Goal: Information Seeking & Learning: Compare options

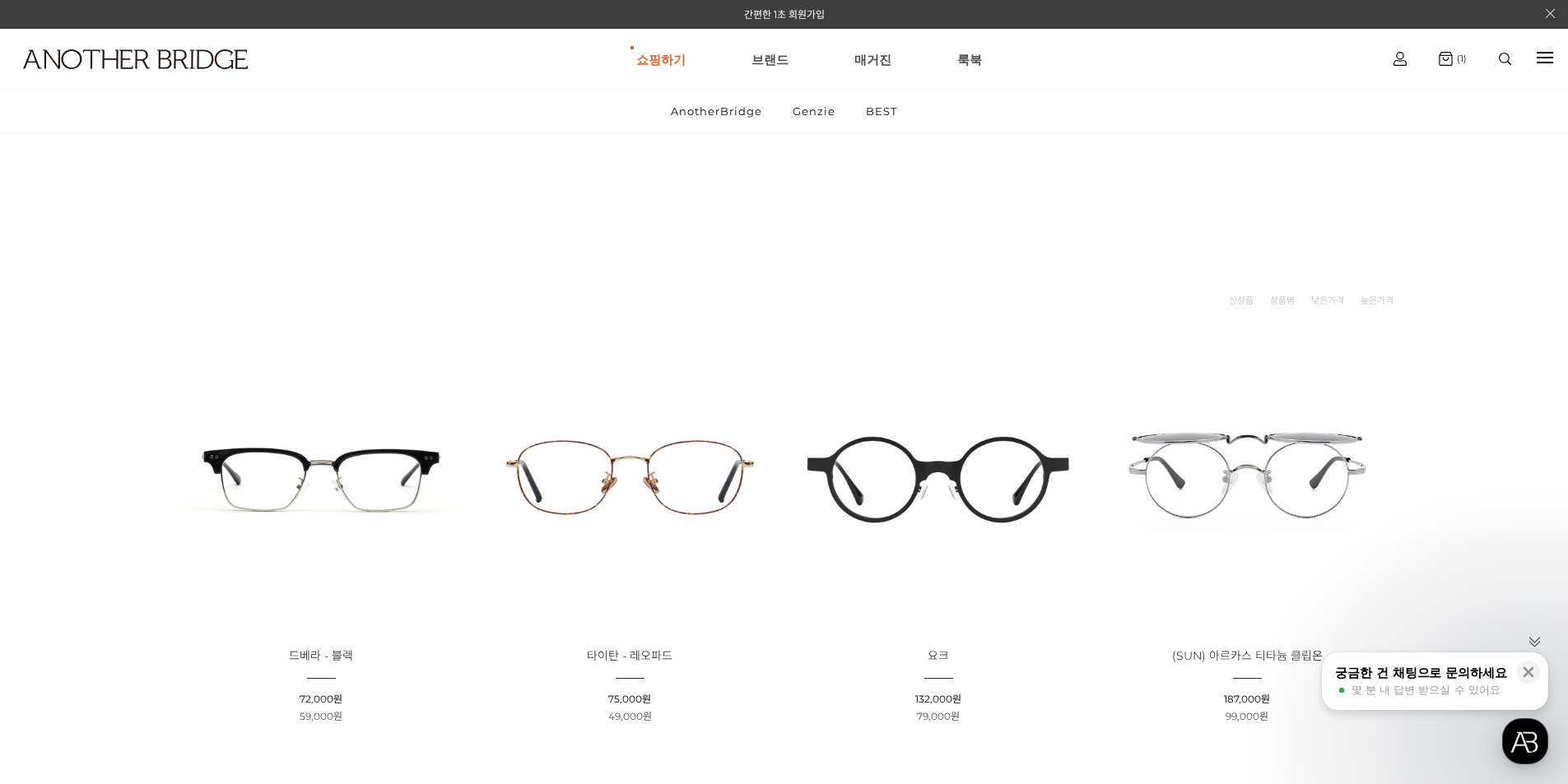
click at [647, 453] on img at bounding box center [629, 477] width 297 height 297
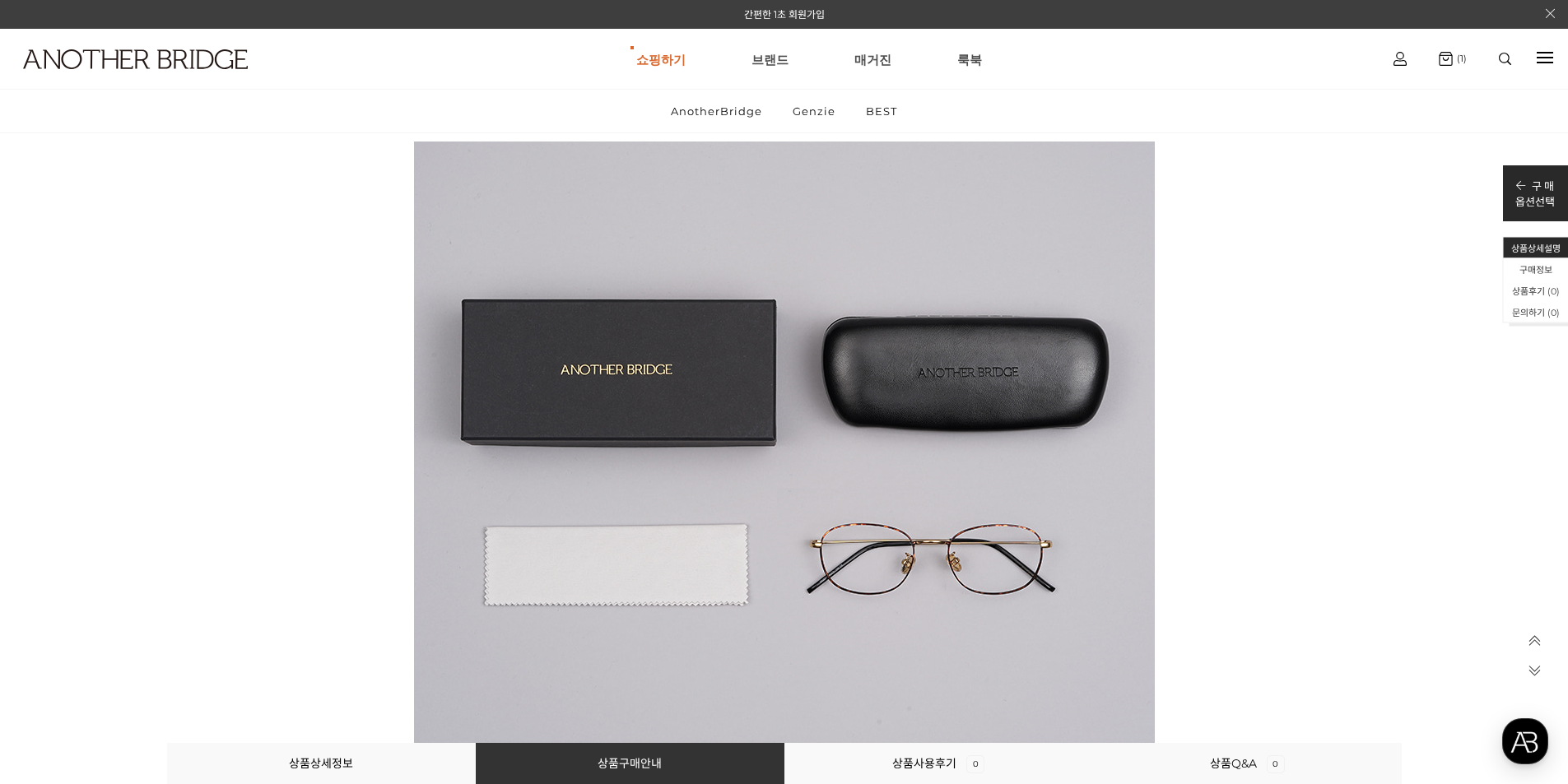
scroll to position [5680, 0]
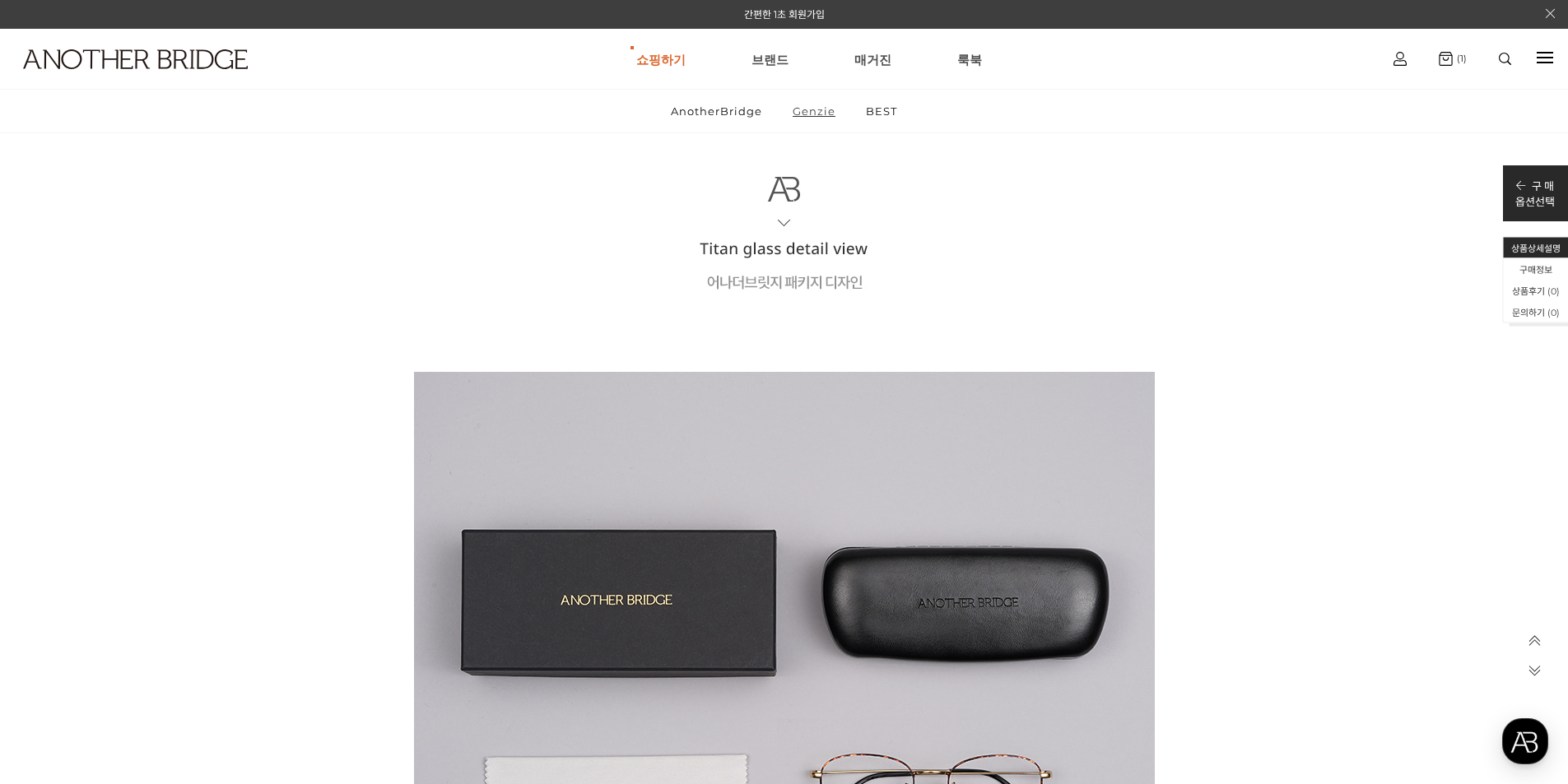
click at [826, 109] on link "Genzie" at bounding box center [813, 111] width 71 height 43
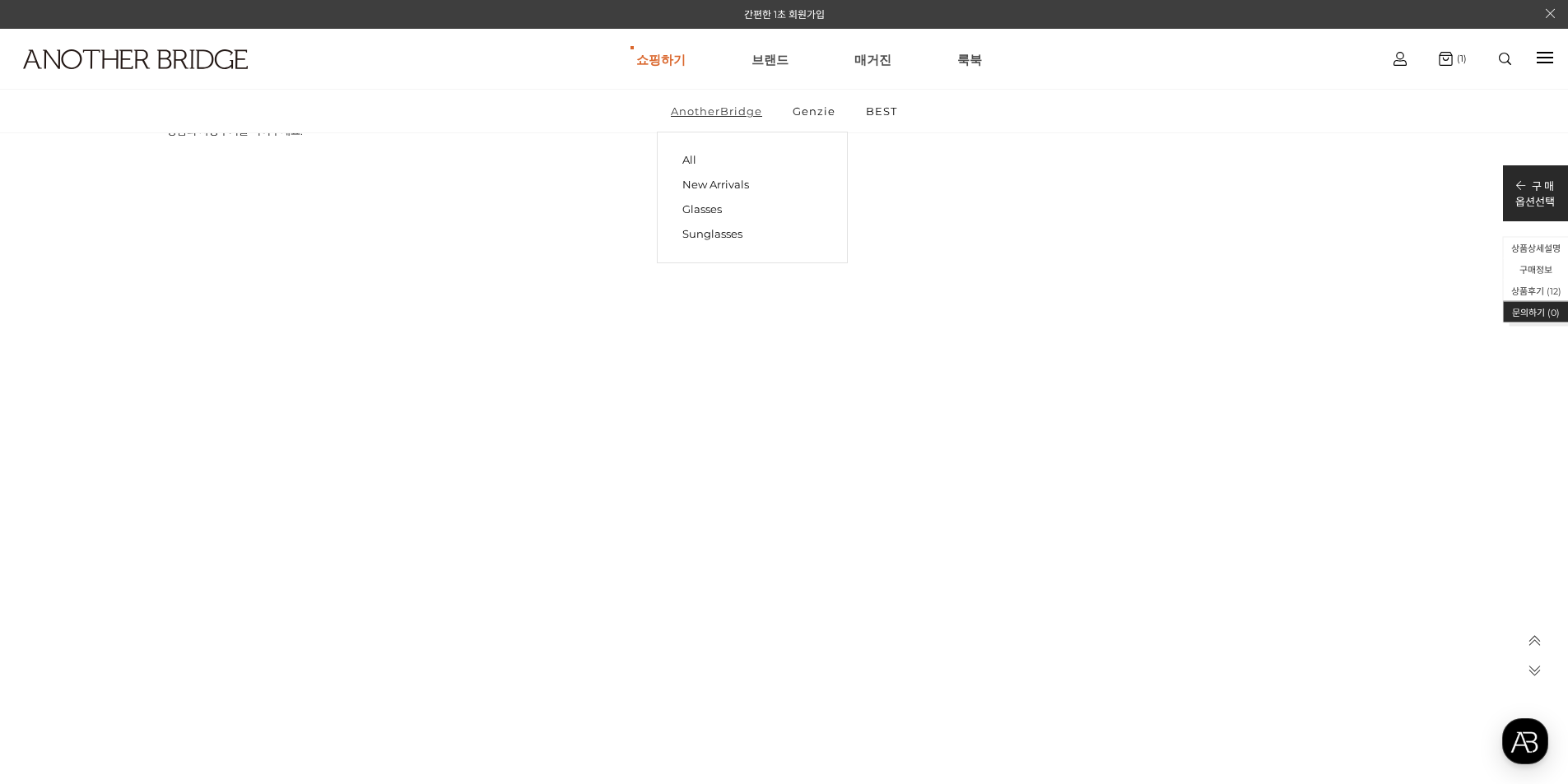
click at [725, 107] on link "AnotherBridge" at bounding box center [716, 111] width 120 height 43
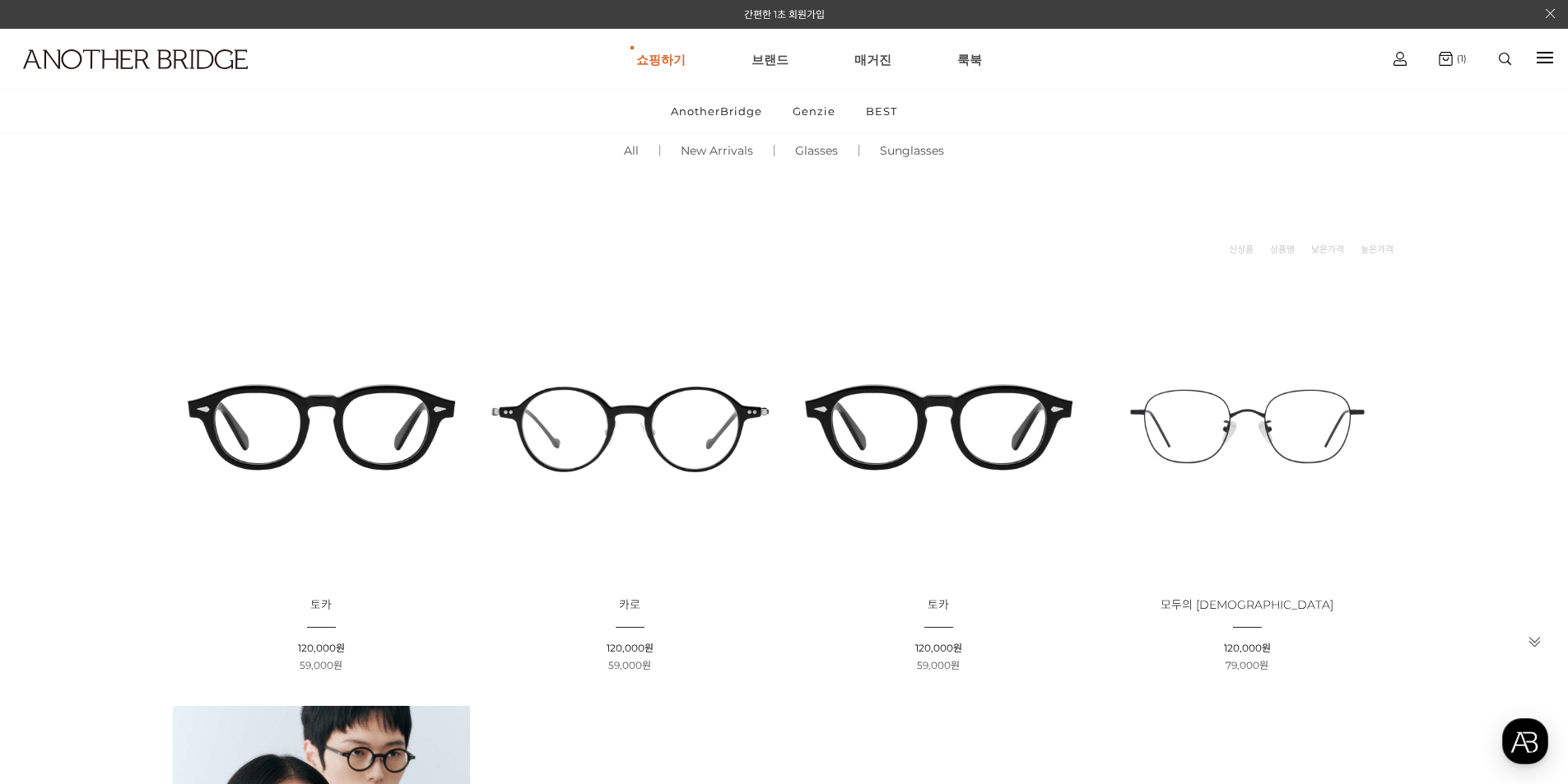
scroll to position [83, 0]
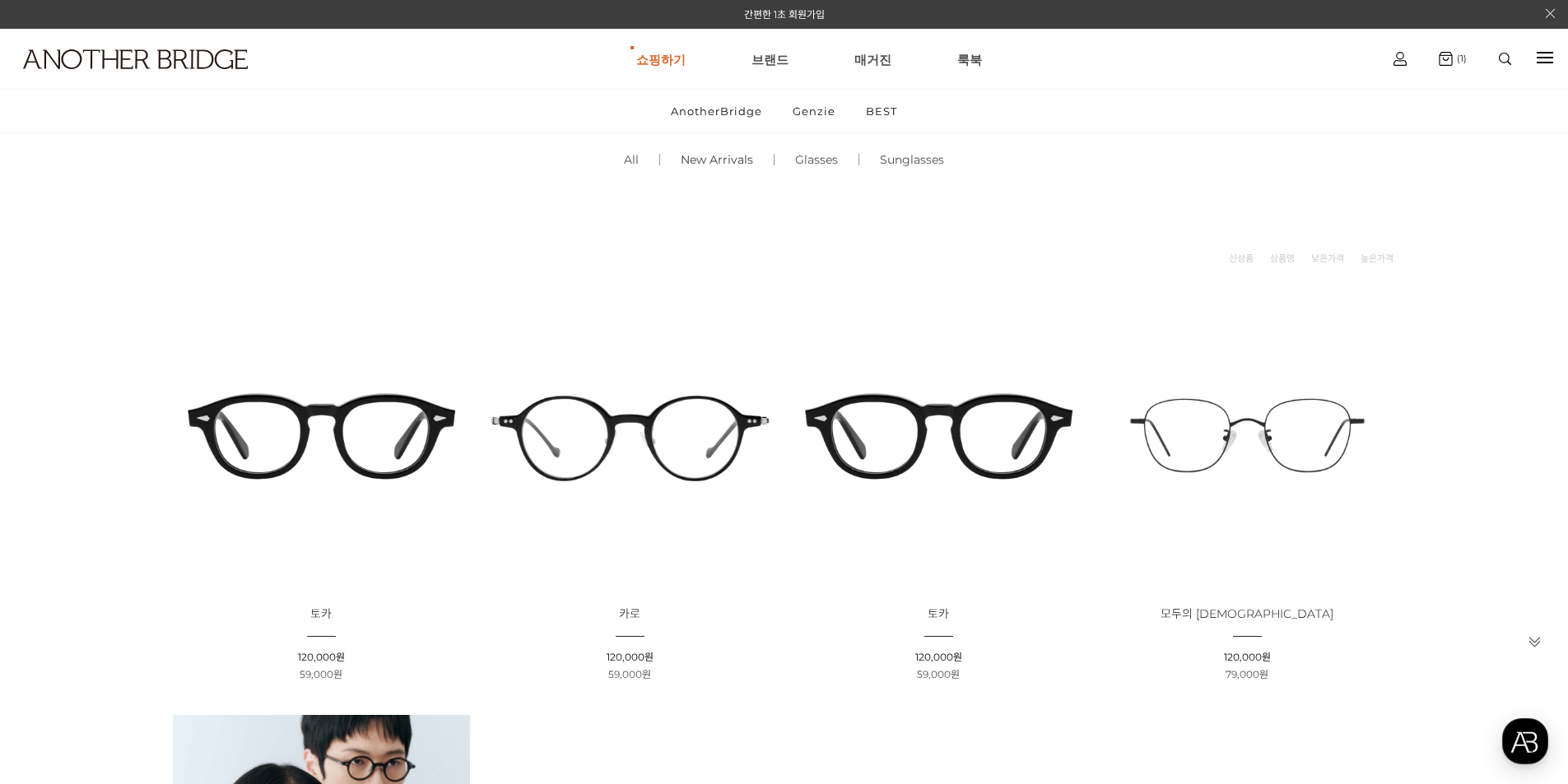
click at [742, 159] on link "New Arrivals ()" at bounding box center [717, 160] width 114 height 56
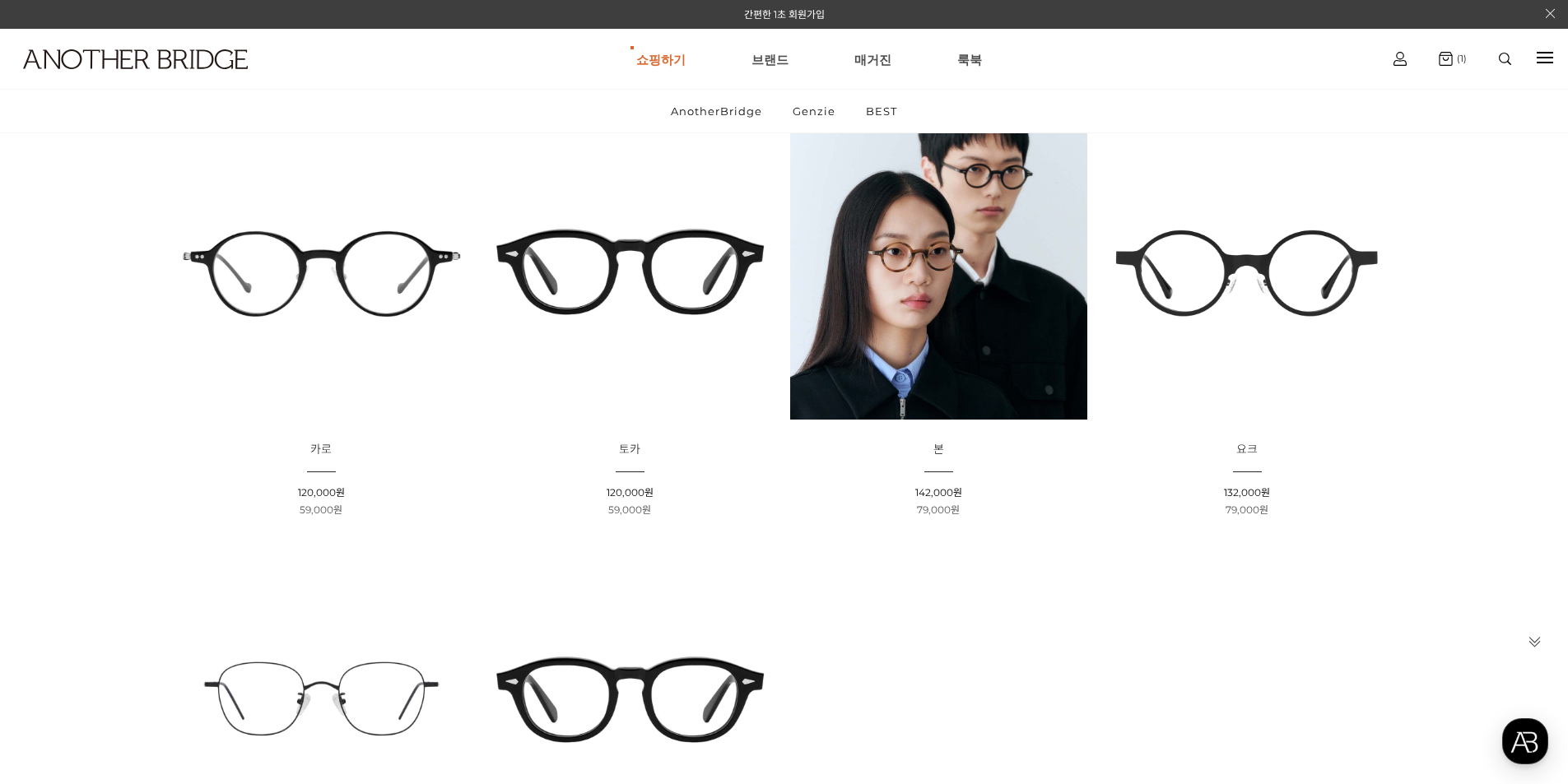
click at [935, 301] on img at bounding box center [938, 270] width 297 height 297
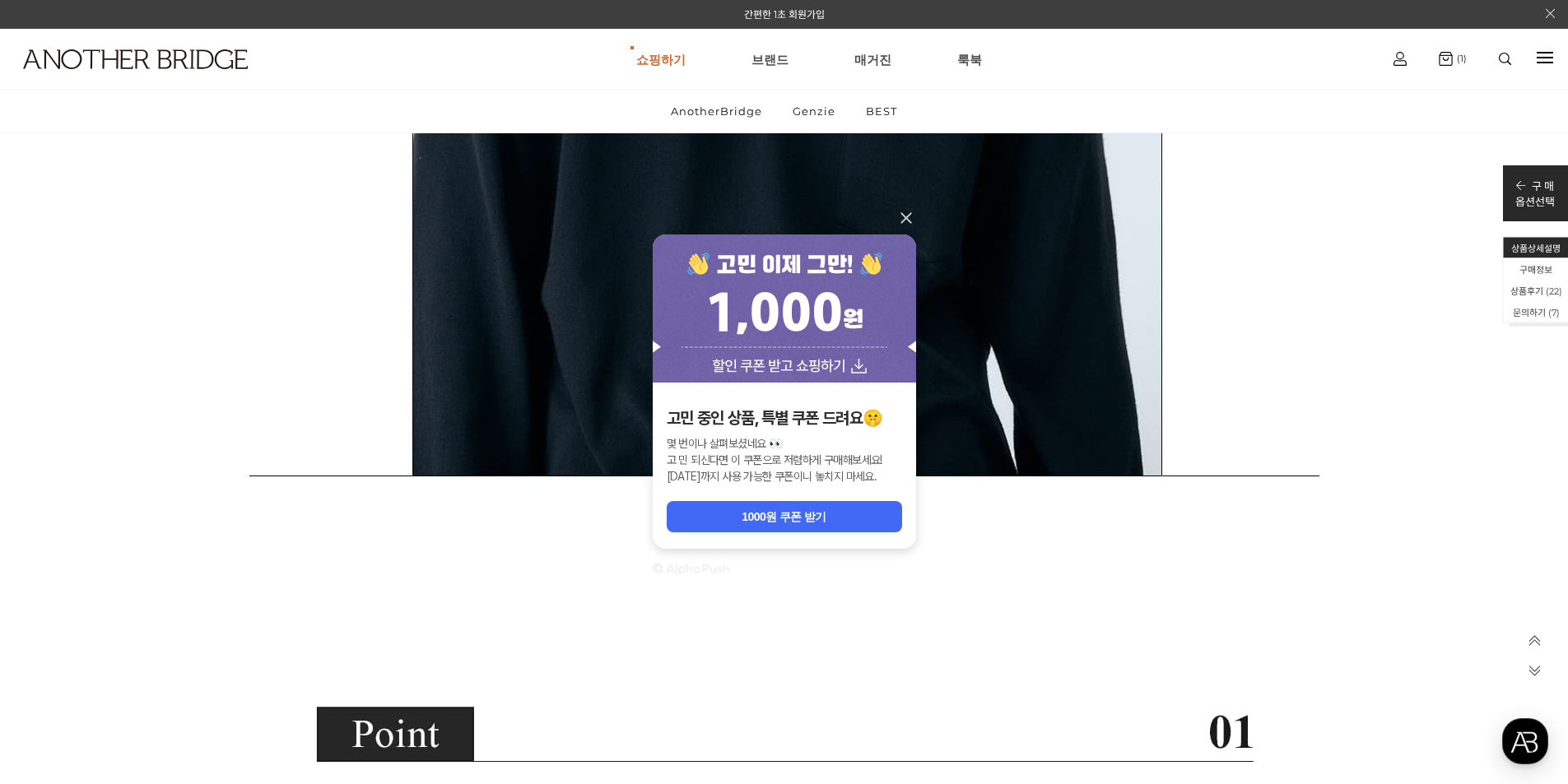
scroll to position [8724, 0]
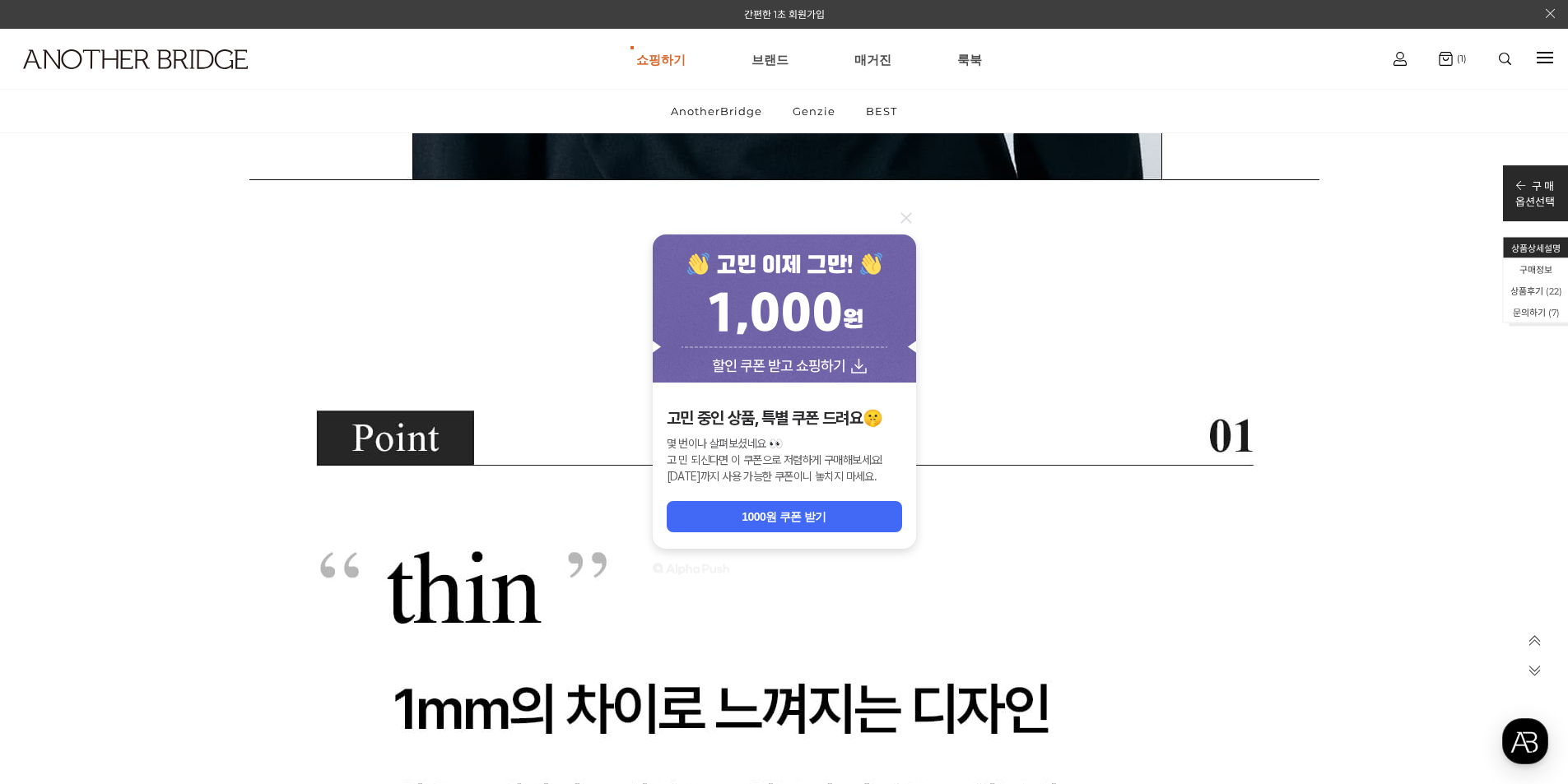
click at [905, 219] on icon at bounding box center [906, 217] width 11 height 11
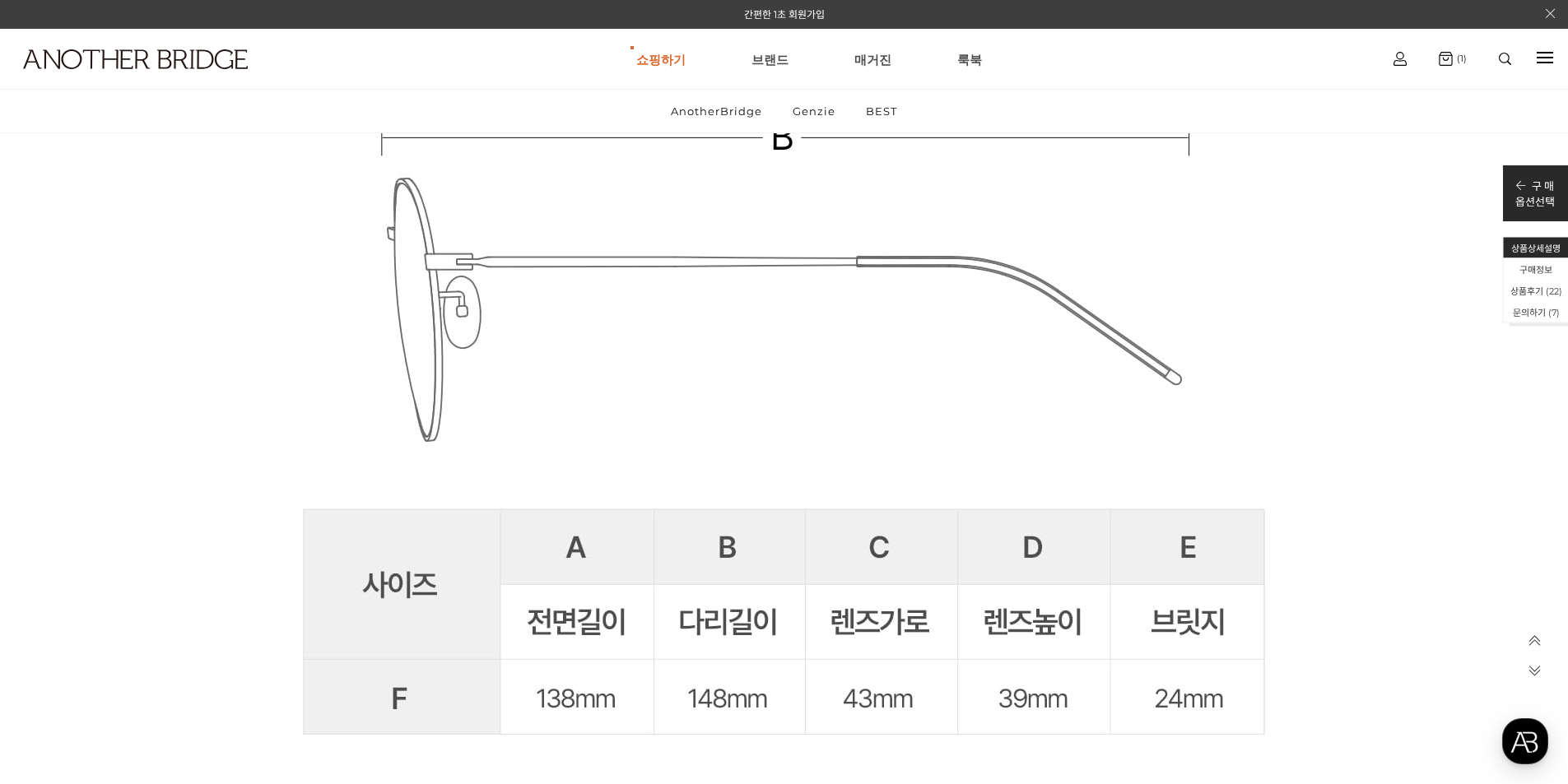
scroll to position [34176, 0]
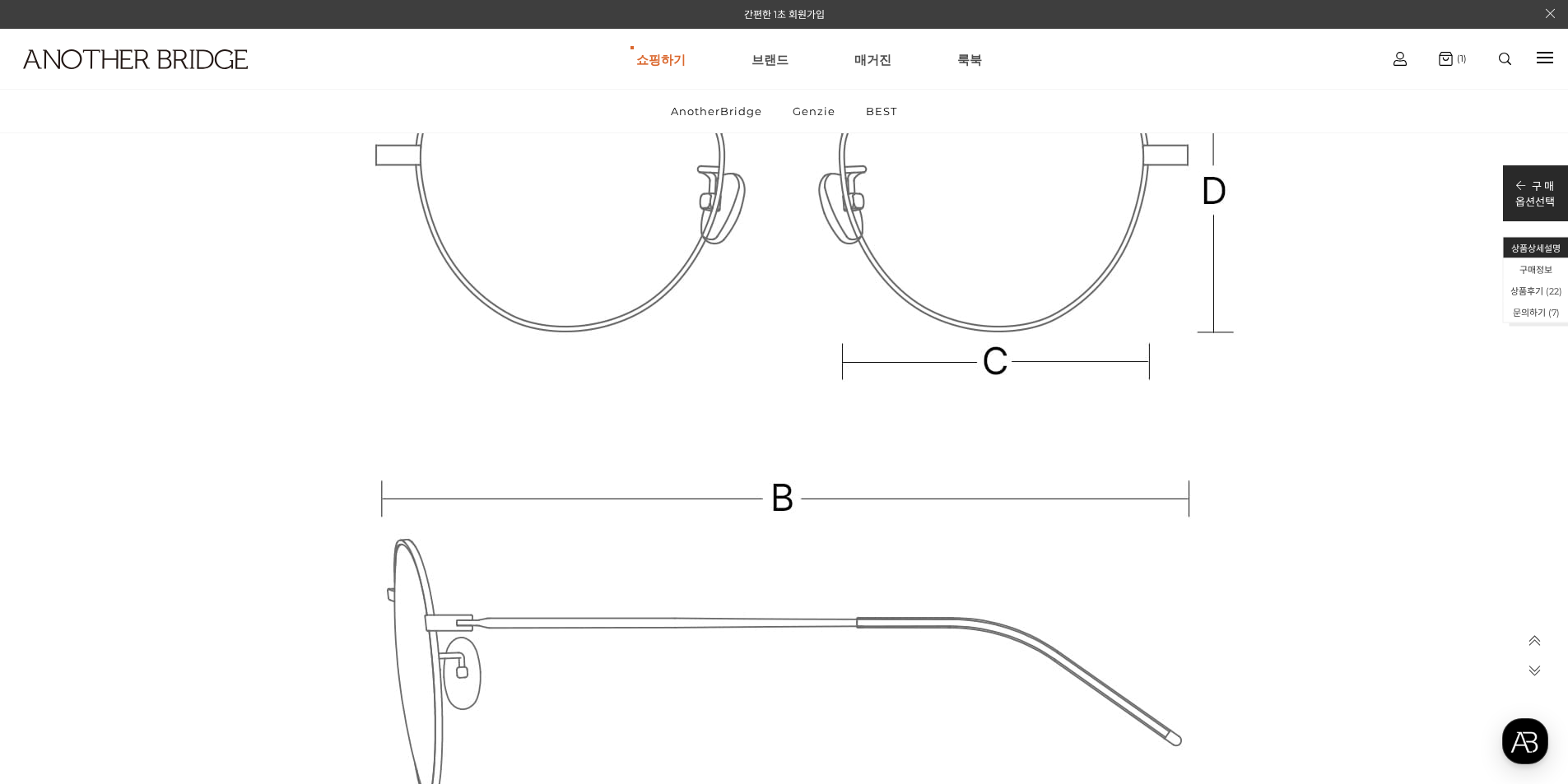
click at [1534, 638] on icon at bounding box center [1534, 641] width 14 height 14
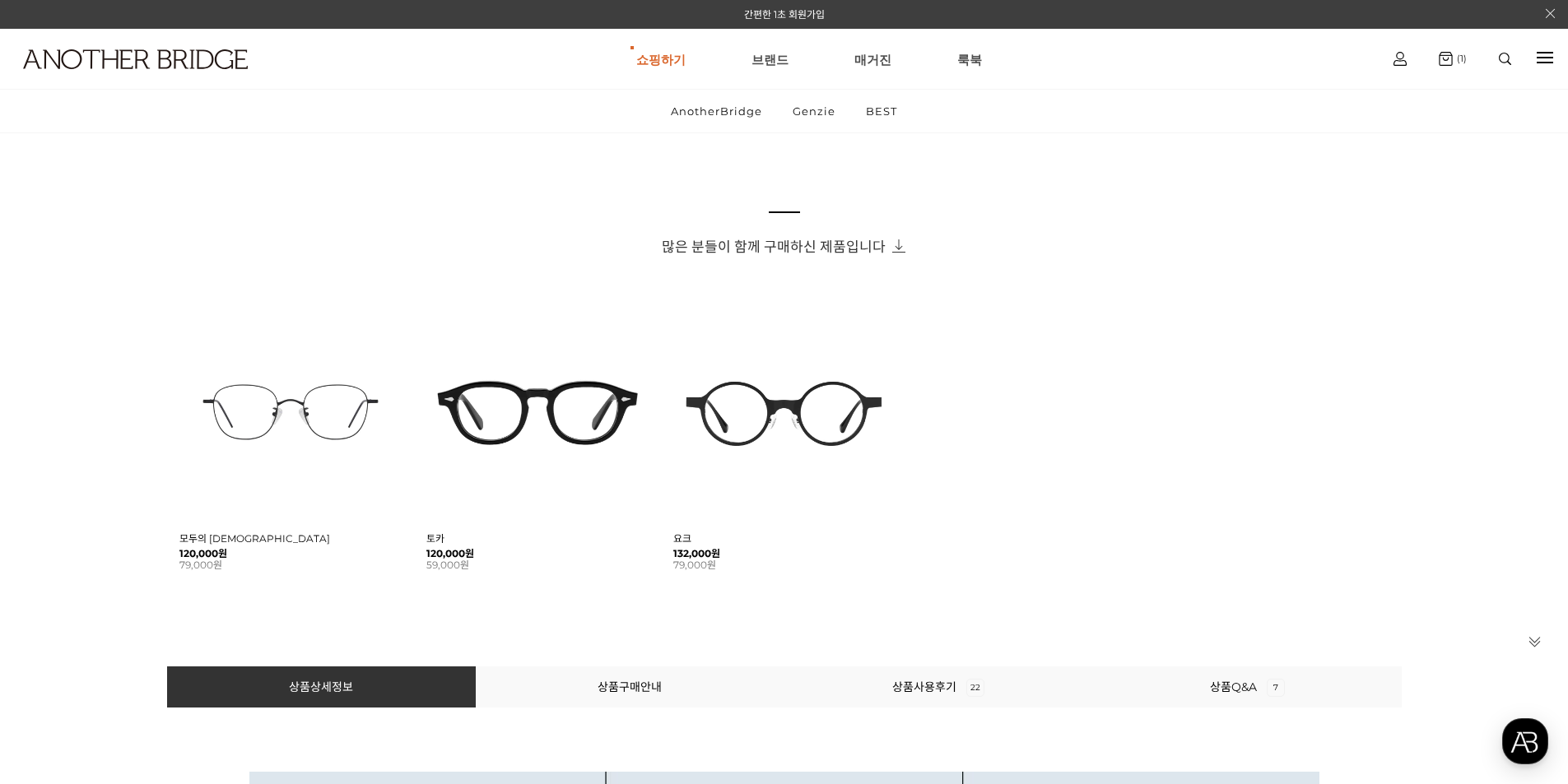
scroll to position [0, 0]
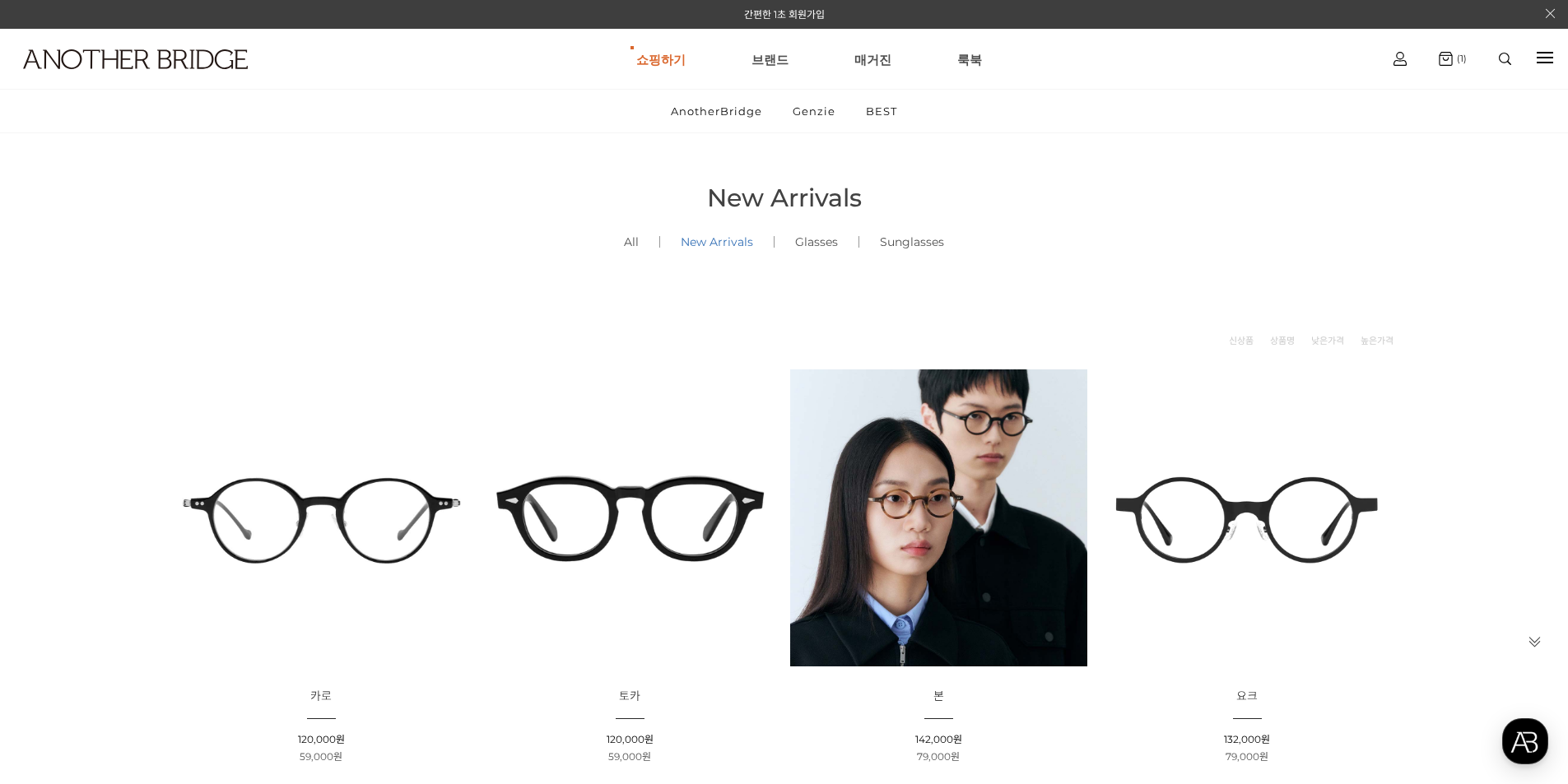
click at [695, 244] on link "New Arrivals ()" at bounding box center [717, 242] width 114 height 56
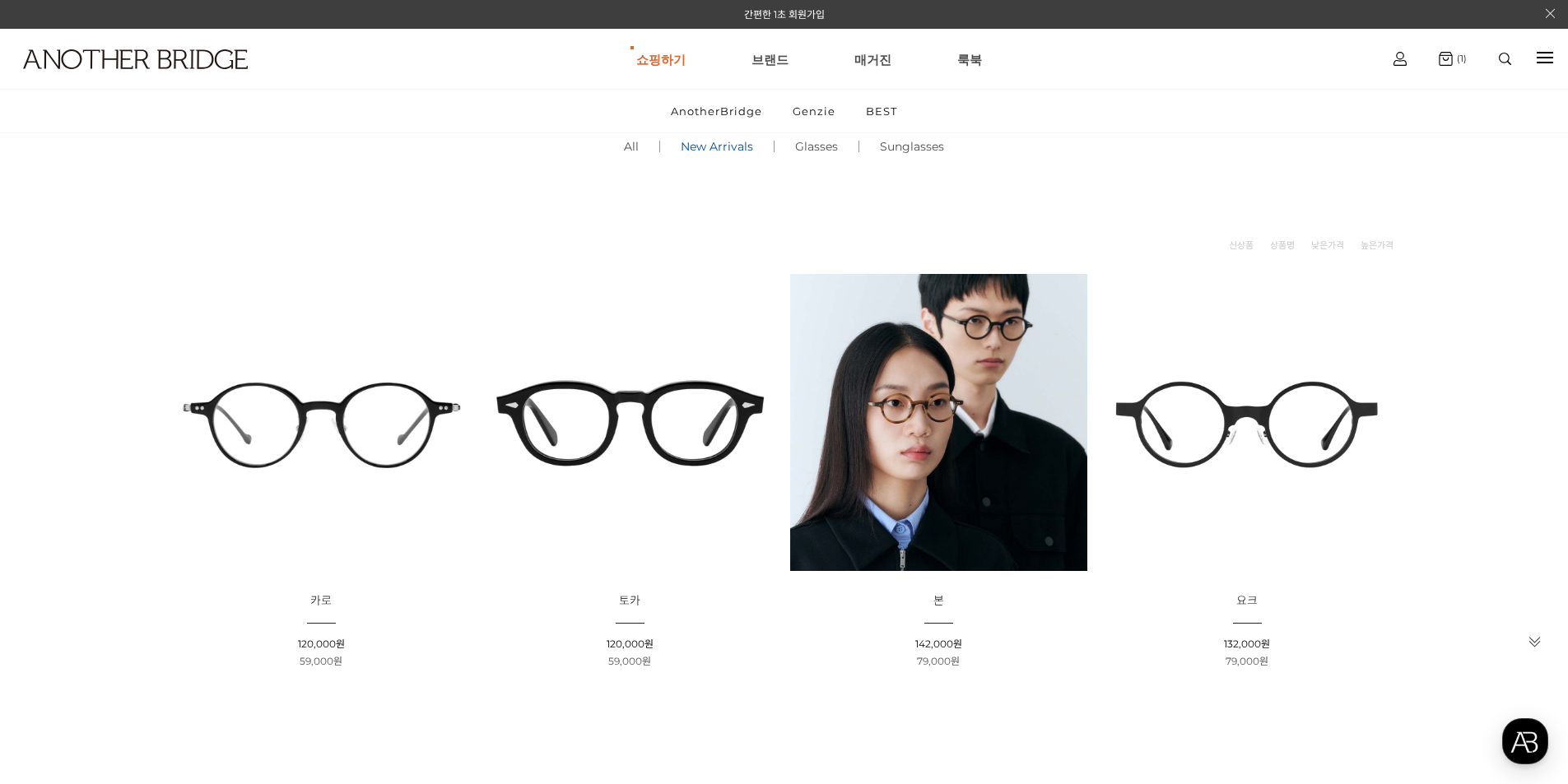
scroll to position [247, 0]
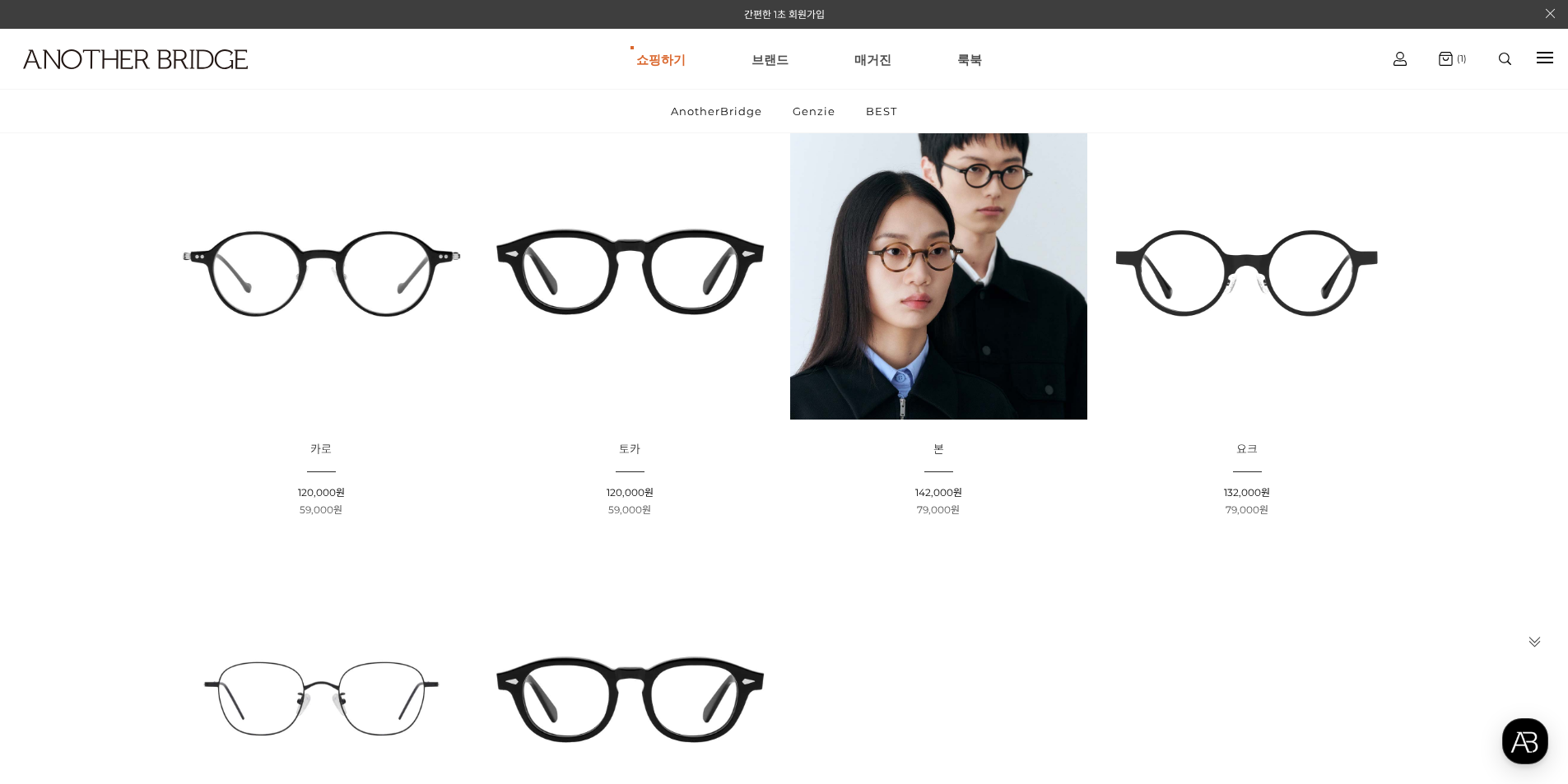
click at [1243, 267] on img at bounding box center [1247, 270] width 297 height 297
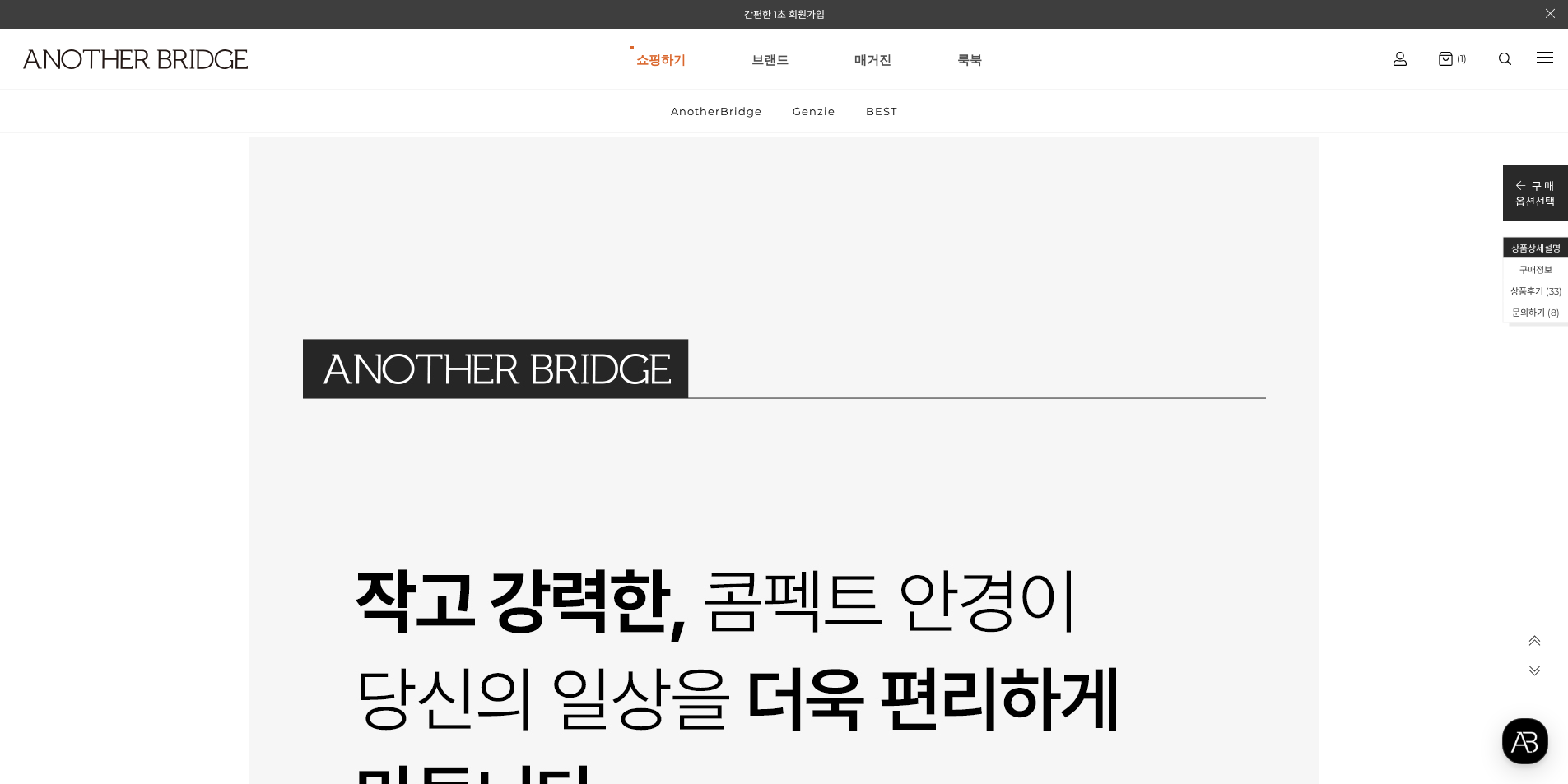
scroll to position [1728, 0]
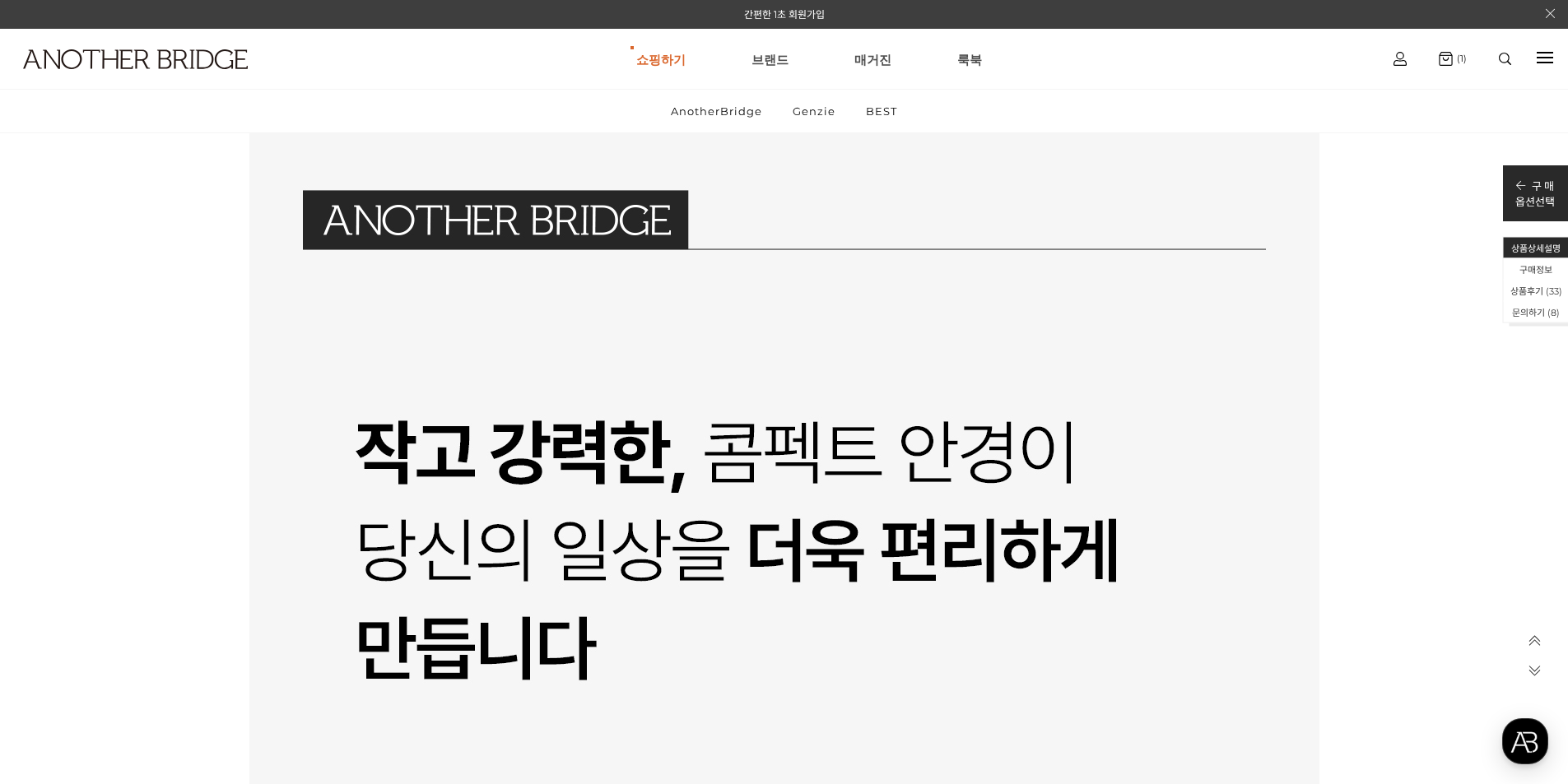
click at [1537, 667] on icon at bounding box center [1534, 670] width 14 height 14
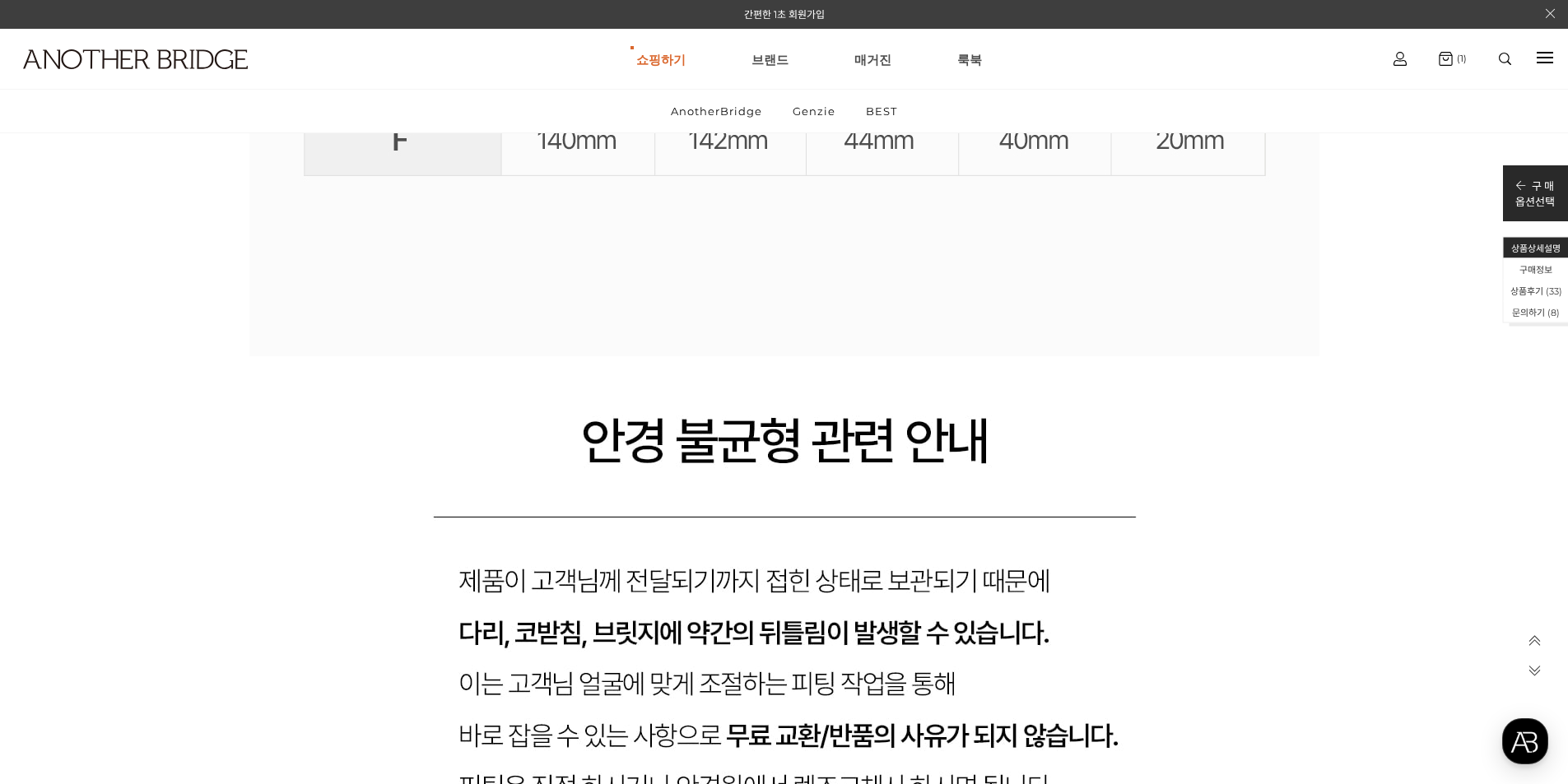
scroll to position [30555, 0]
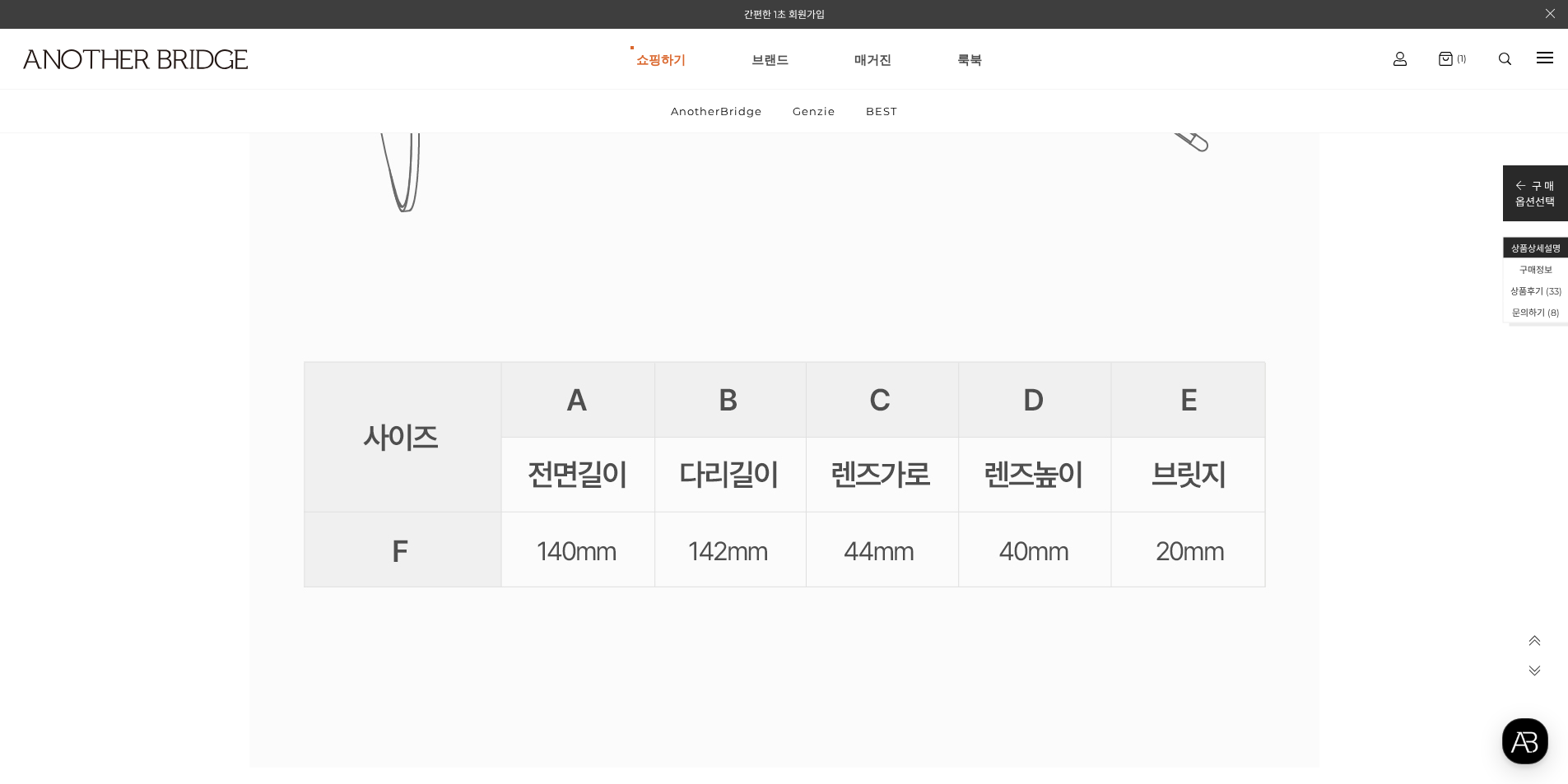
click at [1540, 639] on icon at bounding box center [1534, 641] width 14 height 14
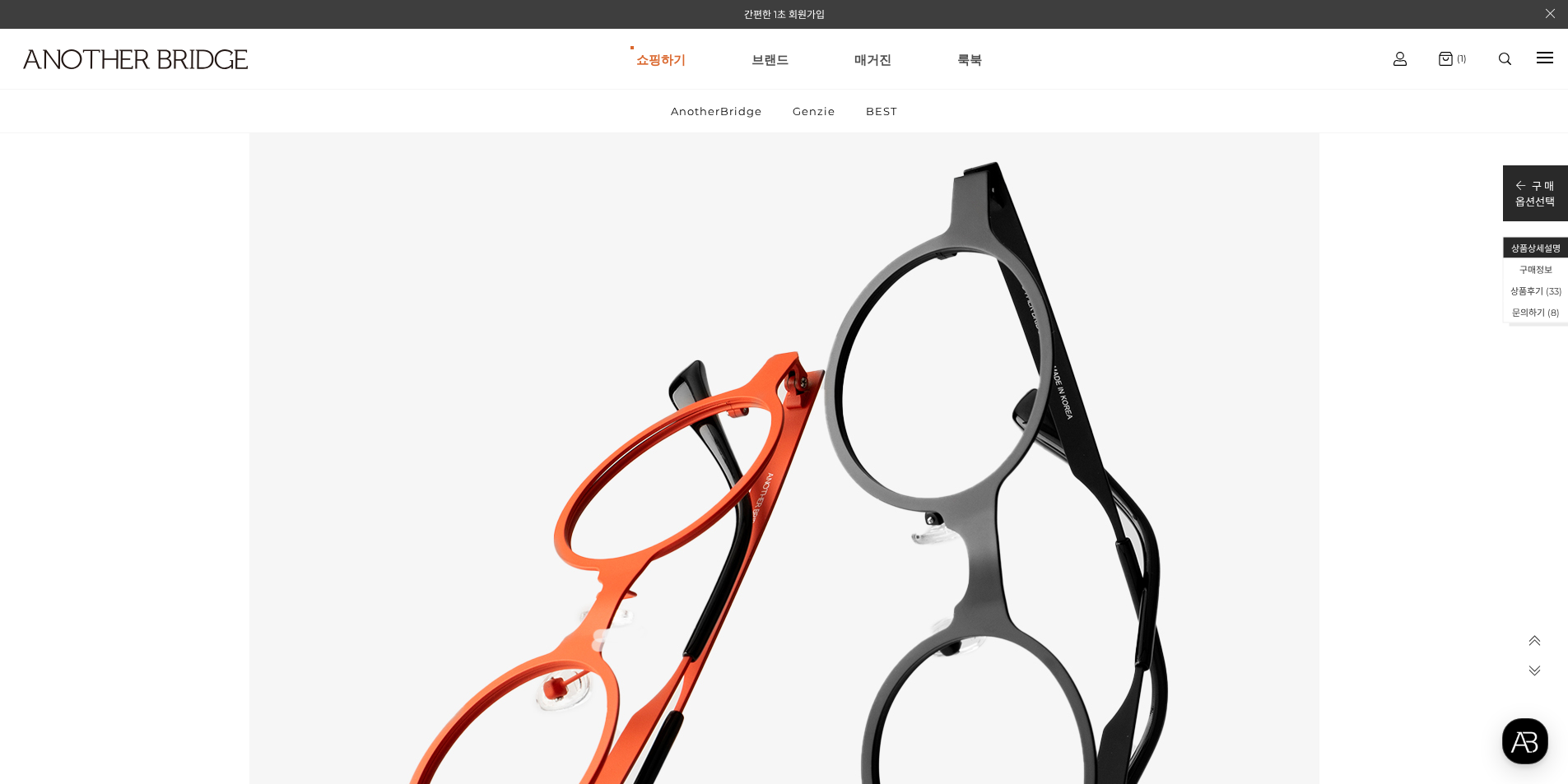
scroll to position [0, 0]
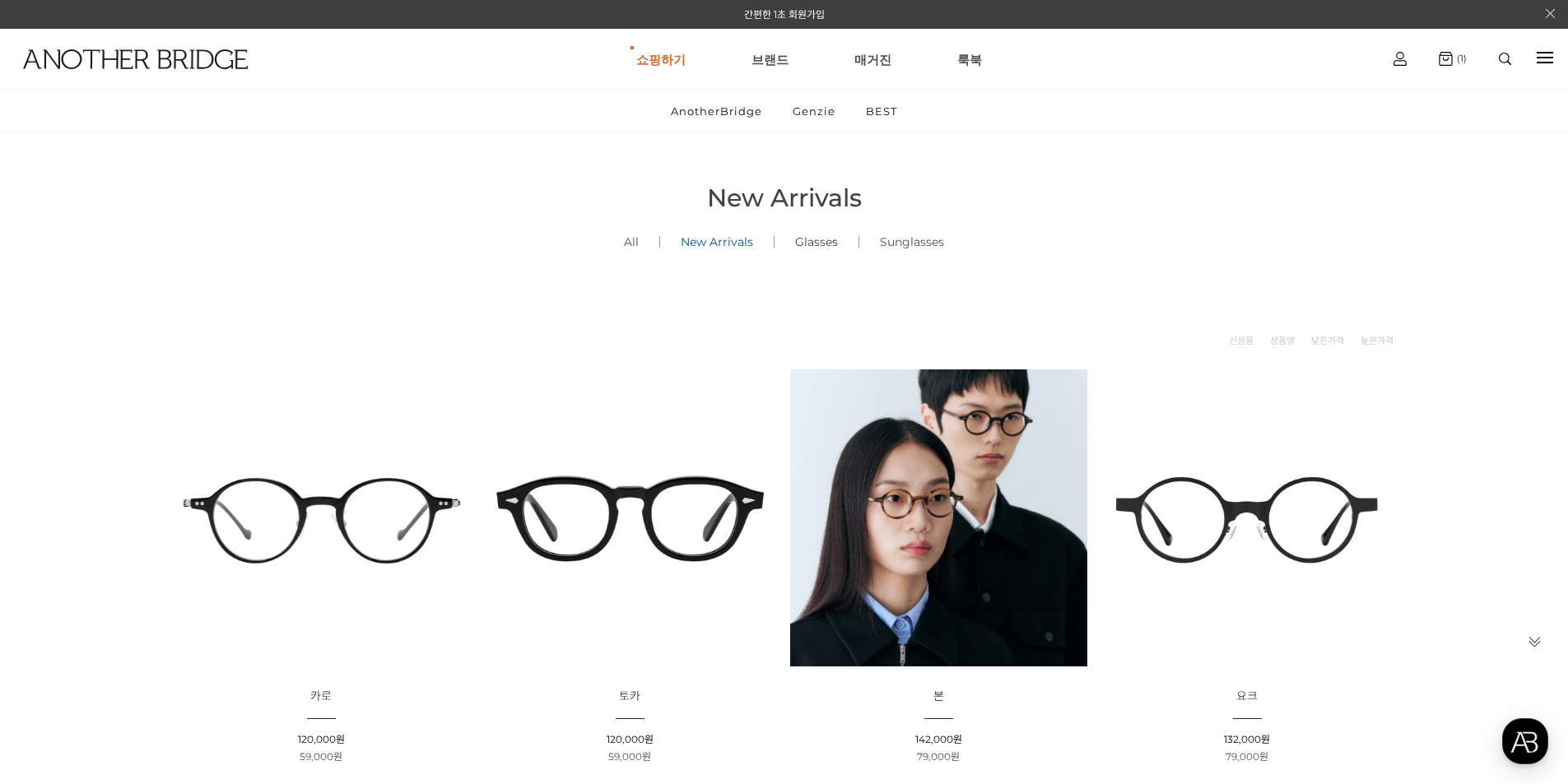
click at [807, 242] on link "Glasses ()" at bounding box center [816, 242] width 84 height 56
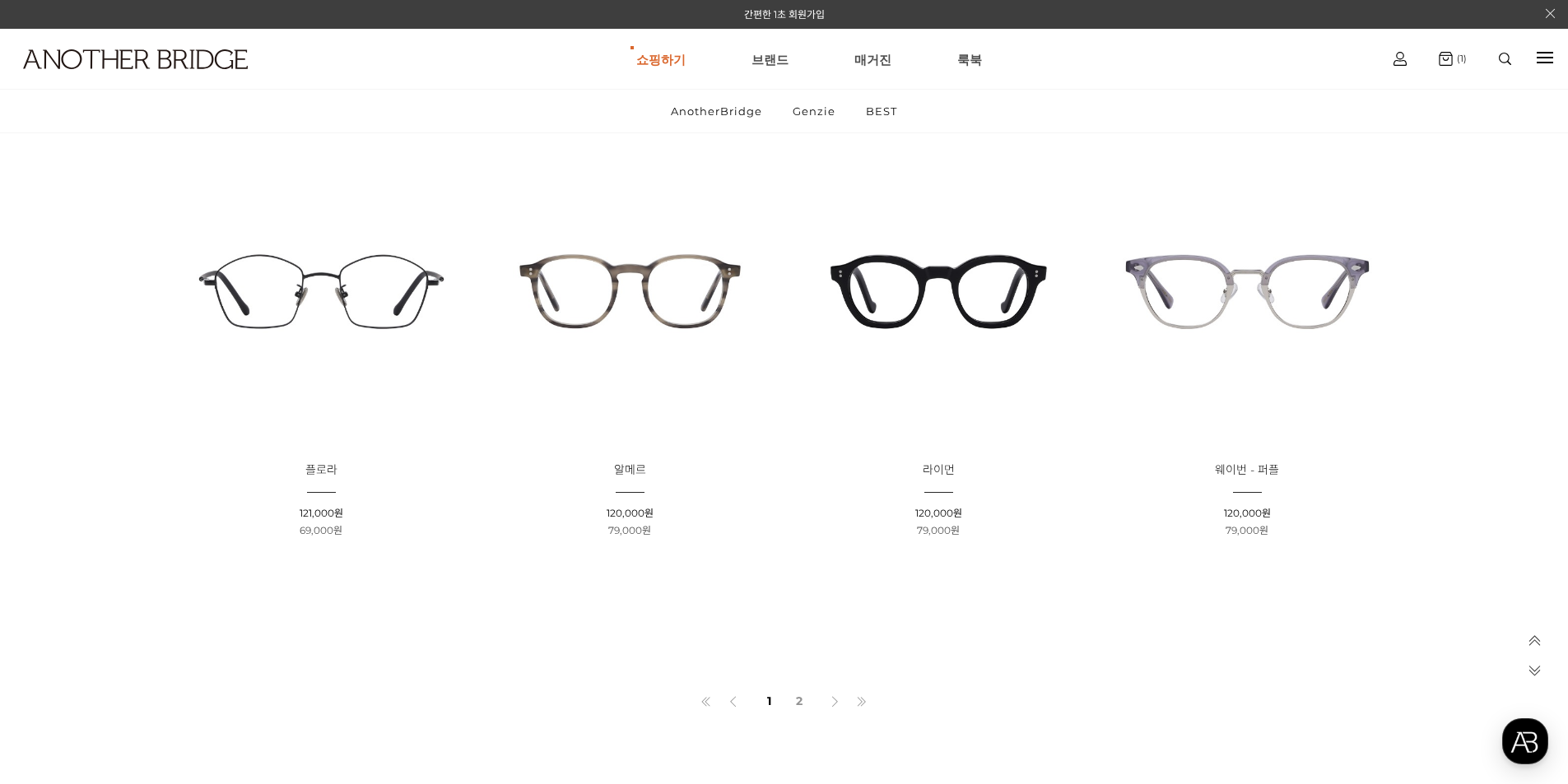
scroll to position [1153, 0]
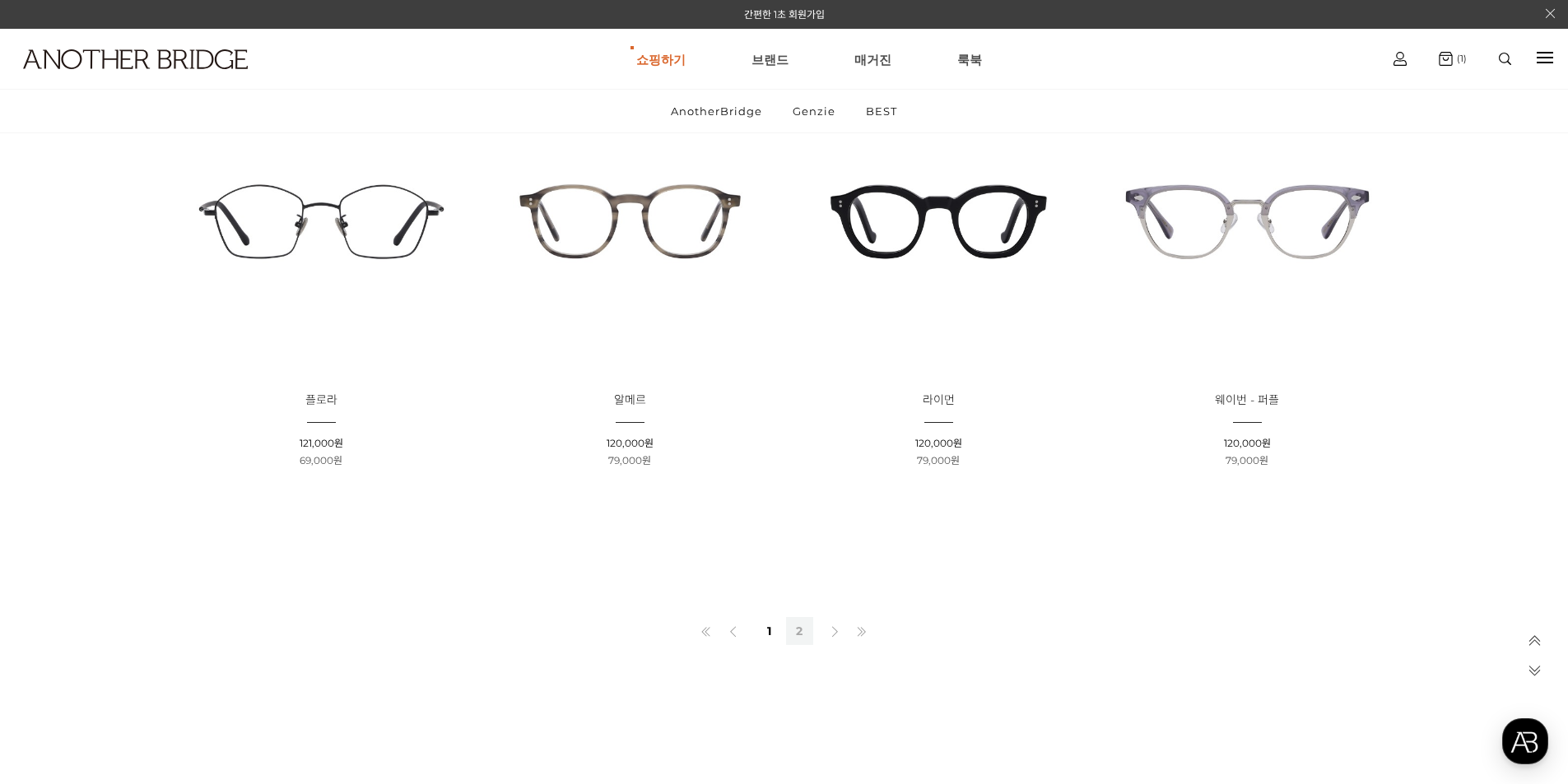
click at [800, 630] on link "2" at bounding box center [800, 631] width 27 height 28
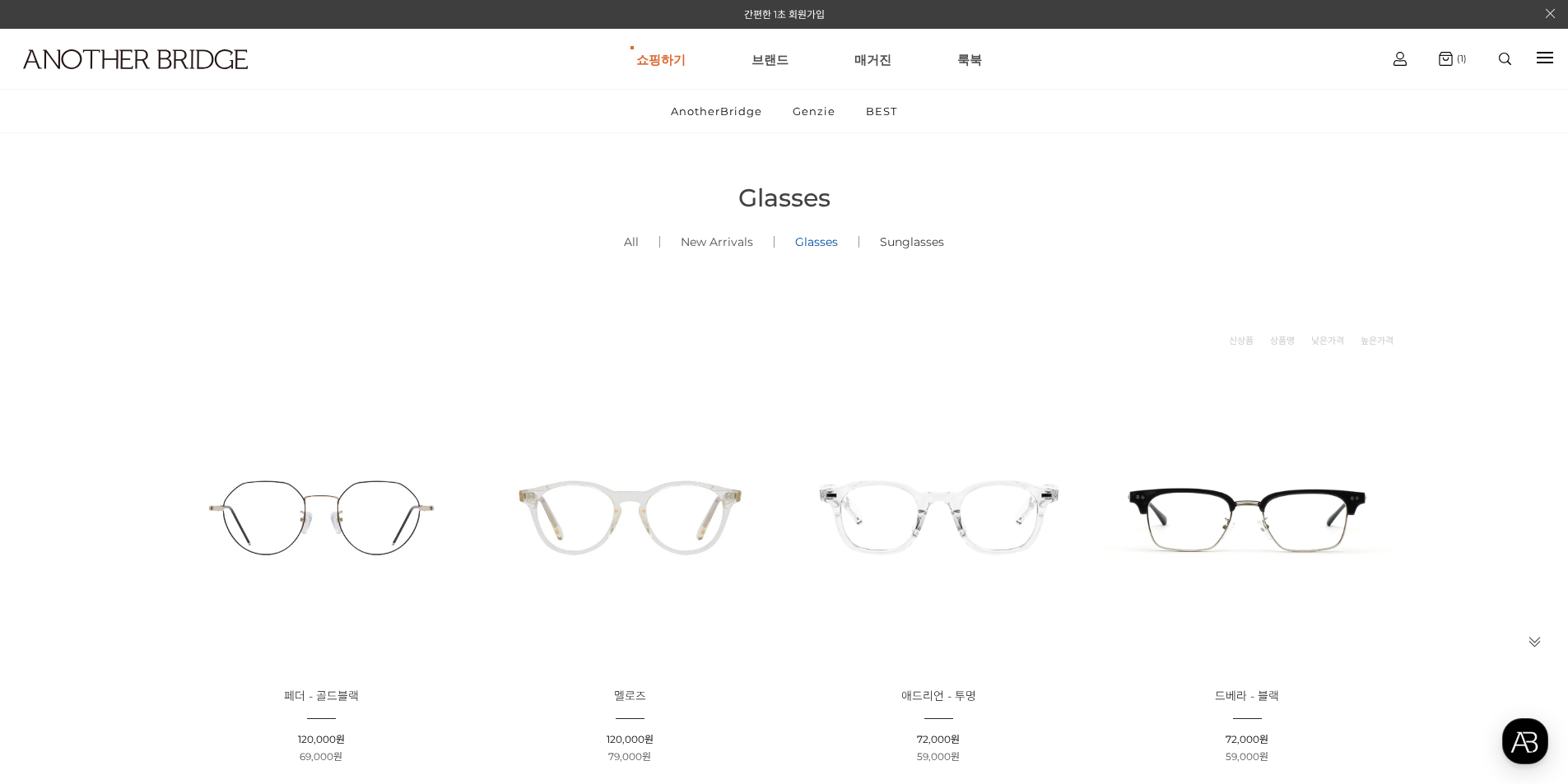
click at [928, 243] on link "Sunglasses ()" at bounding box center [911, 242] width 105 height 56
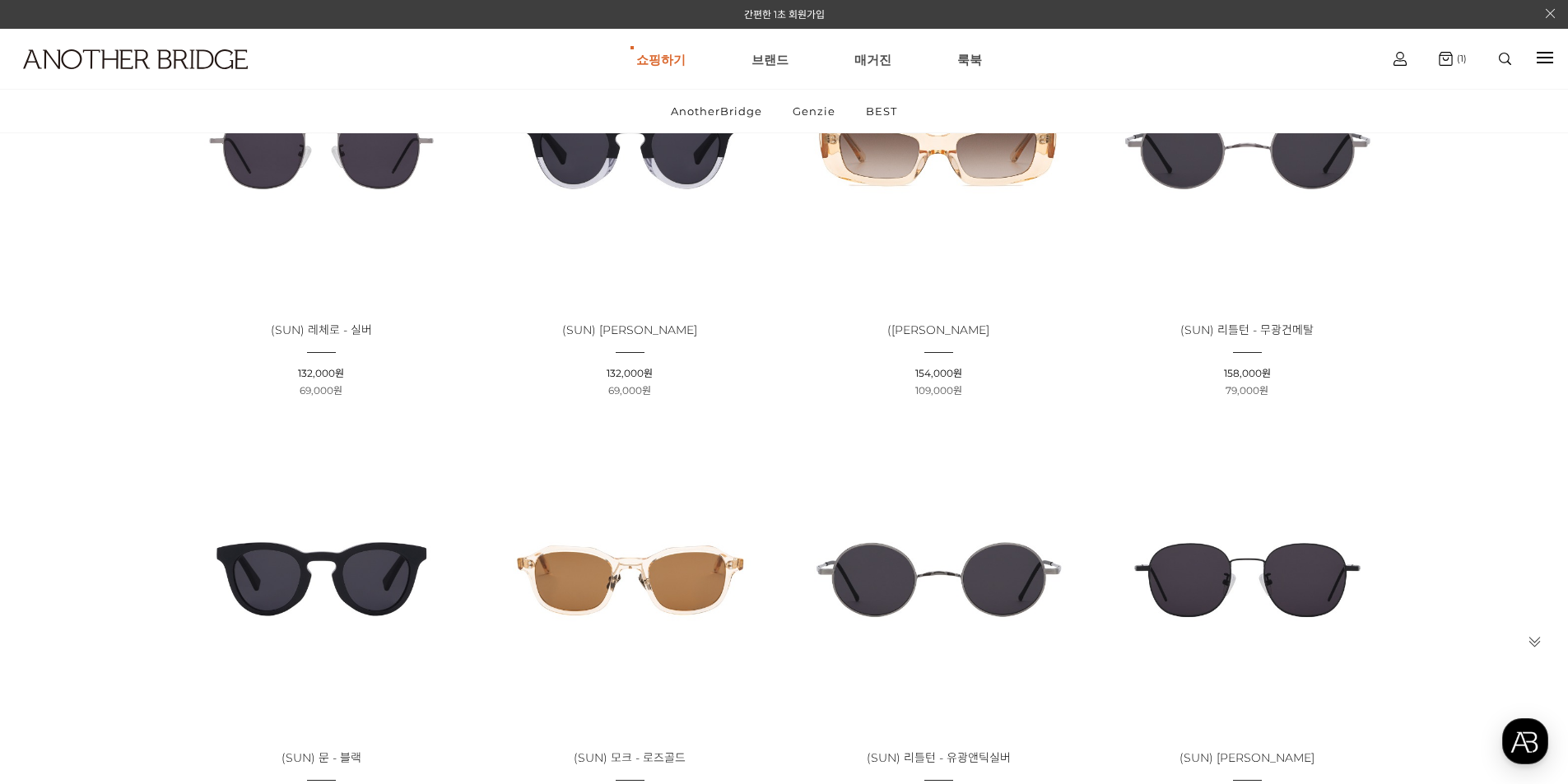
scroll to position [329, 0]
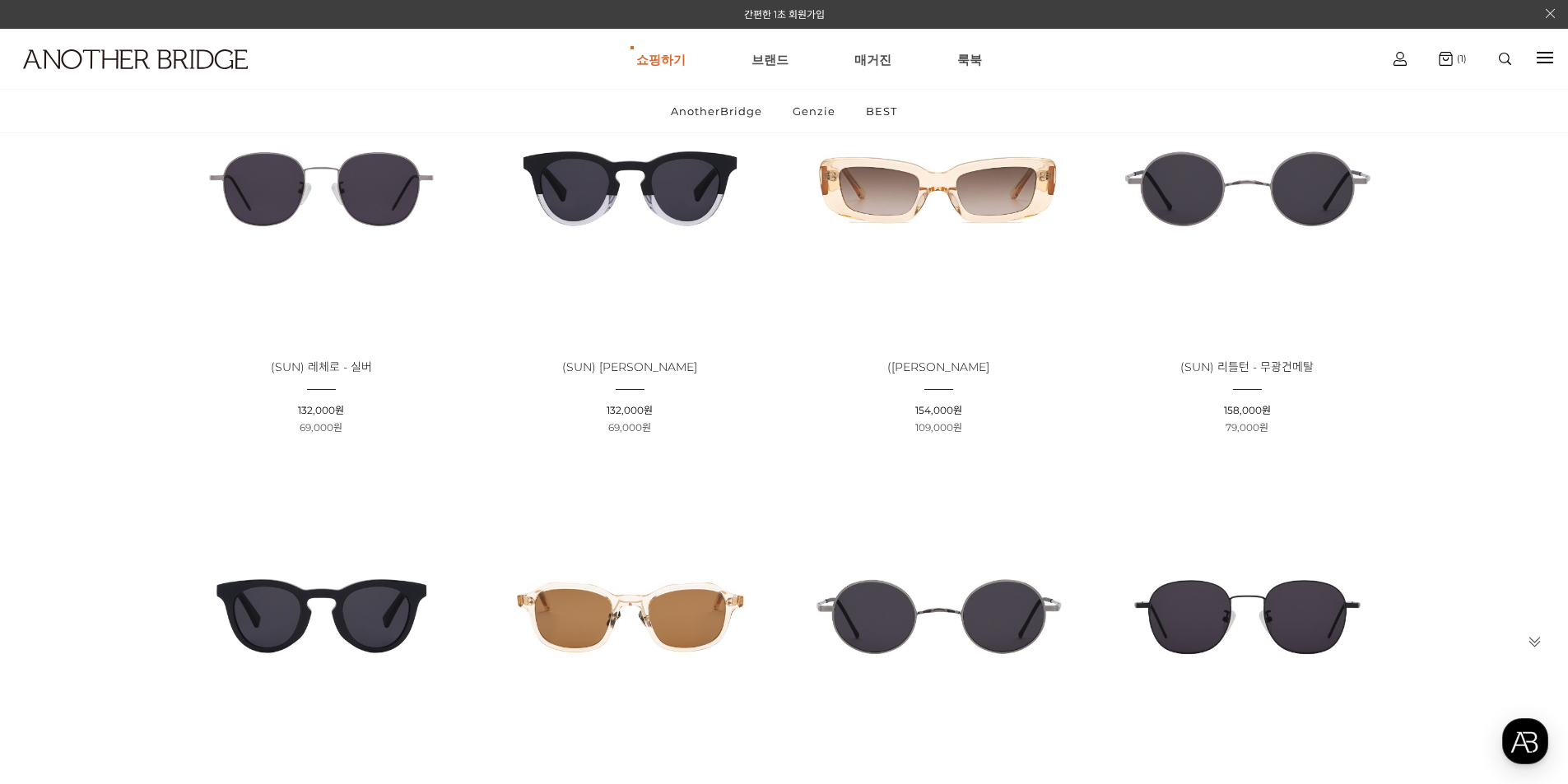
click at [1214, 204] on img at bounding box center [1247, 188] width 297 height 297
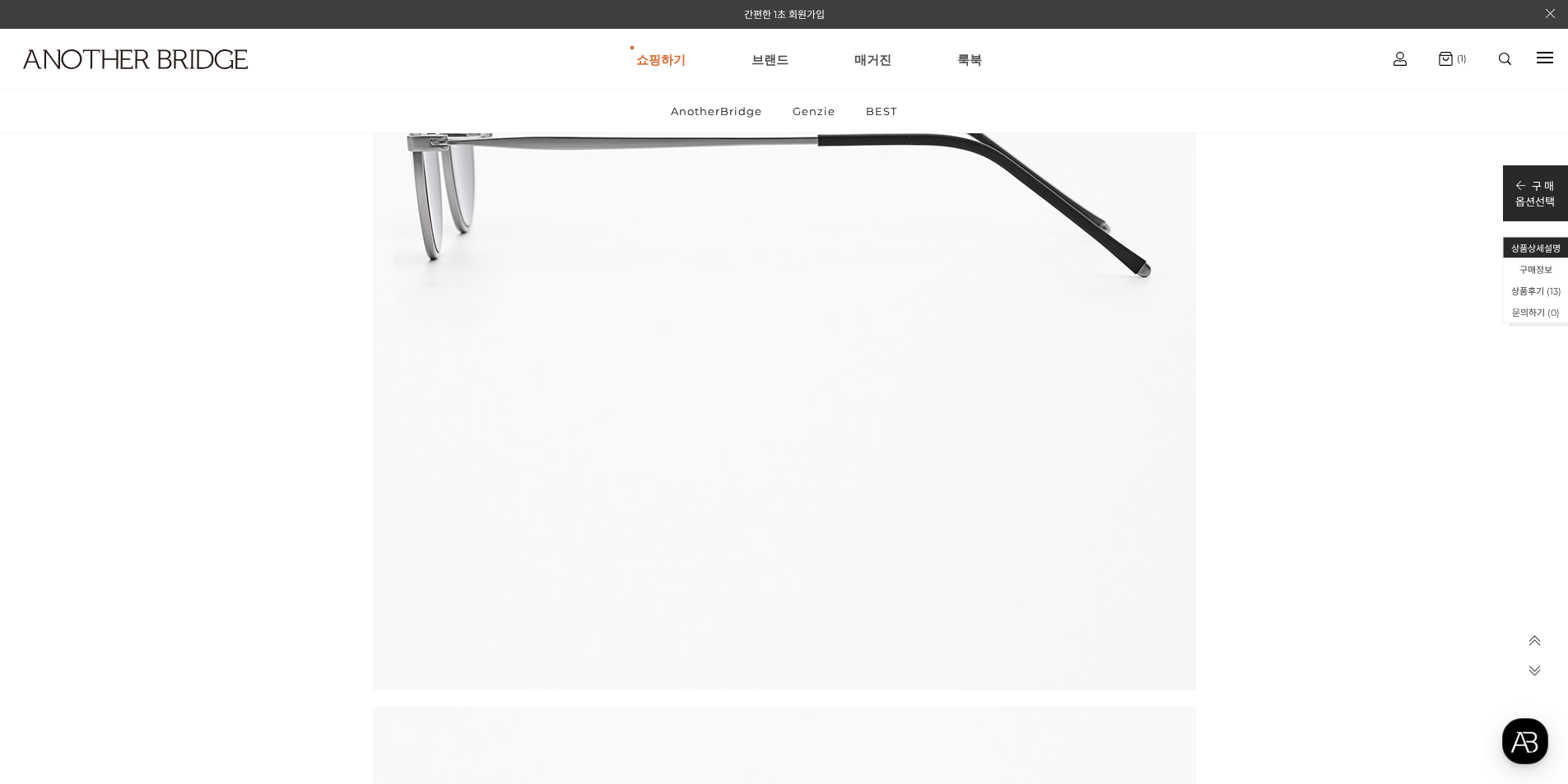
scroll to position [7572, 0]
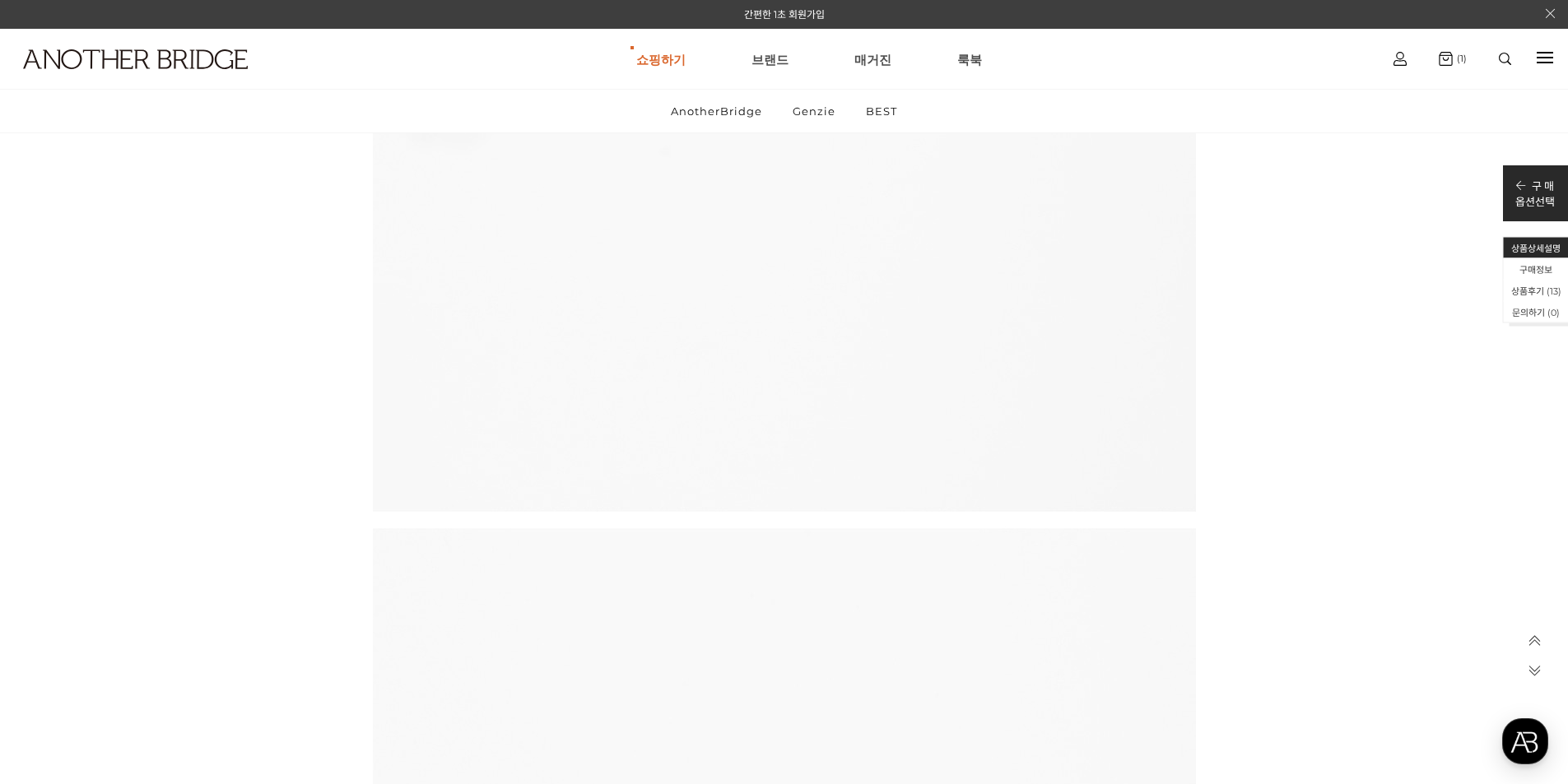
click at [1538, 672] on icon at bounding box center [1534, 670] width 14 height 14
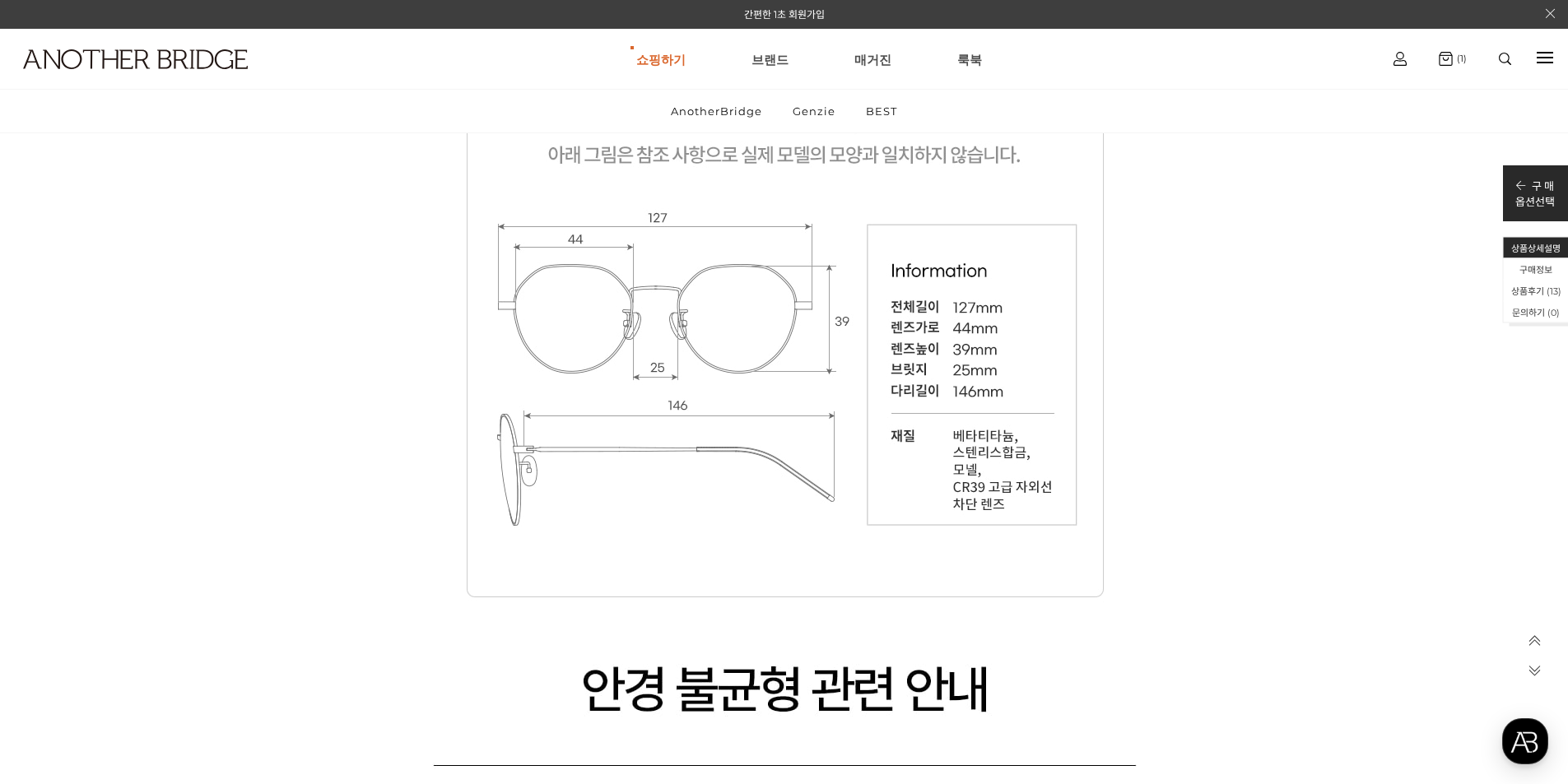
scroll to position [16544, 0]
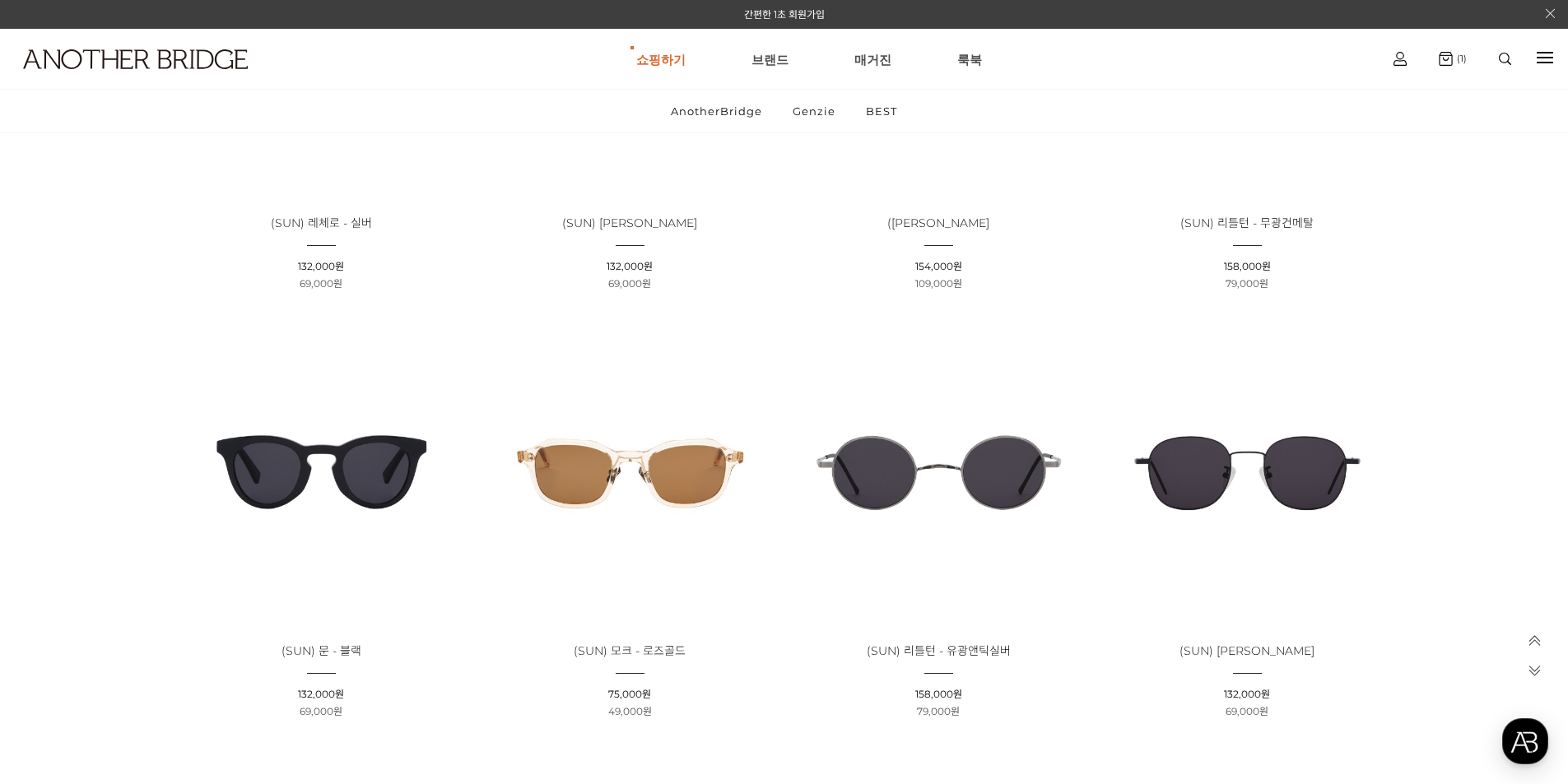
scroll to position [576, 0]
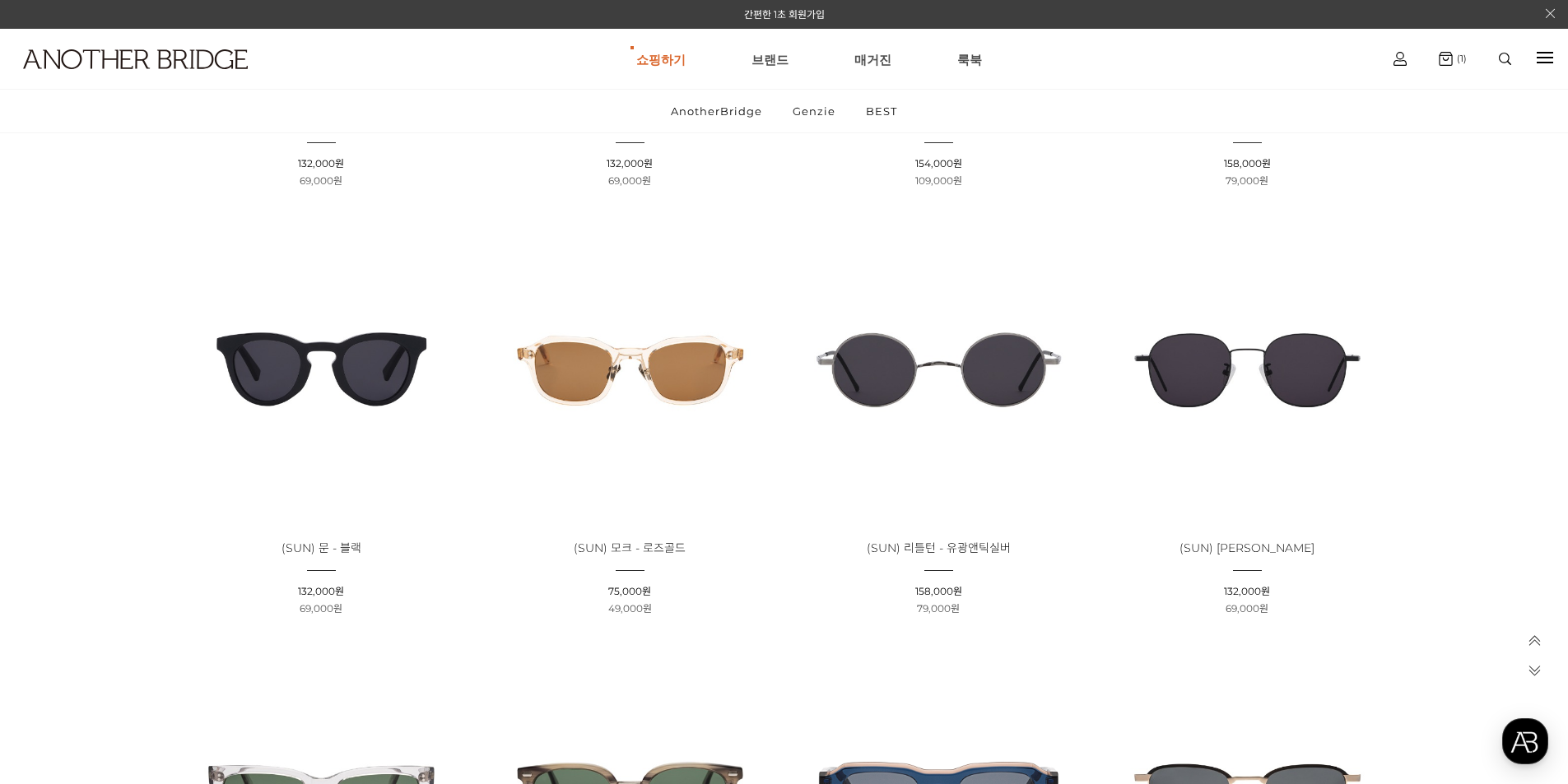
click at [964, 549] on span "(SUN) 리틀턴 - 유광앤틱실버" at bounding box center [939, 548] width 144 height 15
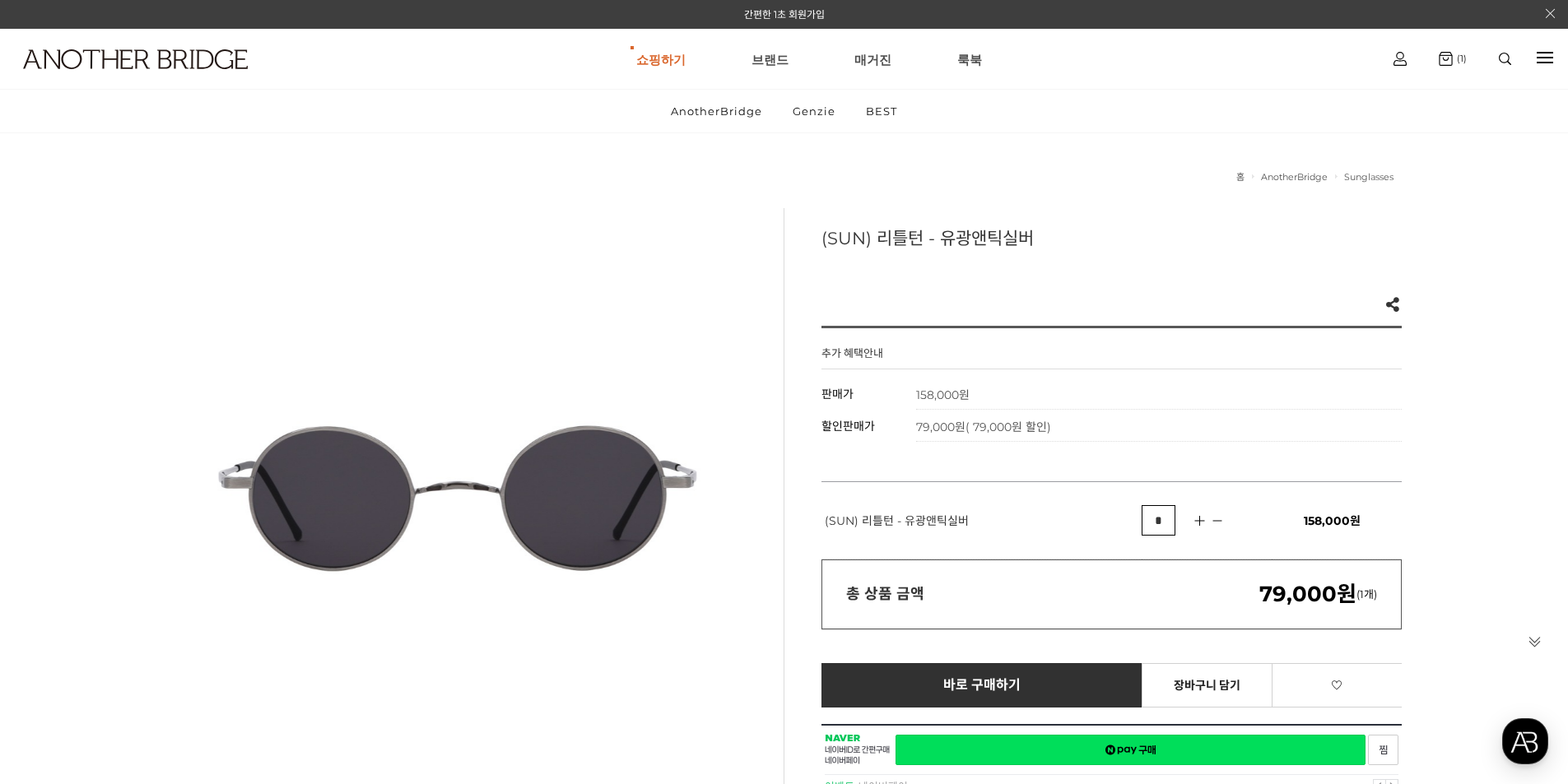
click at [1535, 642] on icon at bounding box center [1534, 641] width 14 height 14
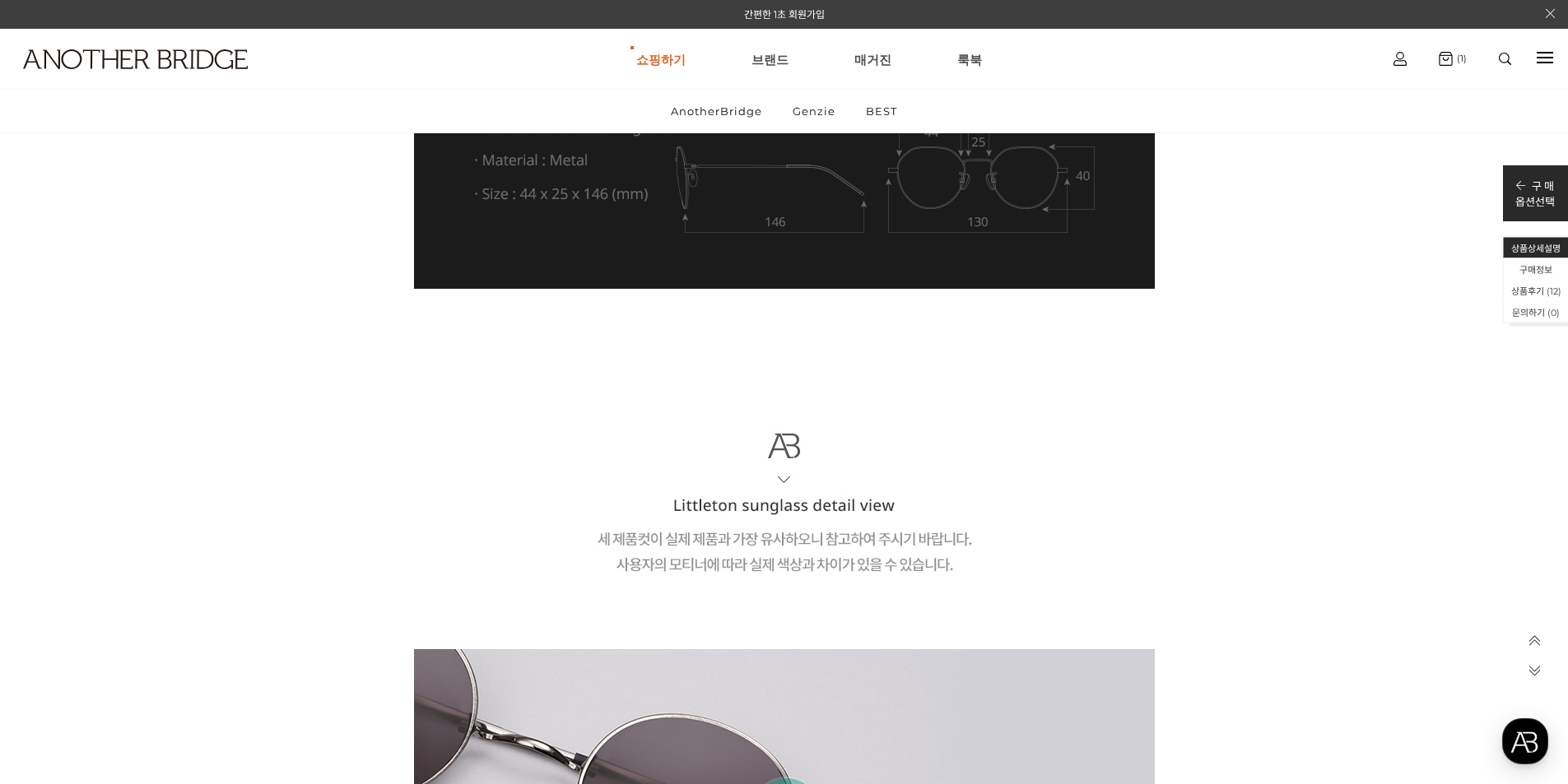
scroll to position [3604, 0]
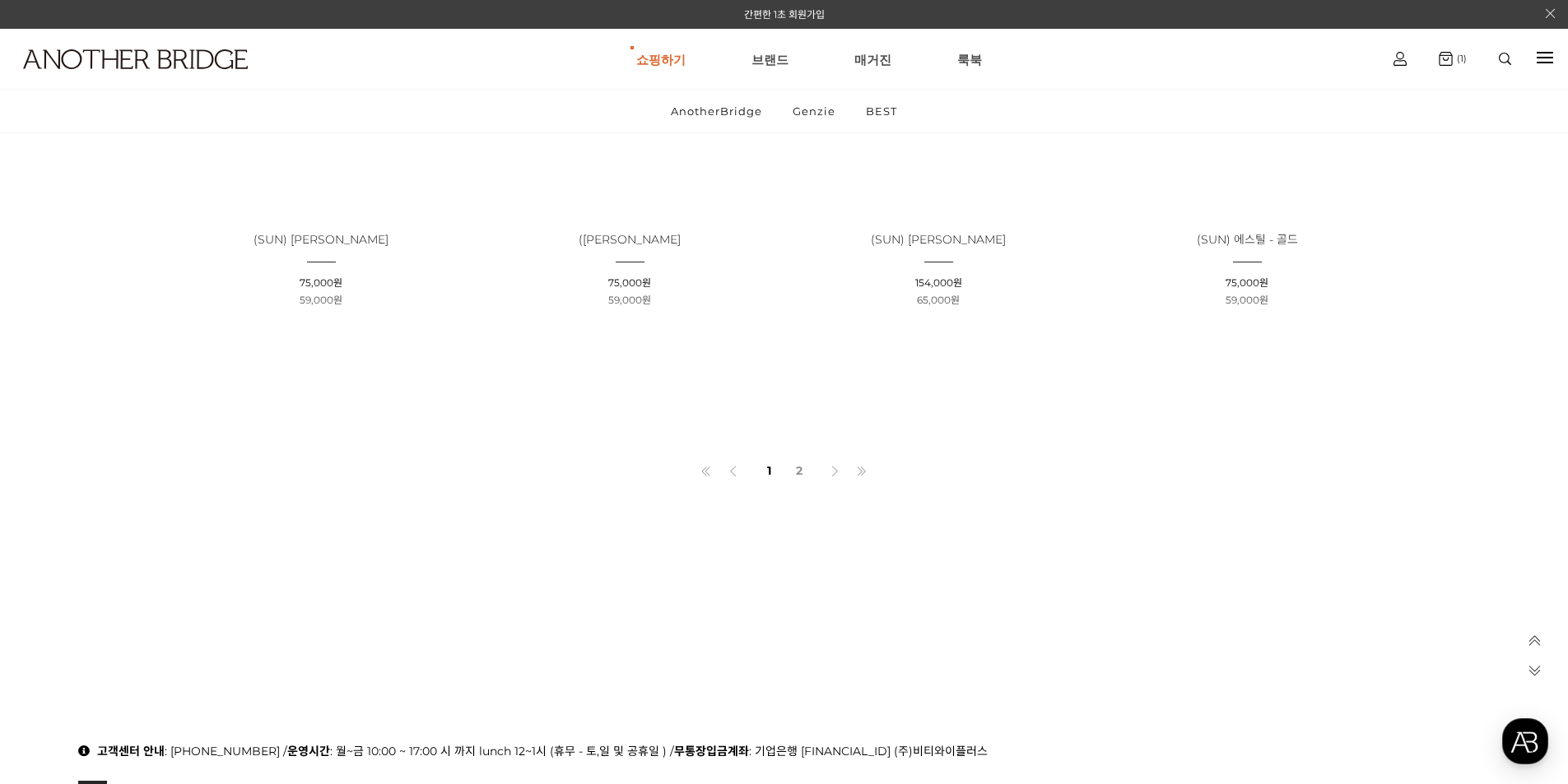
scroll to position [1317, 0]
click at [798, 464] on link "2" at bounding box center [800, 466] width 27 height 28
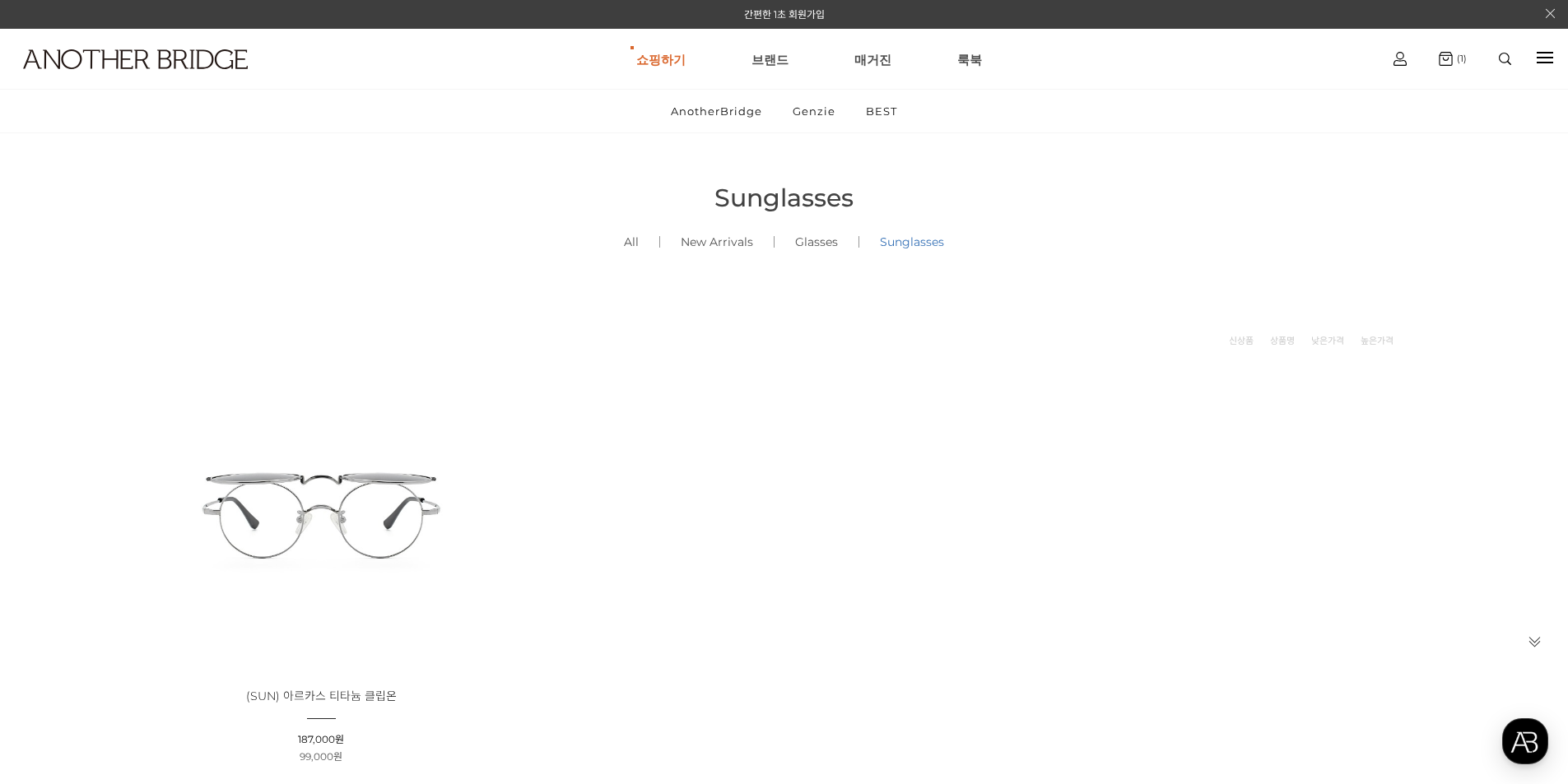
click at [909, 242] on link "Sunglasses ()" at bounding box center [911, 242] width 105 height 56
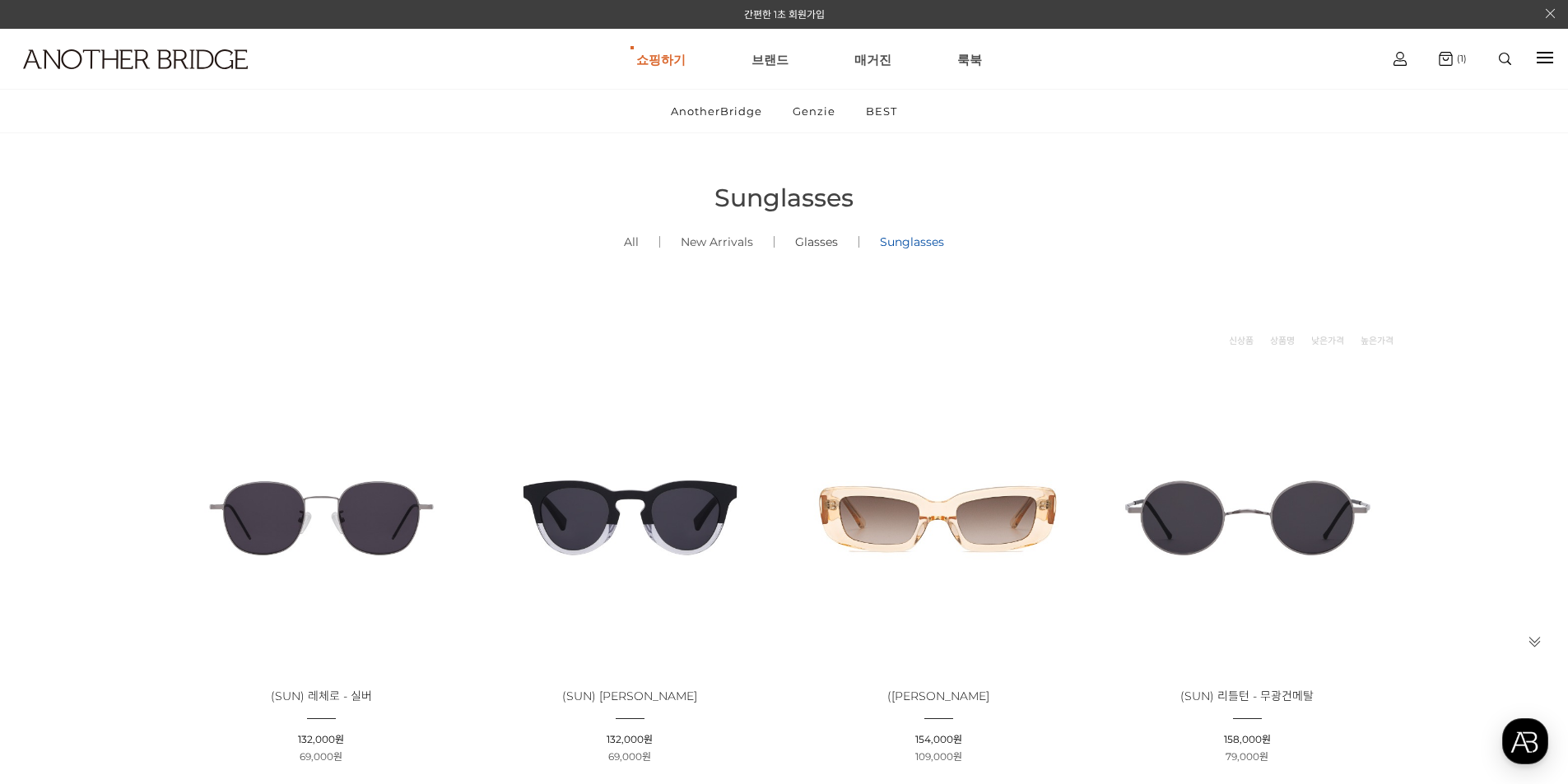
click at [831, 243] on link "Glasses ()" at bounding box center [816, 242] width 84 height 56
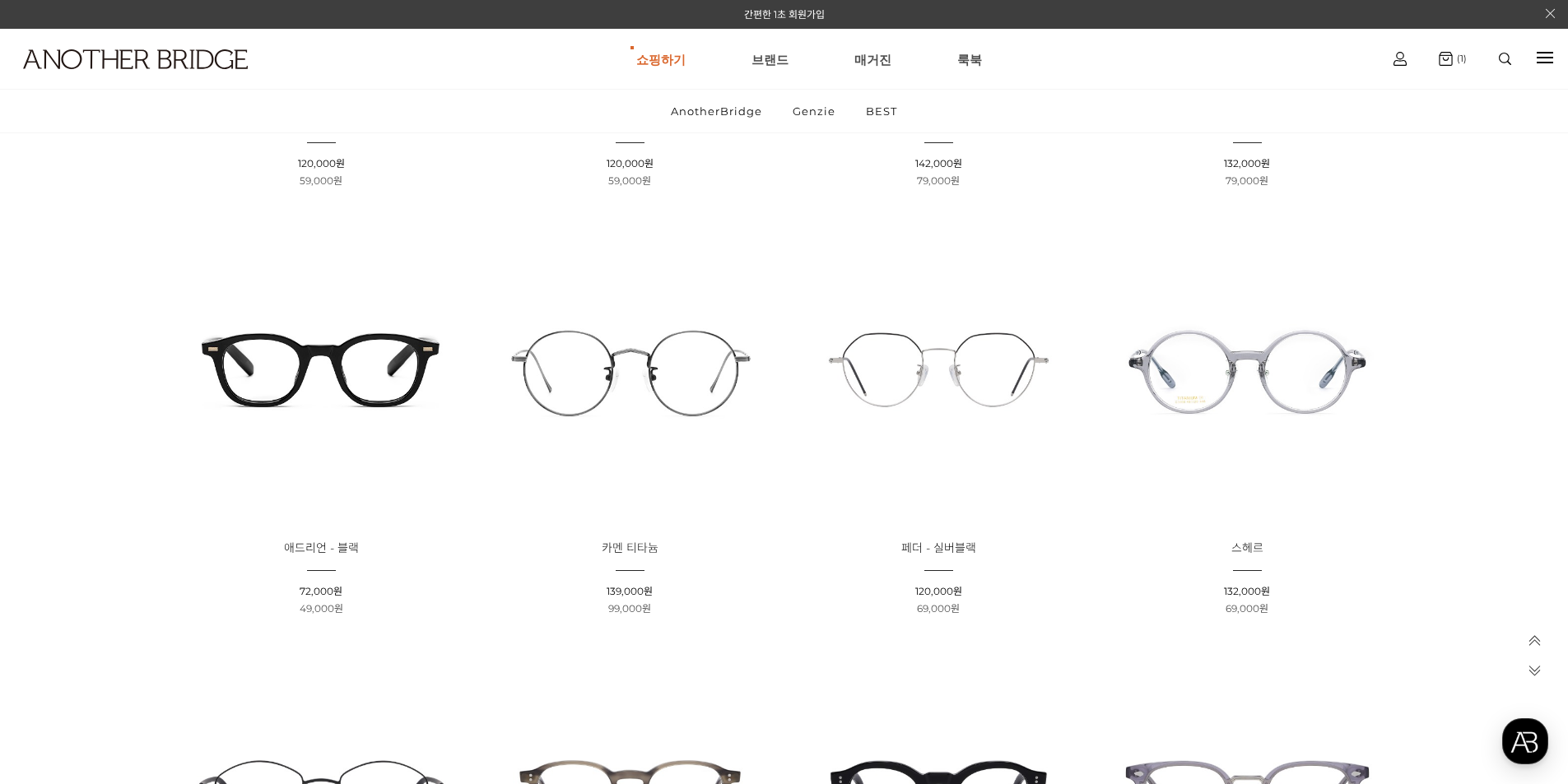
scroll to position [1153, 0]
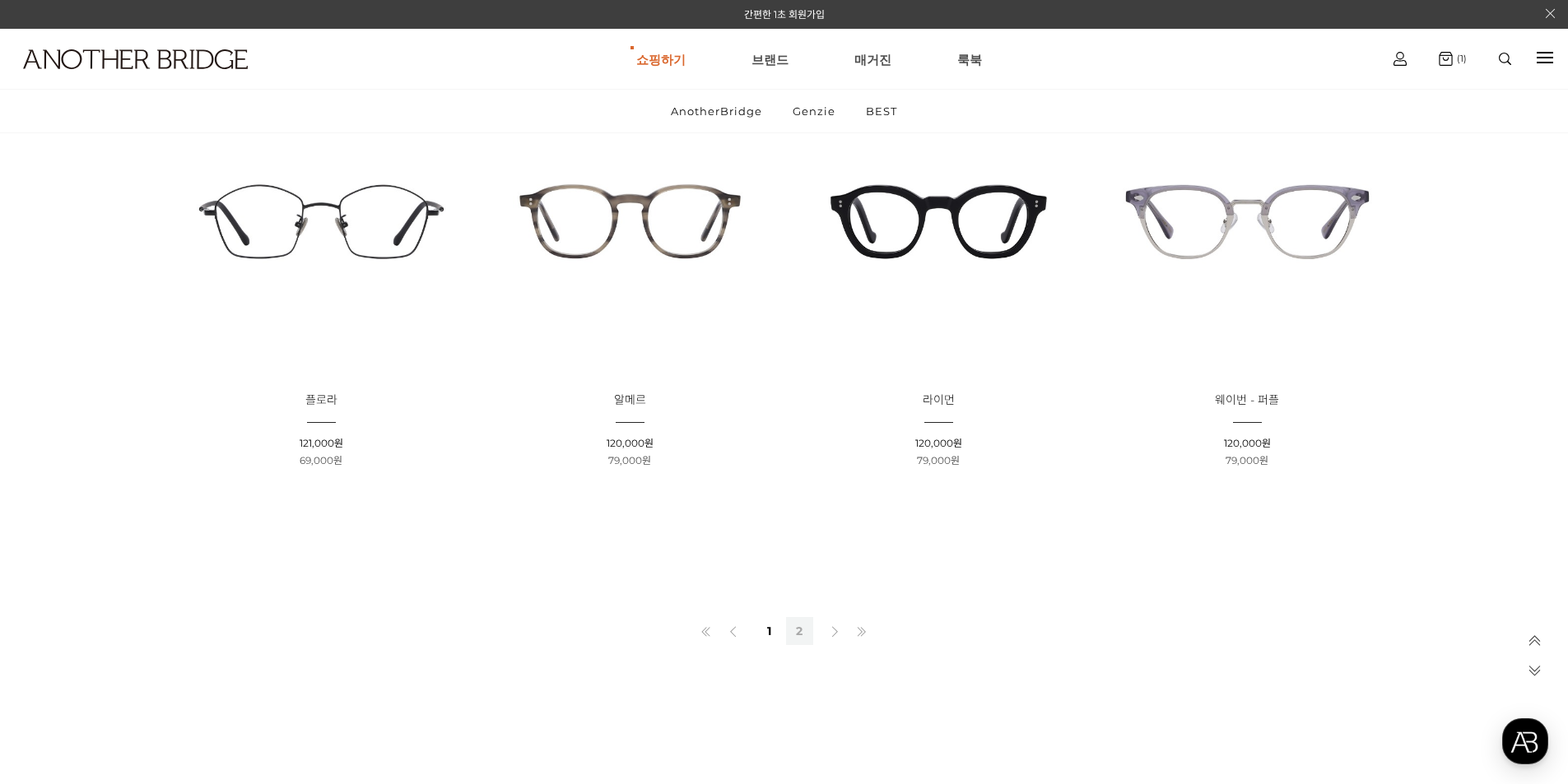
click at [789, 632] on link "2" at bounding box center [800, 631] width 27 height 28
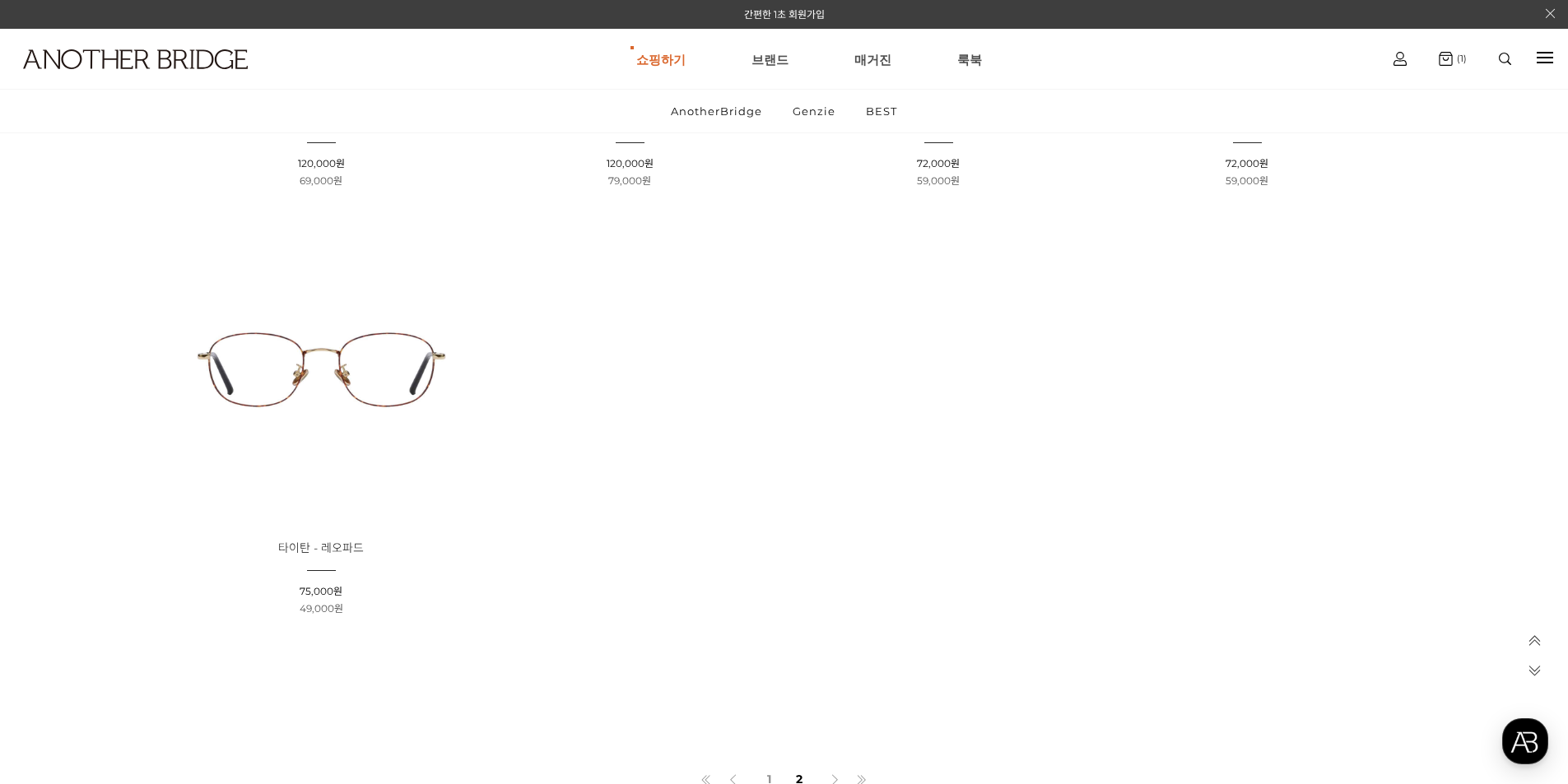
scroll to position [906, 0]
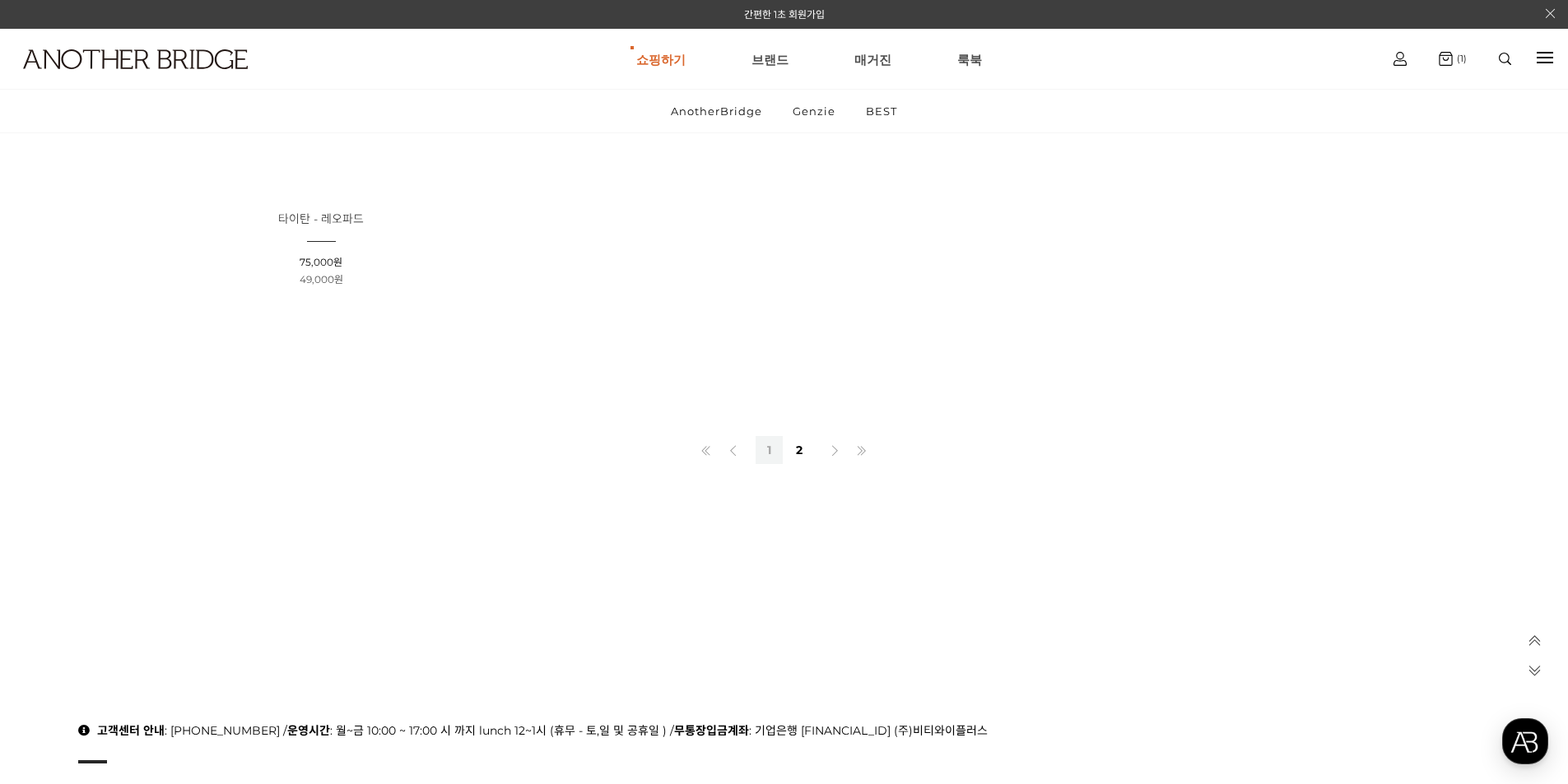
click at [773, 449] on link "1" at bounding box center [769, 449] width 27 height 28
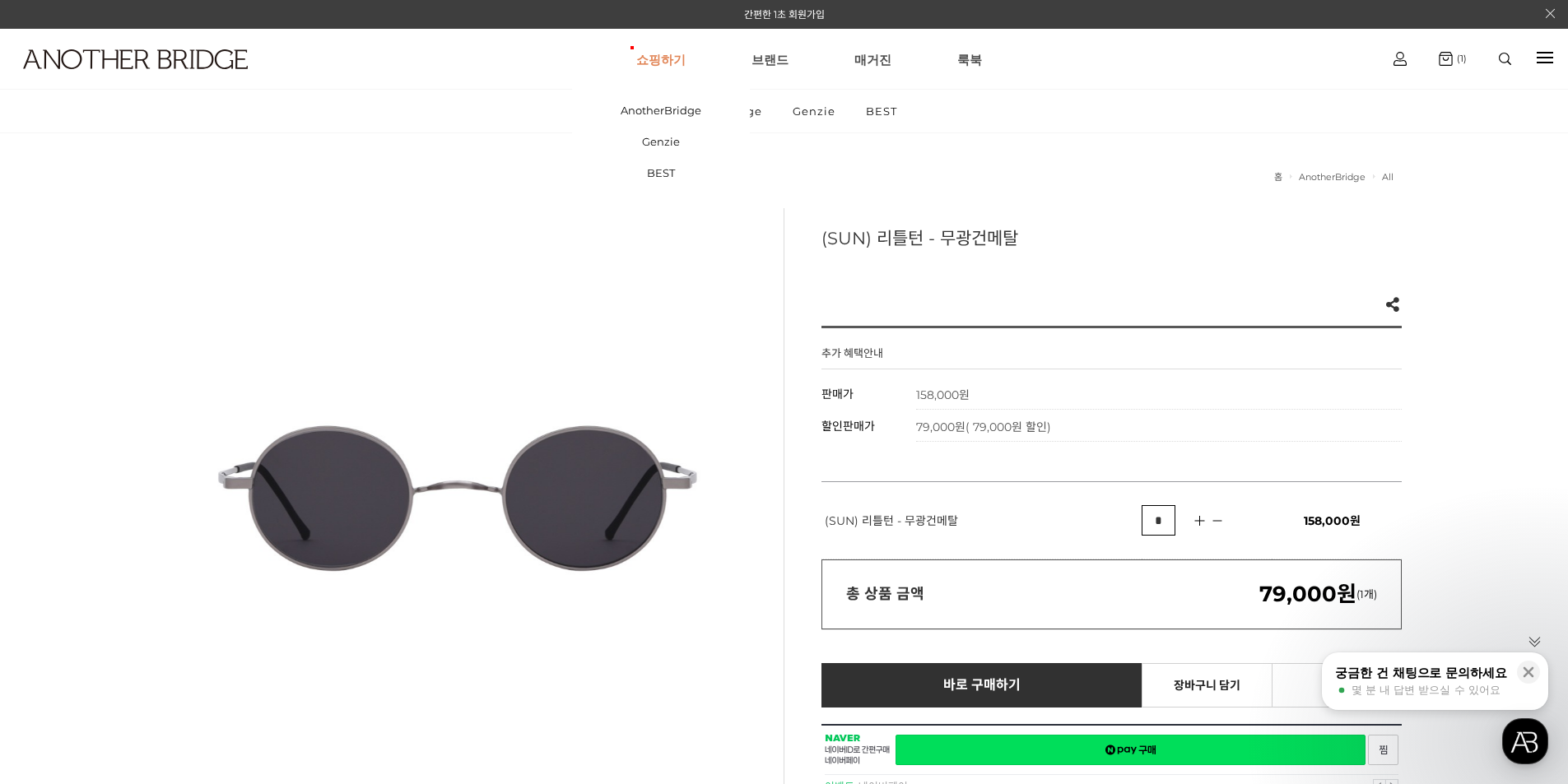
click at [681, 61] on link "쇼핑하기" at bounding box center [660, 58] width 50 height 59
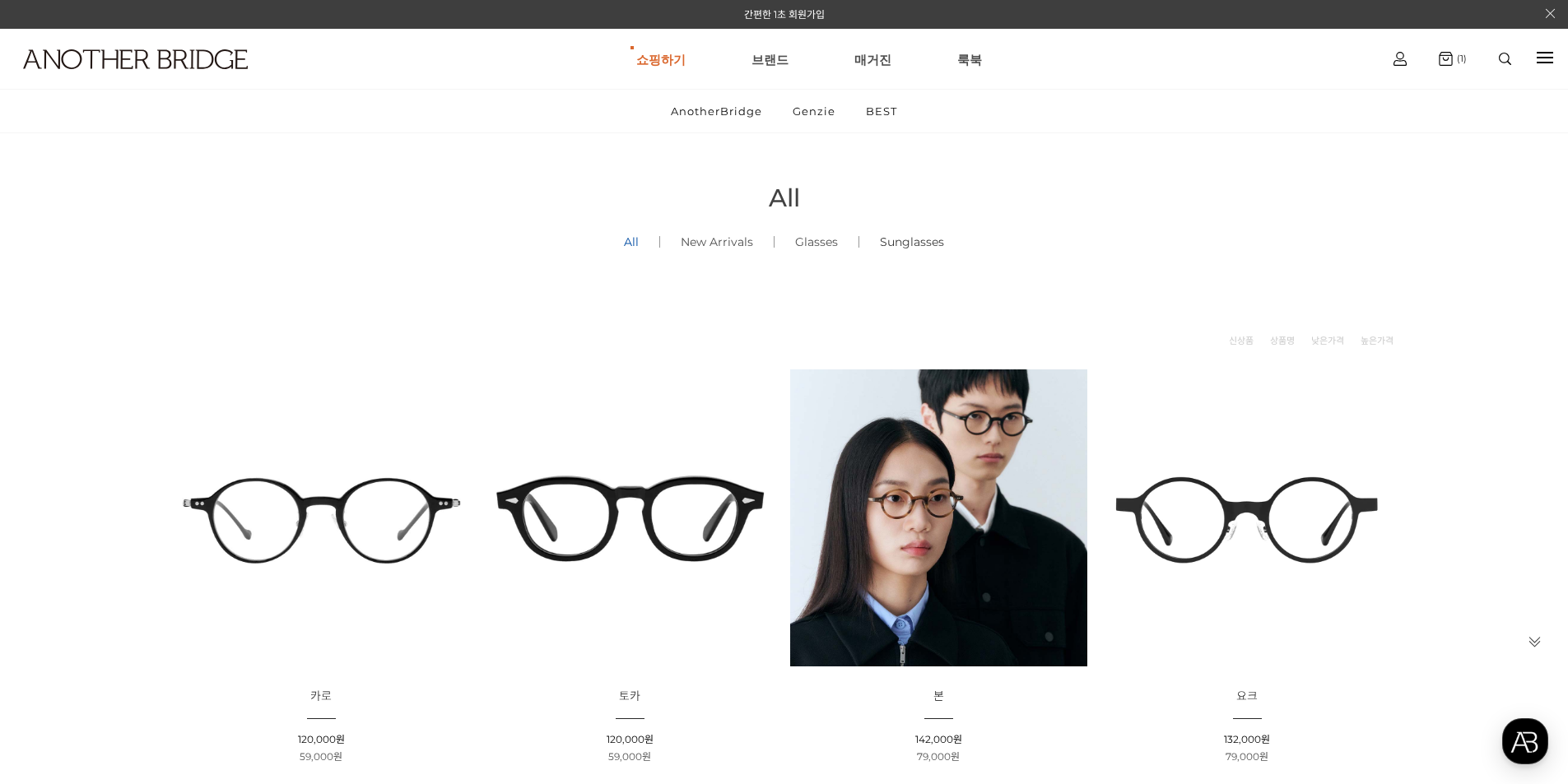
click at [890, 240] on link "Sunglasses ()" at bounding box center [911, 242] width 105 height 56
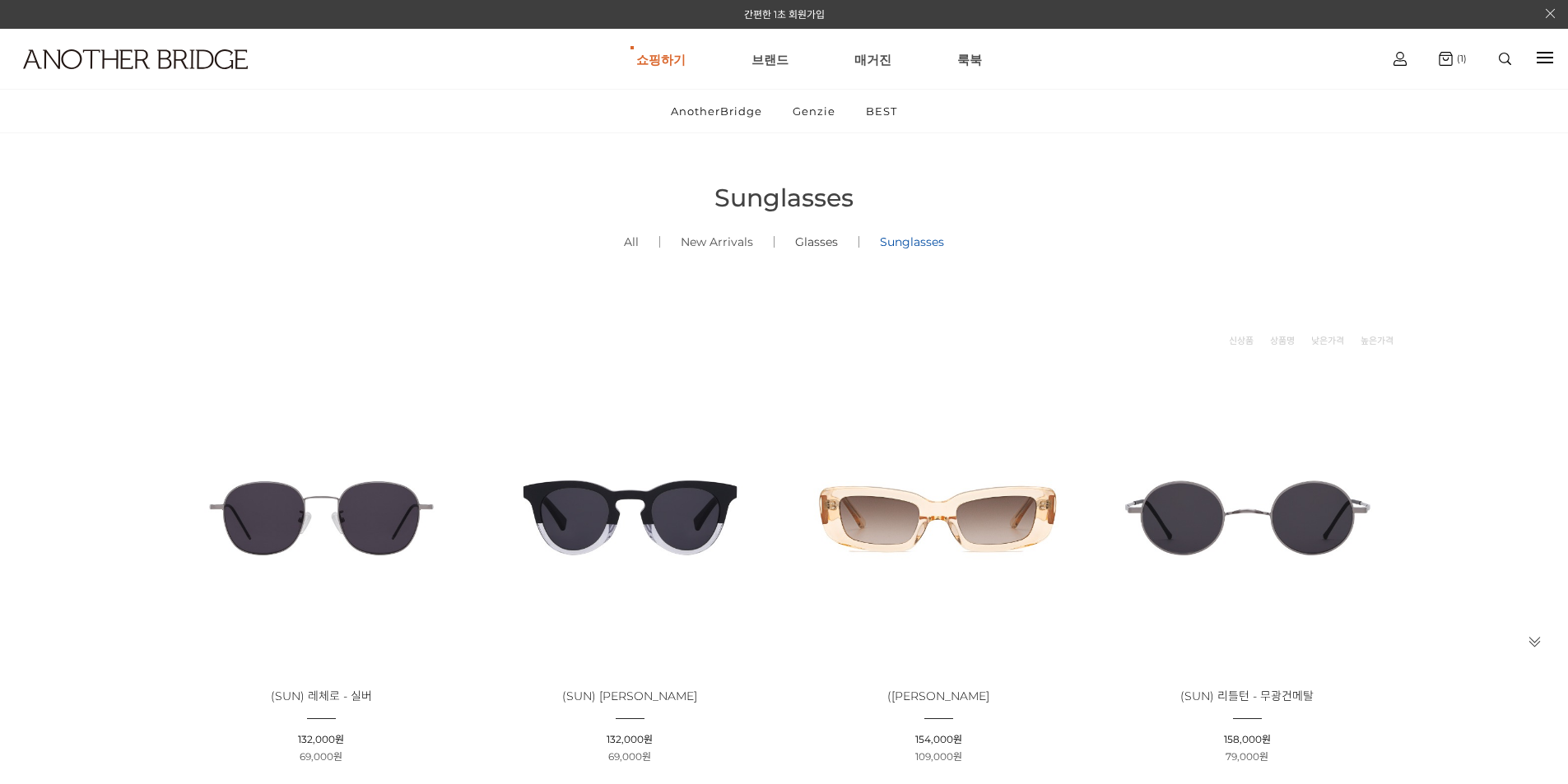
click at [818, 243] on link "Glasses ()" at bounding box center [816, 242] width 84 height 56
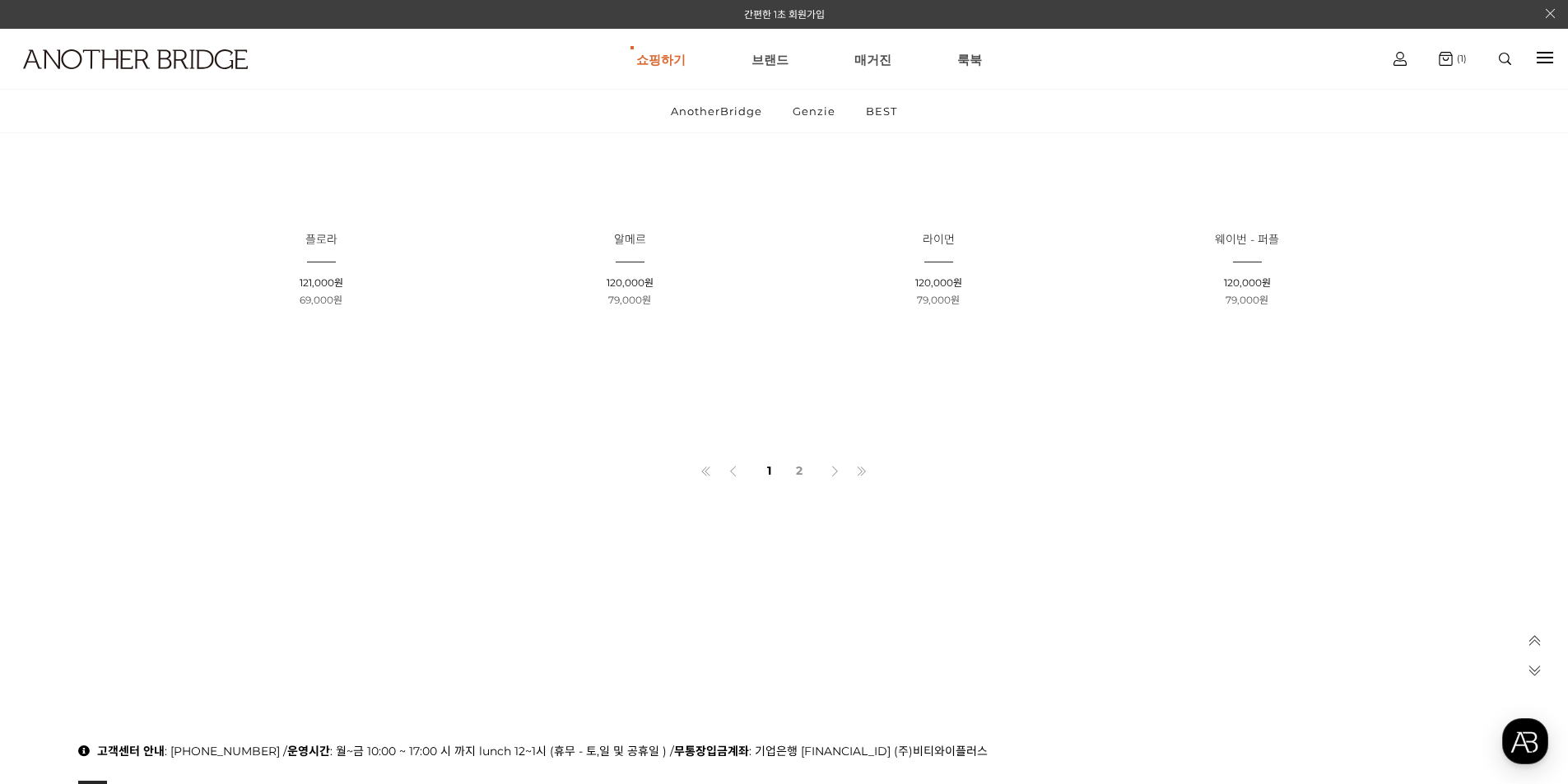
scroll to position [1317, 0]
click at [798, 469] on link "2" at bounding box center [800, 466] width 27 height 28
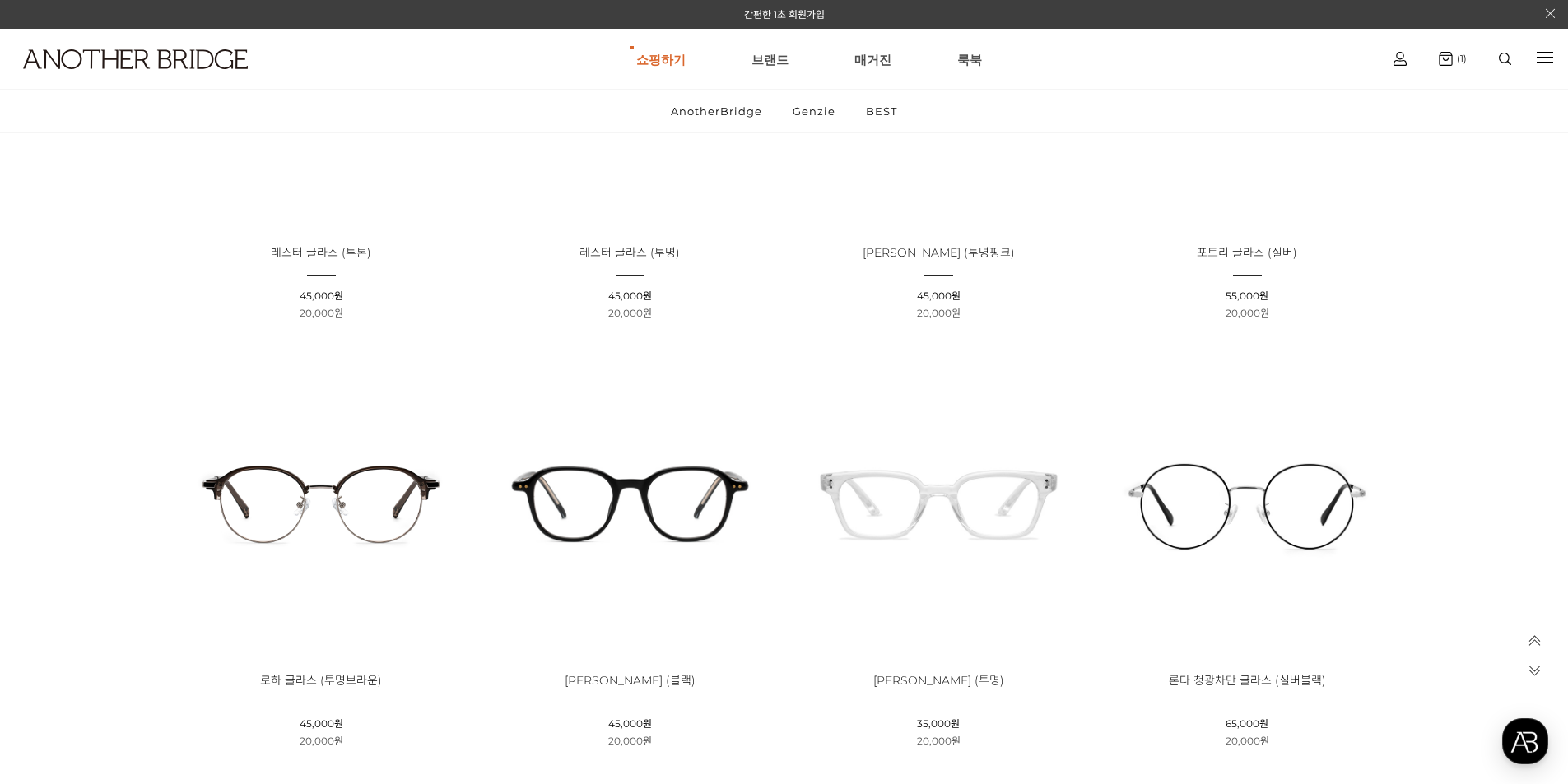
scroll to position [411, 0]
click at [377, 475] on img at bounding box center [321, 499] width 297 height 297
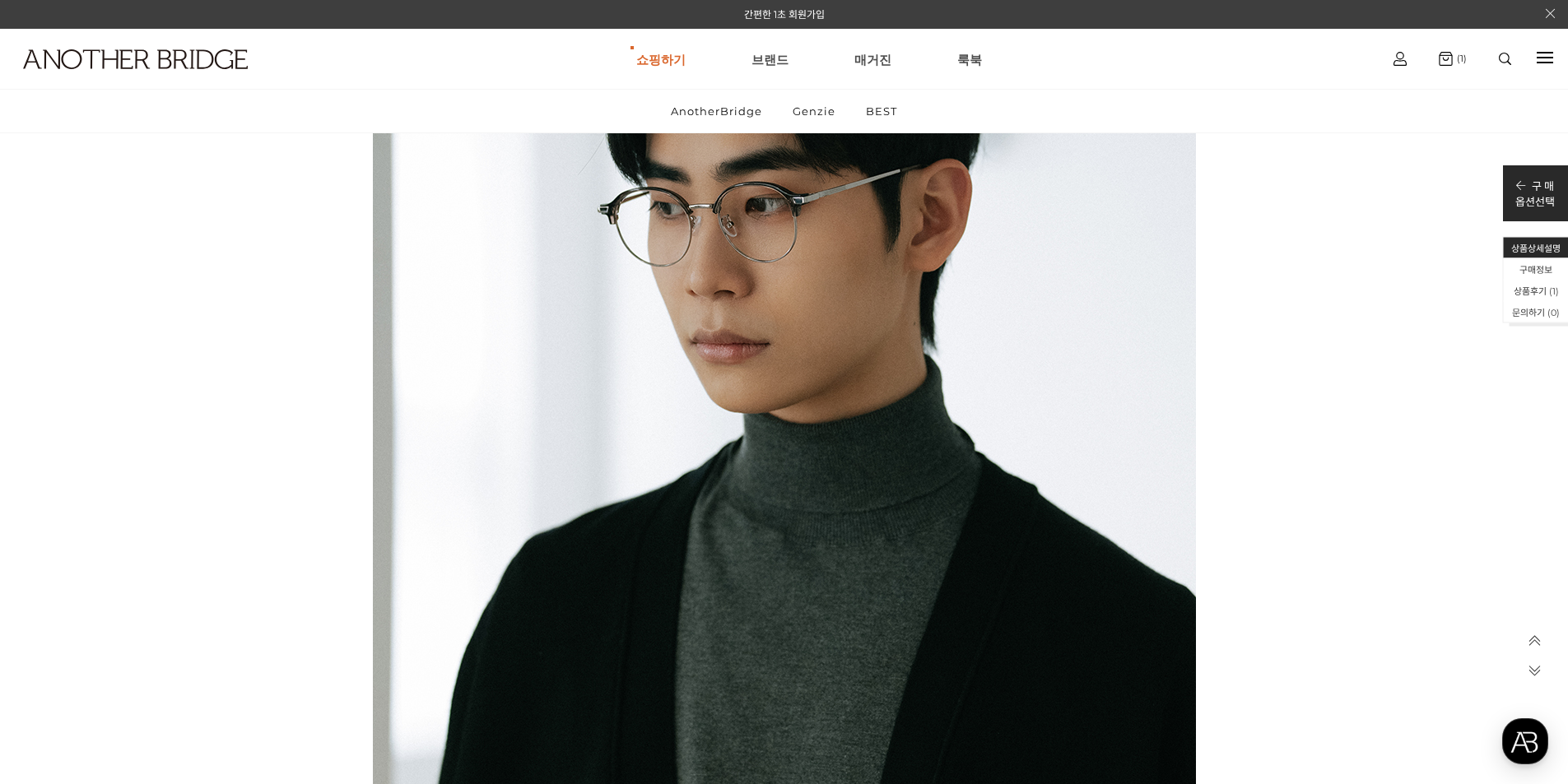
scroll to position [3868, 0]
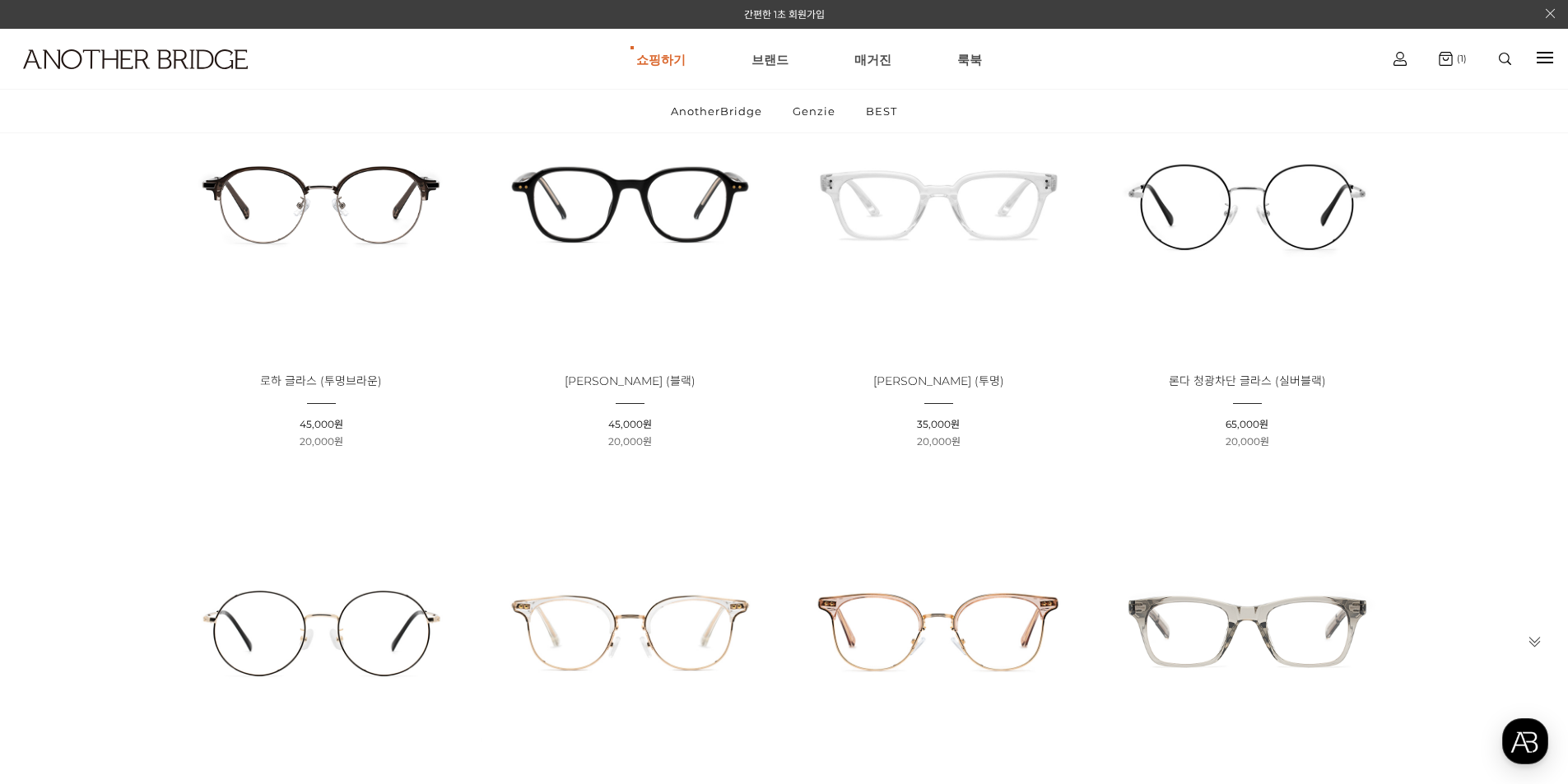
click at [1175, 223] on img at bounding box center [1247, 202] width 297 height 297
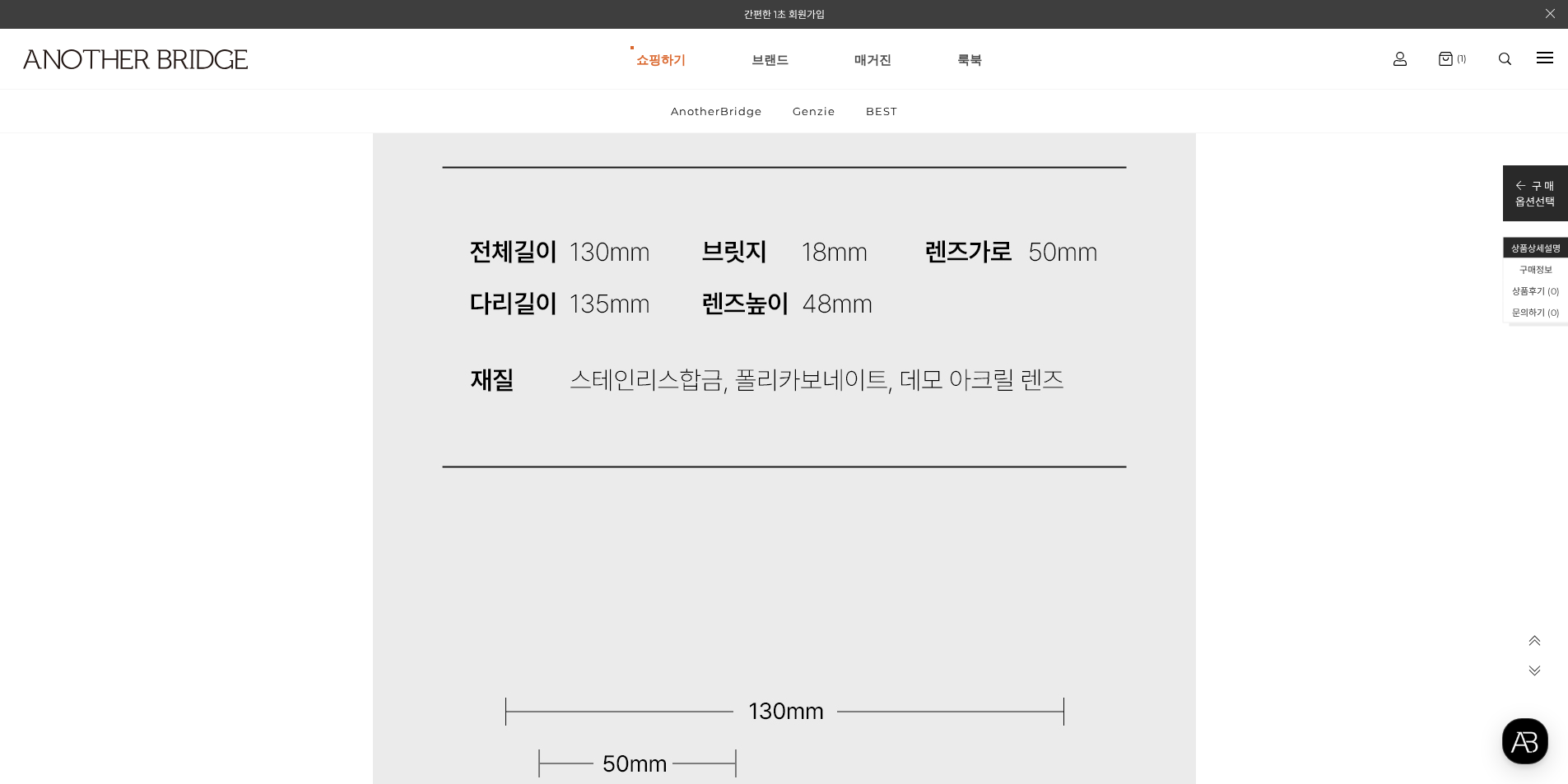
scroll to position [12910, 0]
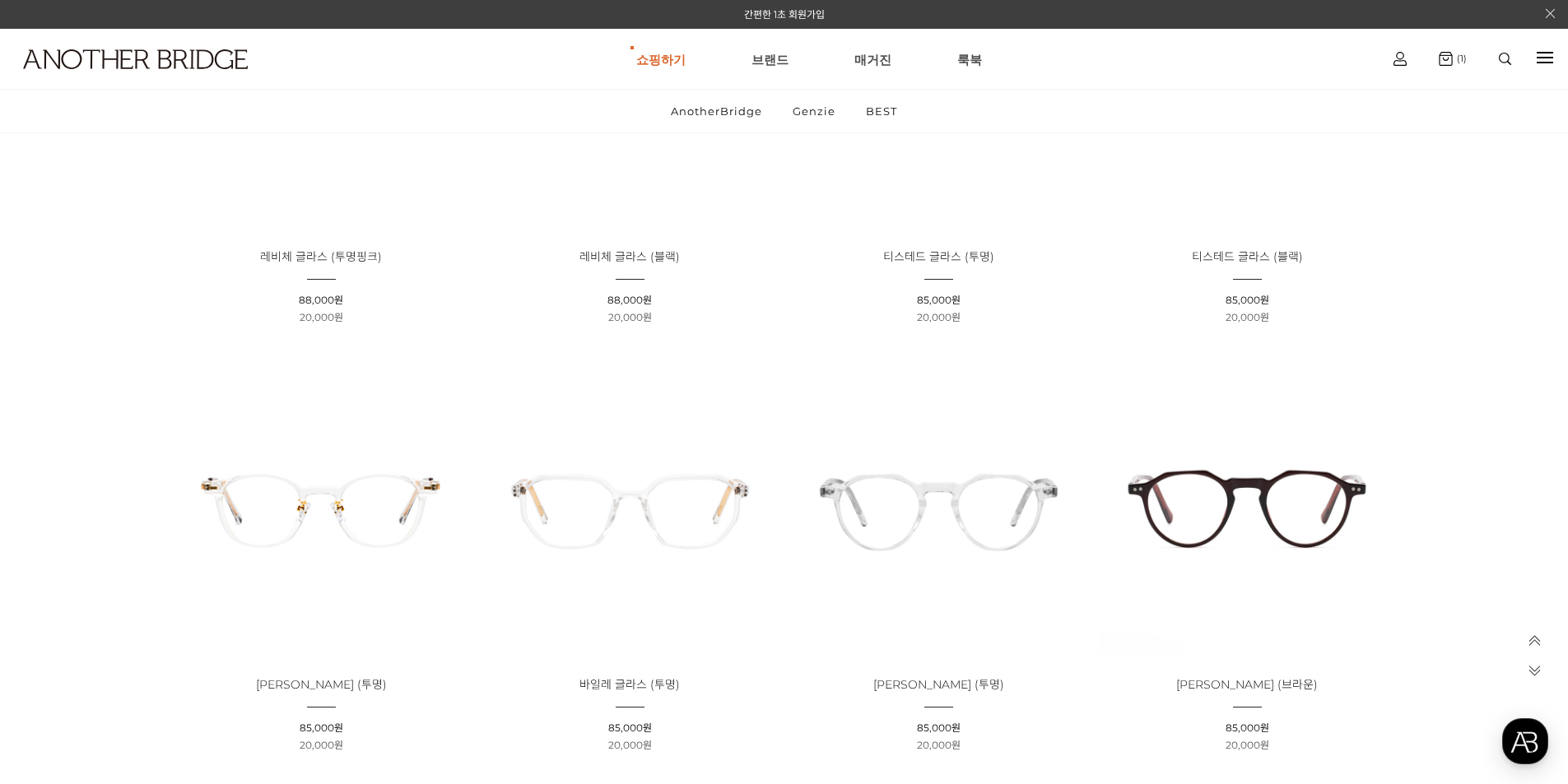
scroll to position [2684, 0]
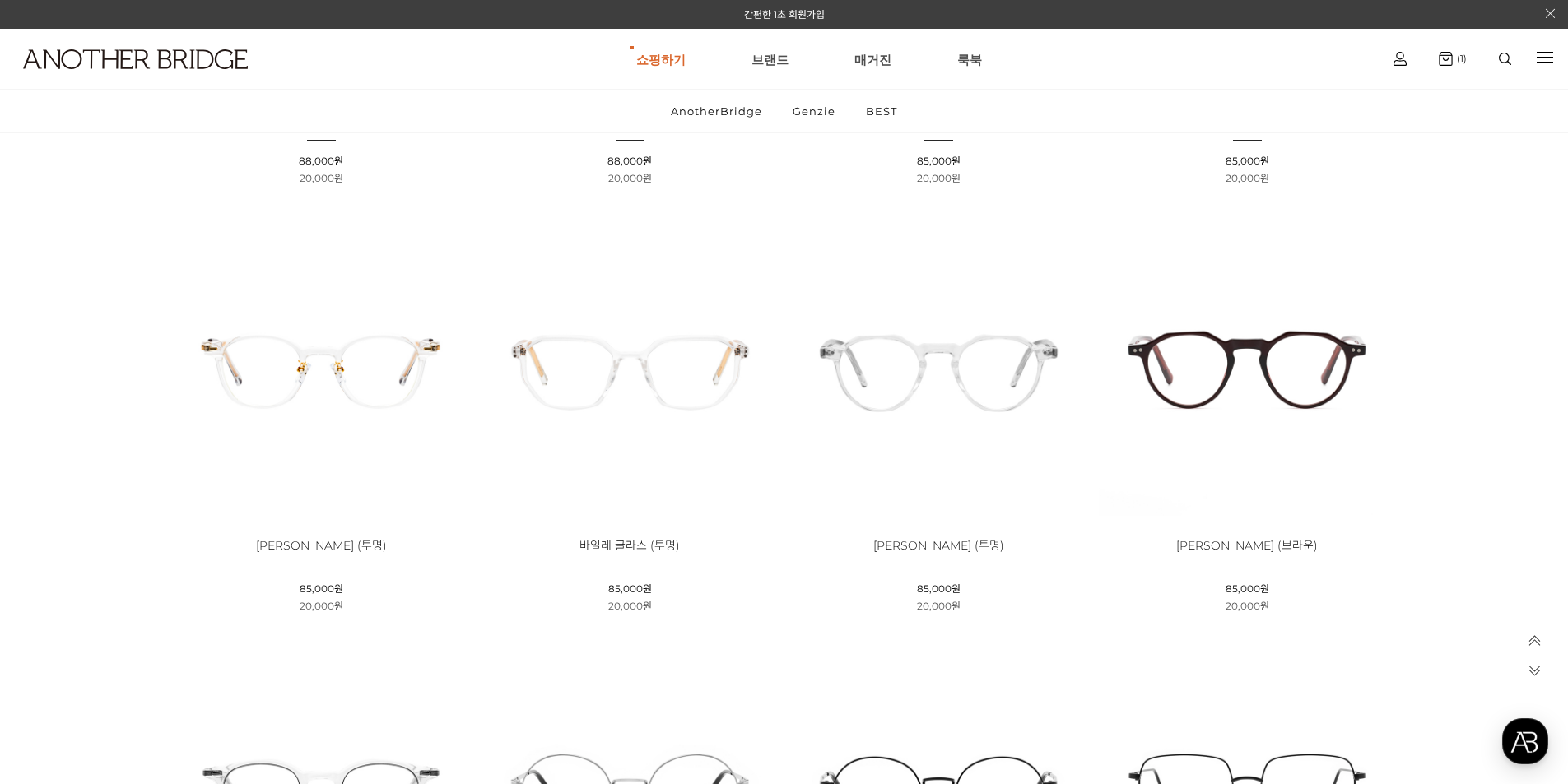
click at [1203, 331] on img at bounding box center [1247, 367] width 297 height 297
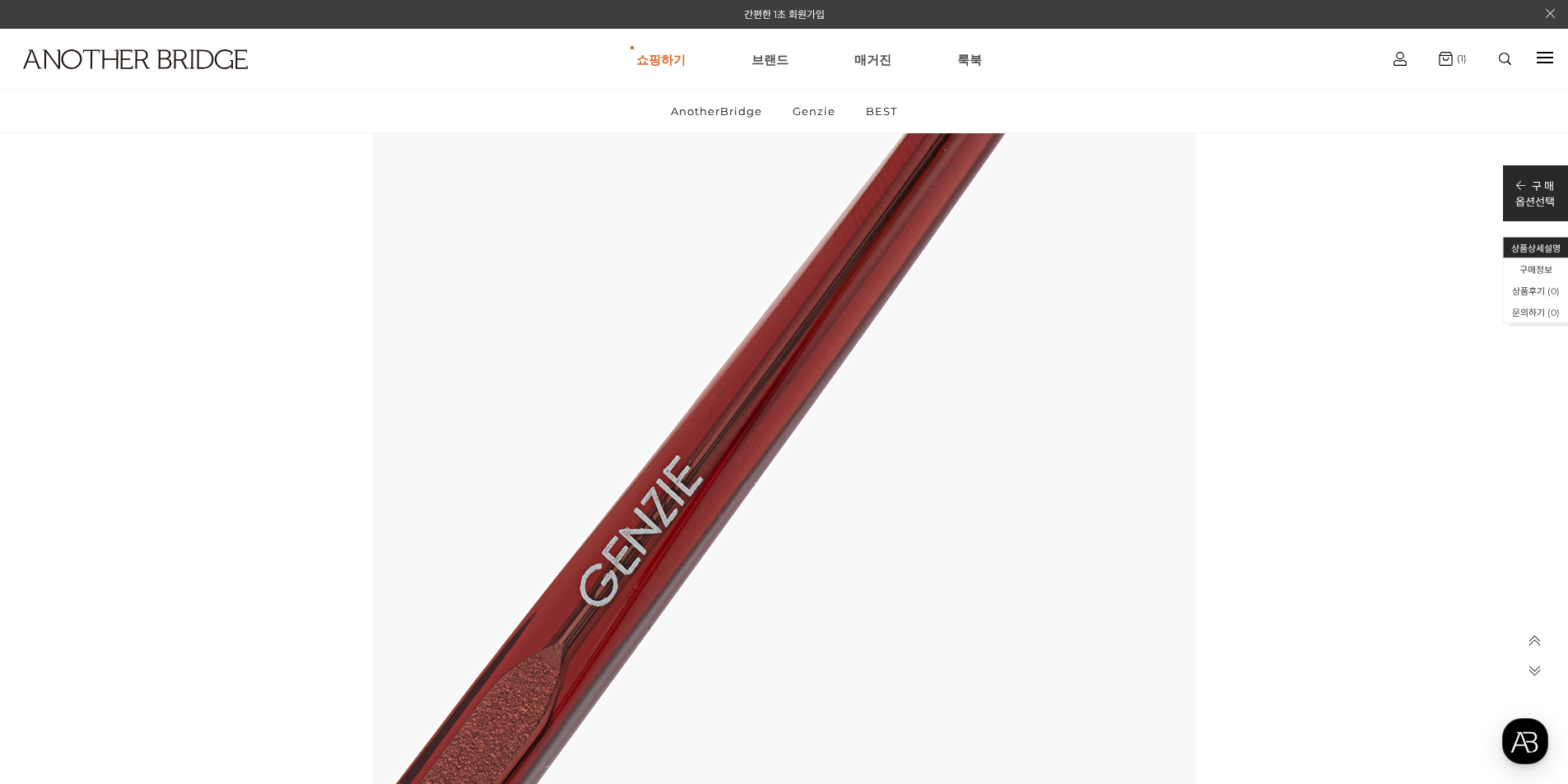
scroll to position [10288, 0]
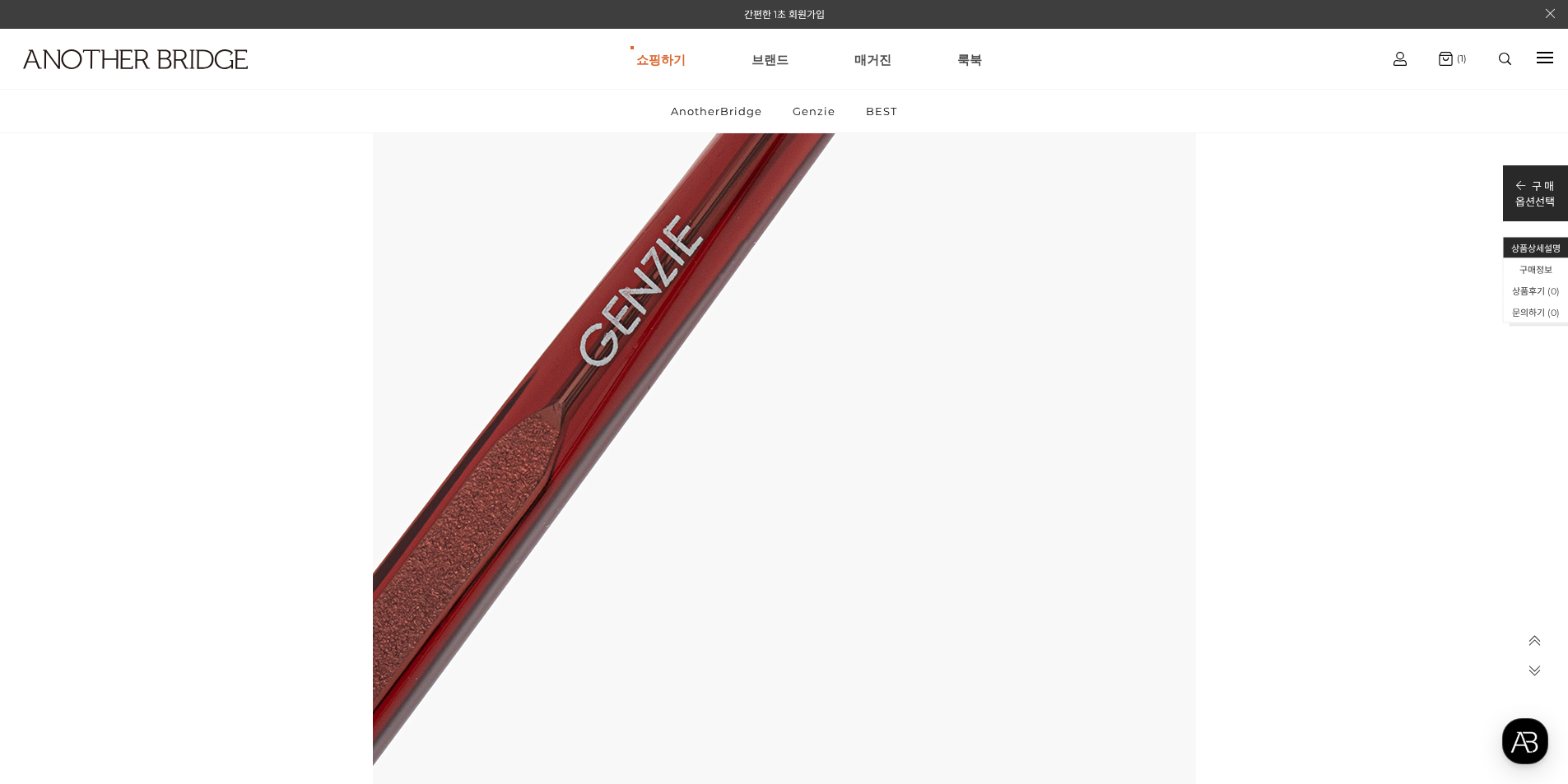
click at [1539, 672] on icon at bounding box center [1534, 670] width 14 height 14
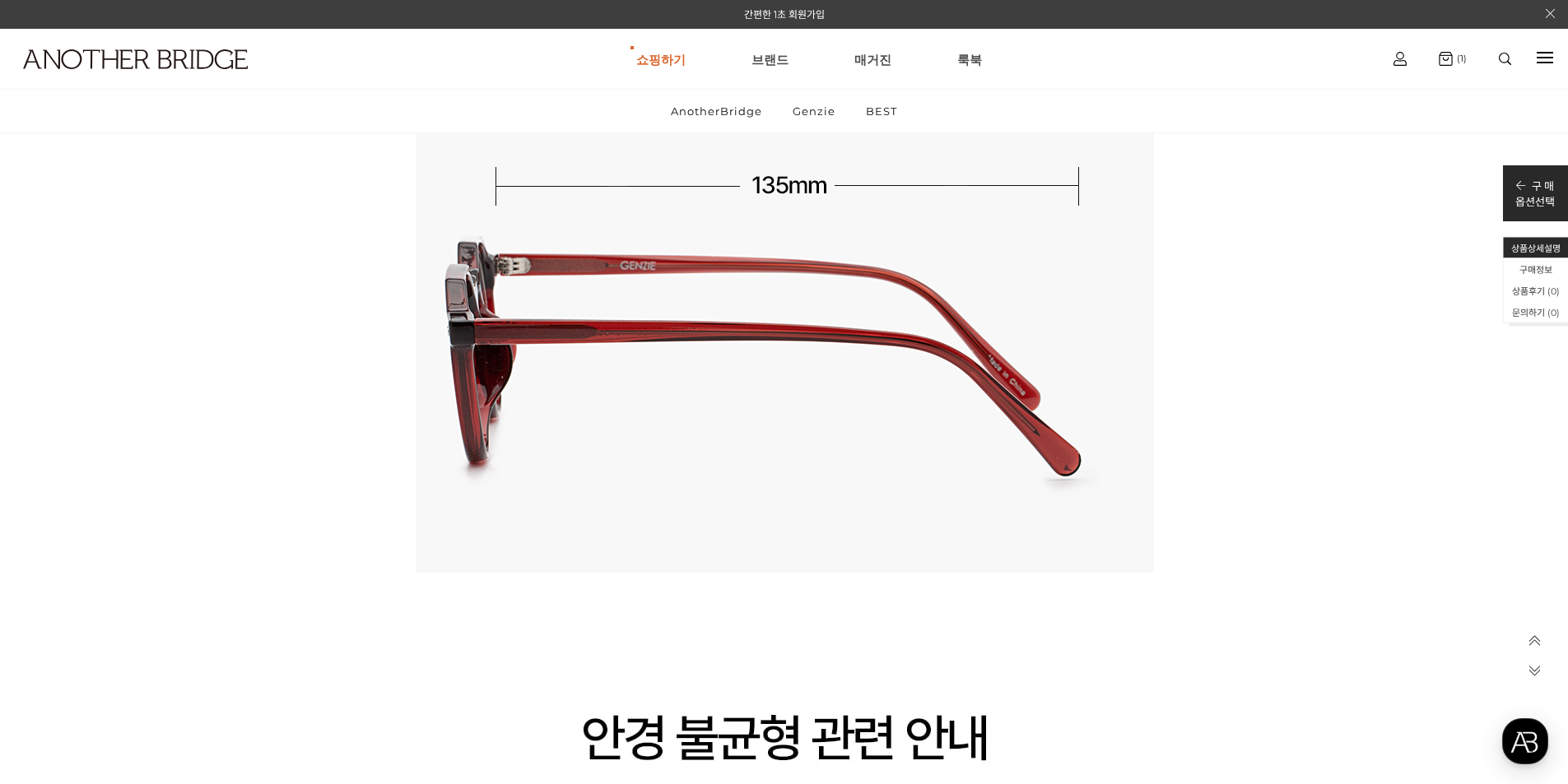
scroll to position [13706, 0]
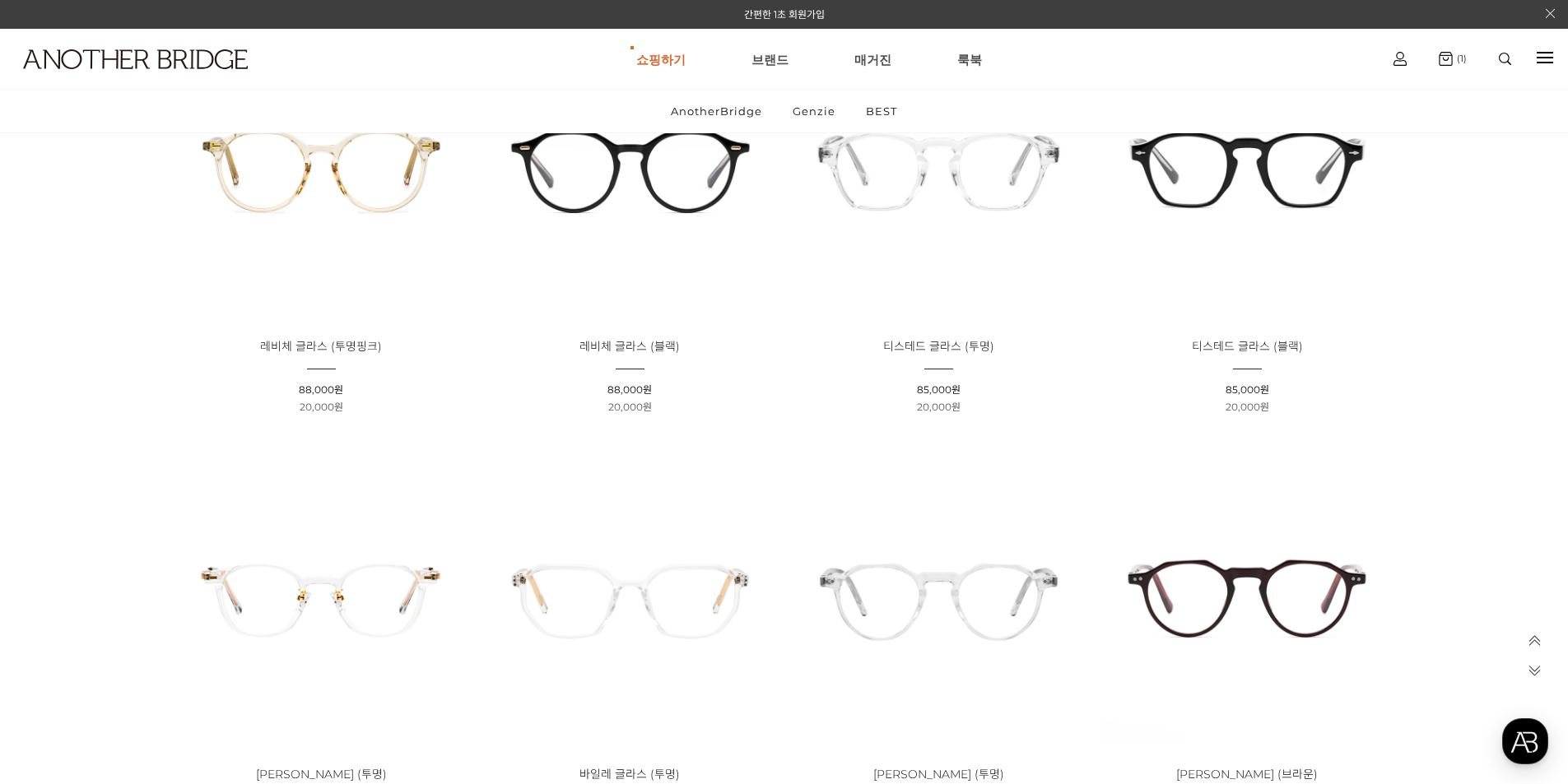
scroll to position [2784, 0]
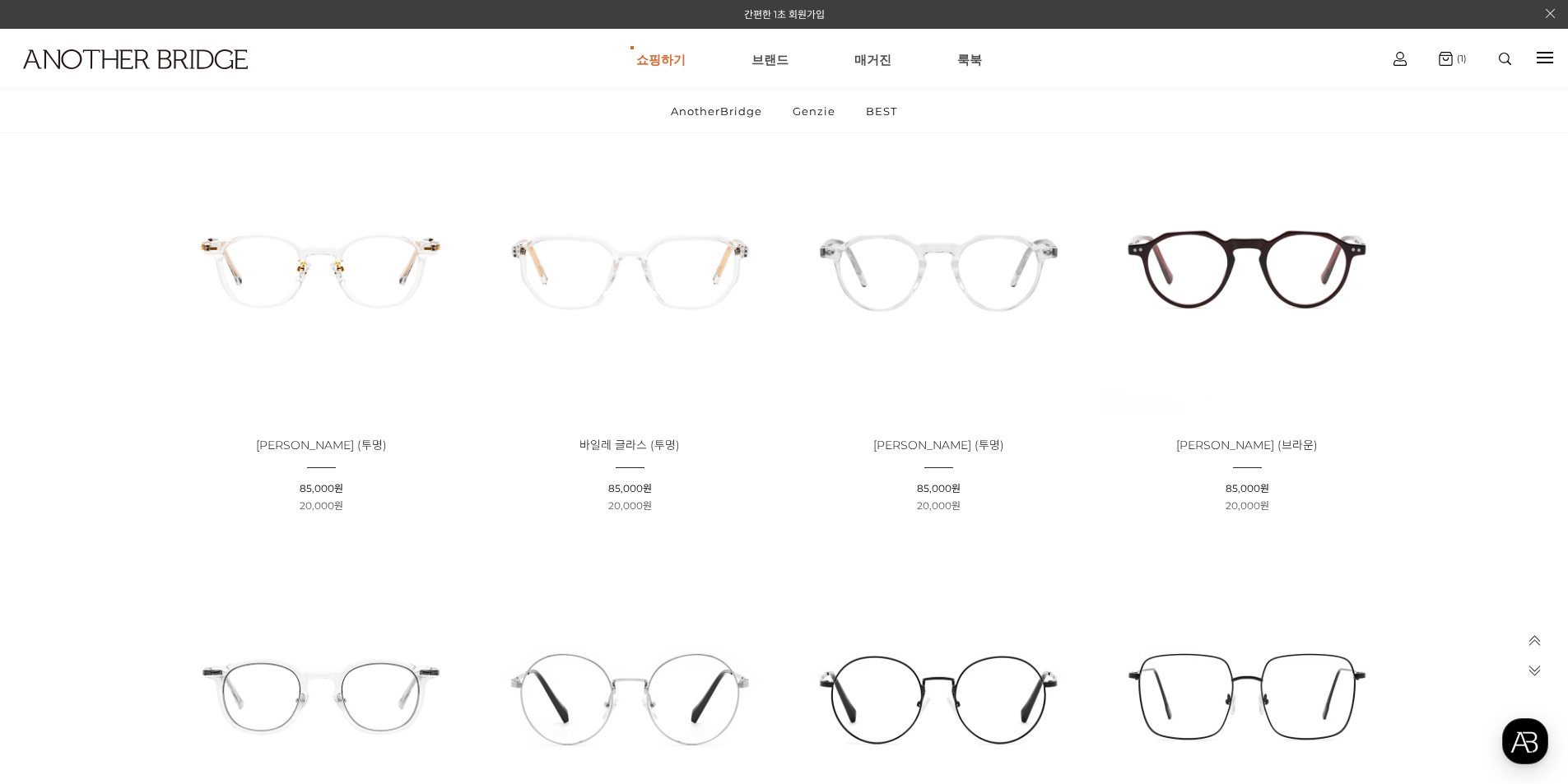
click at [991, 303] on img at bounding box center [938, 267] width 297 height 297
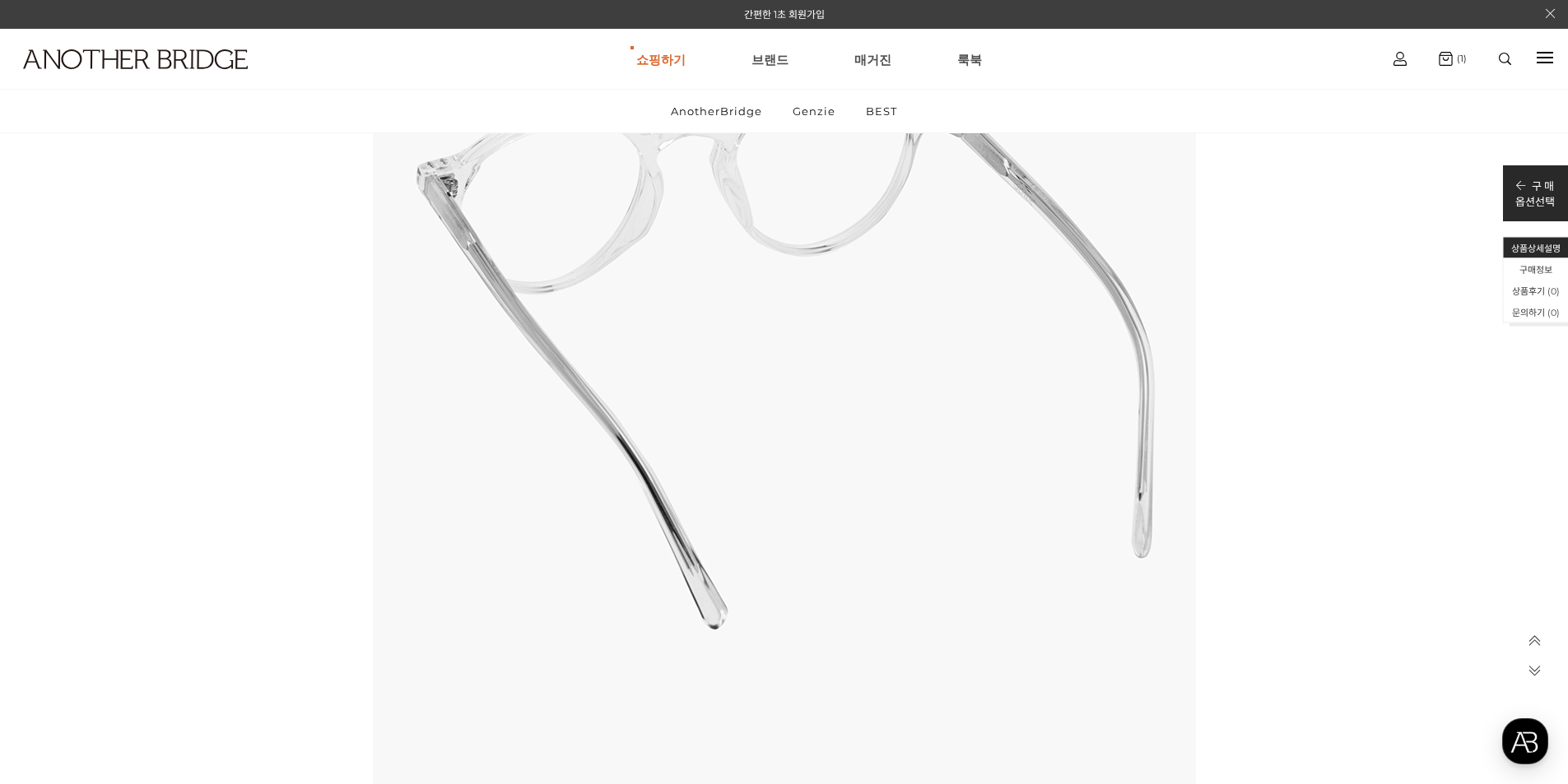
scroll to position [5432, 0]
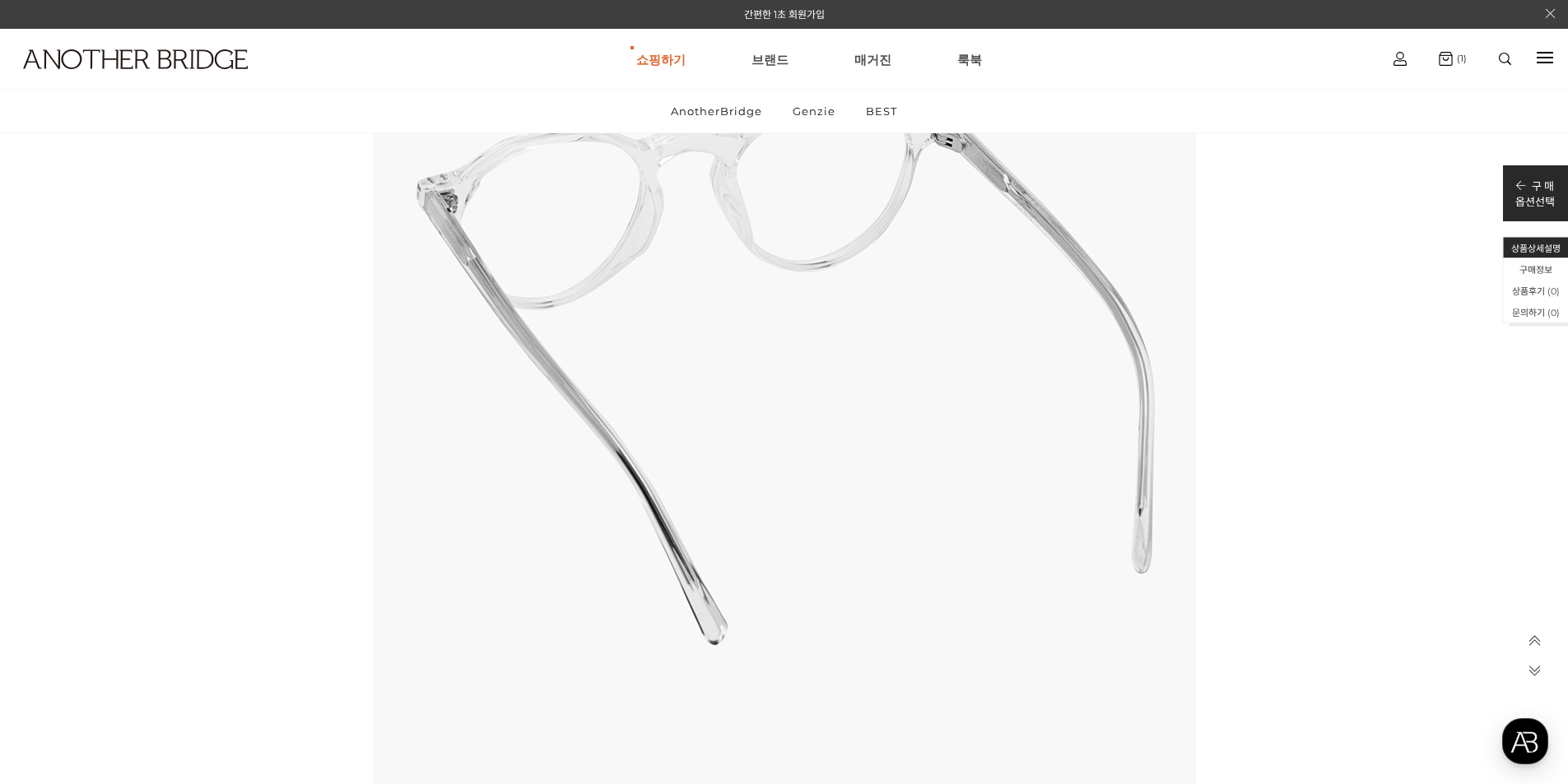
click at [1534, 638] on icon at bounding box center [1534, 641] width 14 height 14
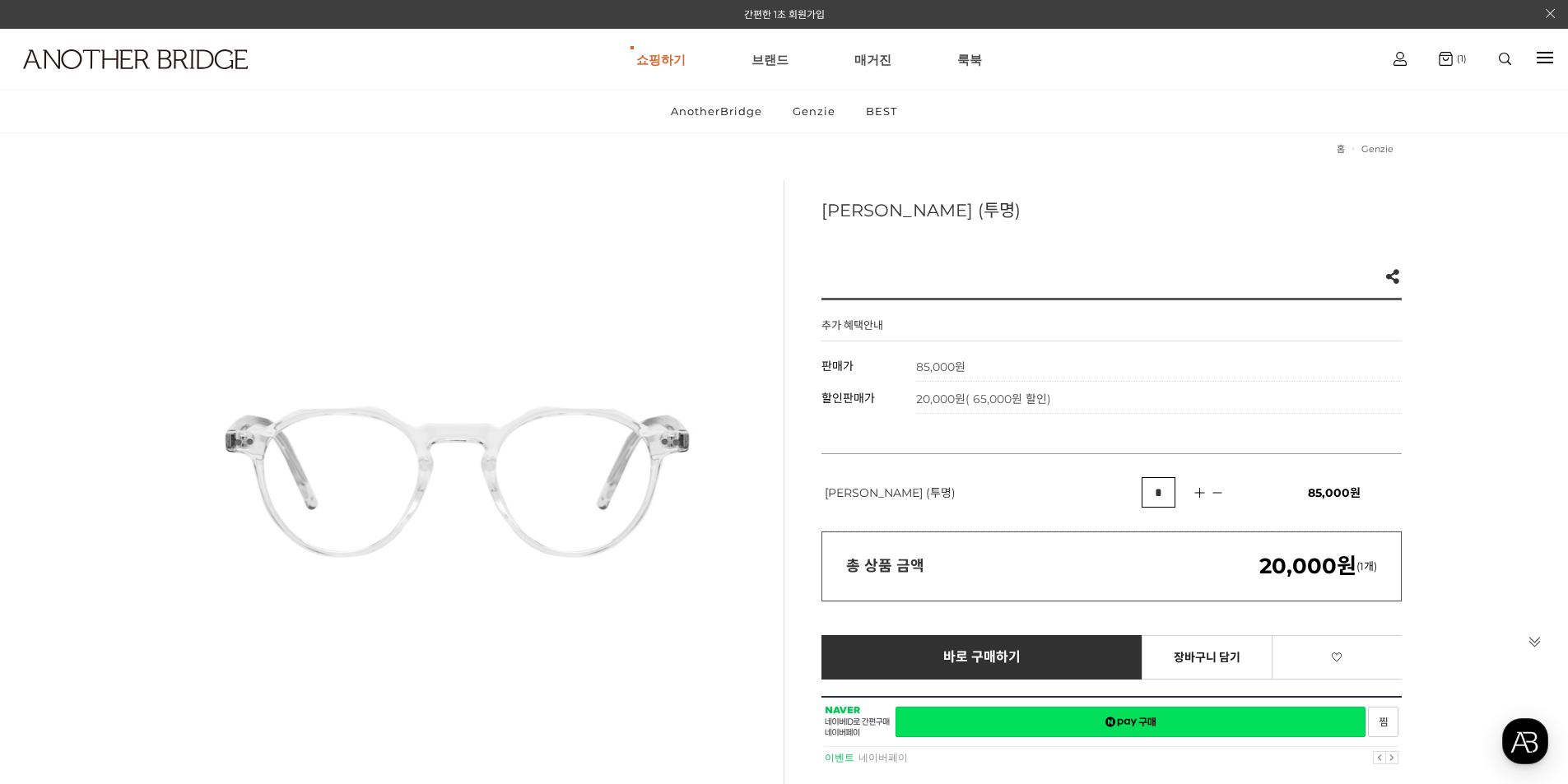
scroll to position [0, 0]
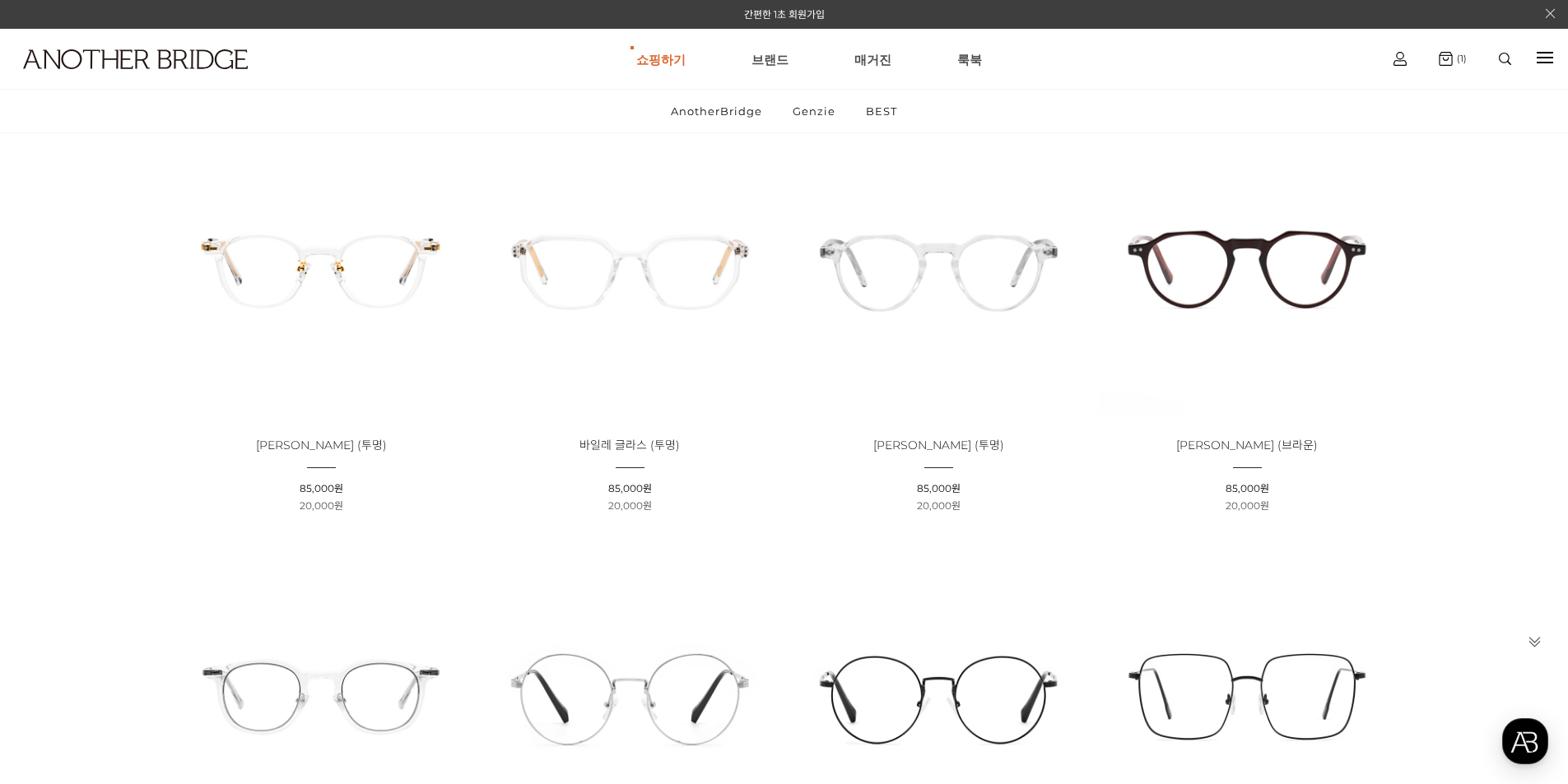
click at [1266, 243] on img at bounding box center [1247, 267] width 297 height 297
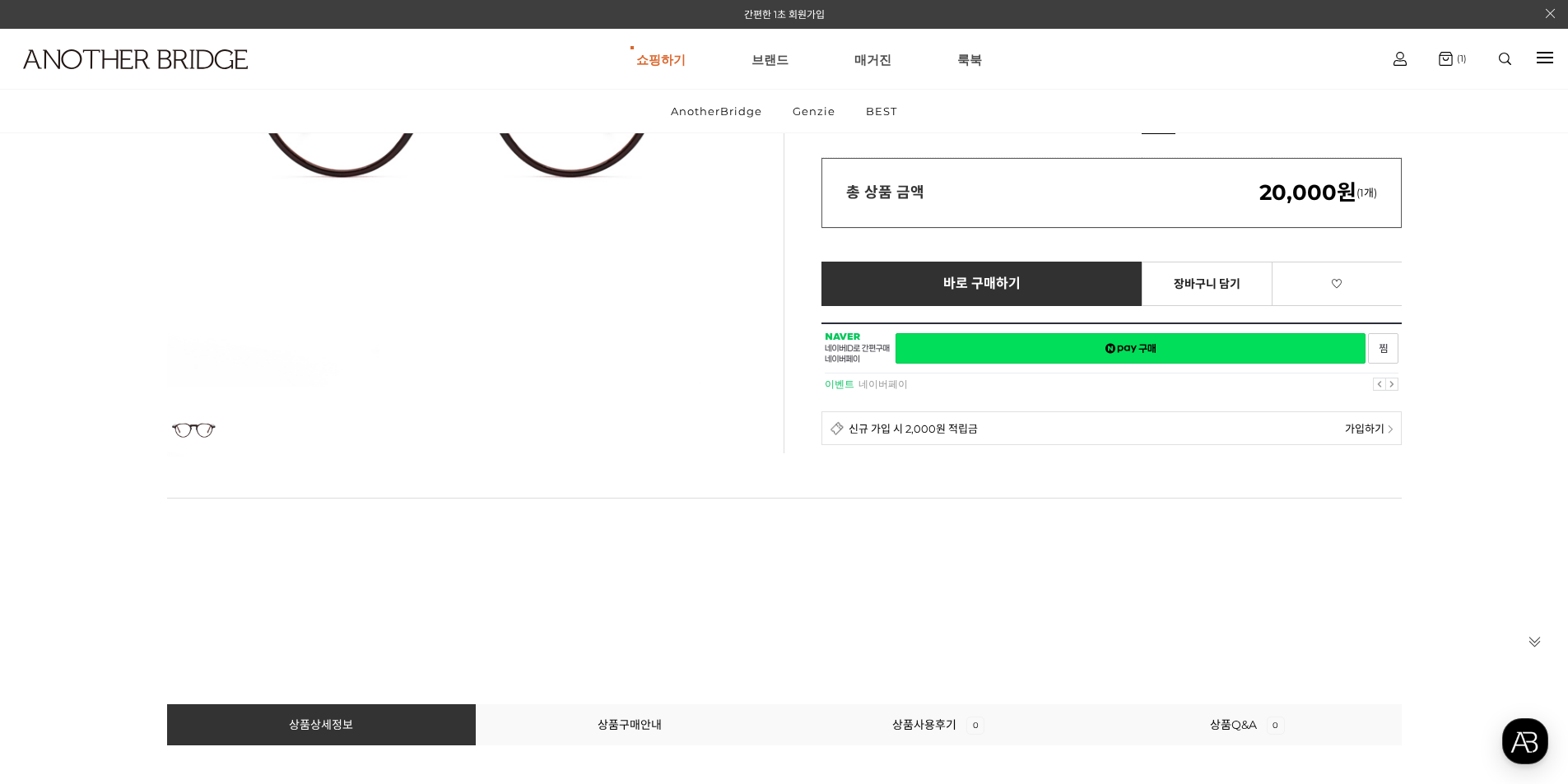
scroll to position [576, 0]
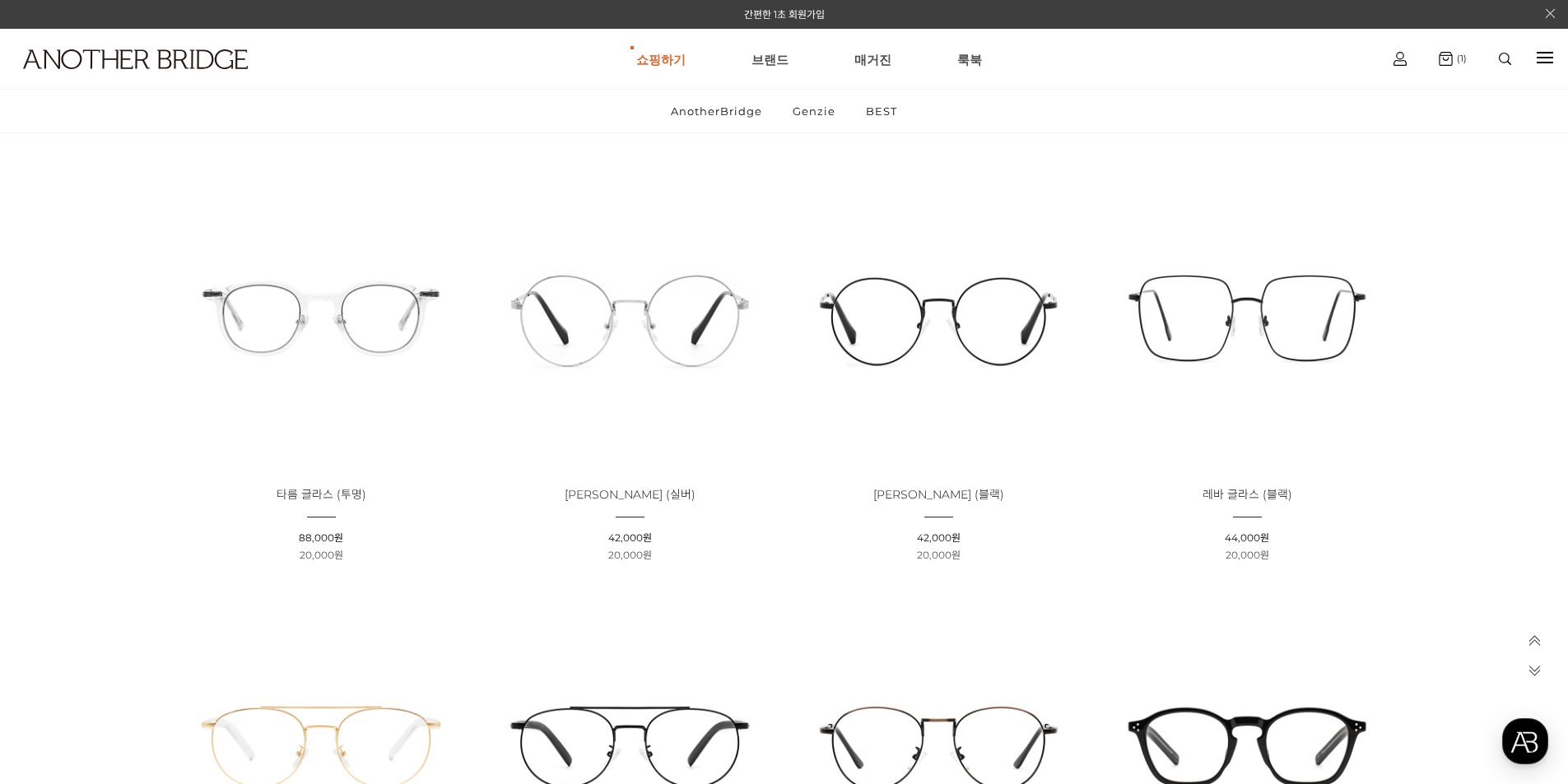
scroll to position [3196, 0]
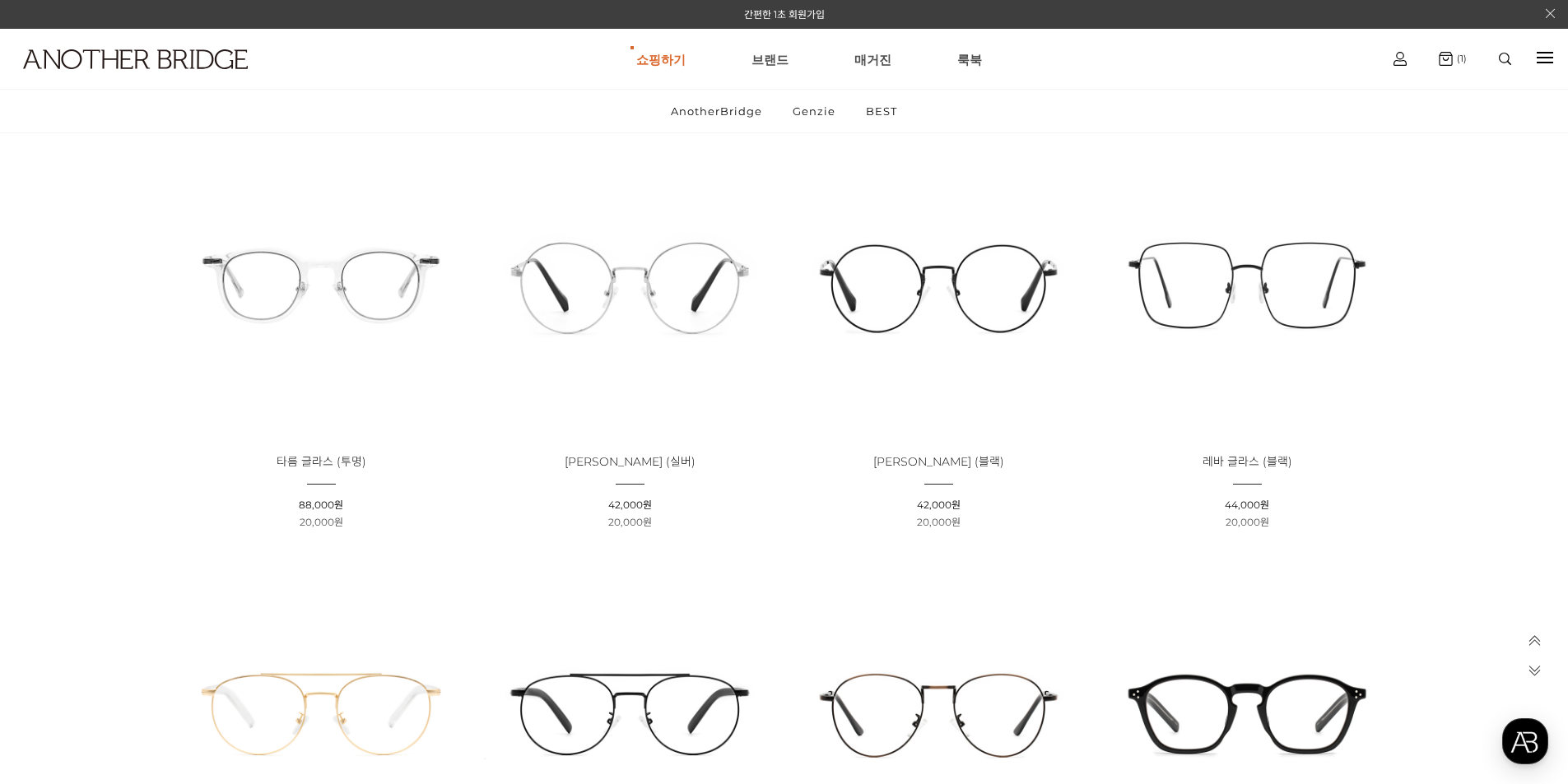
click at [932, 260] on img at bounding box center [938, 283] width 297 height 297
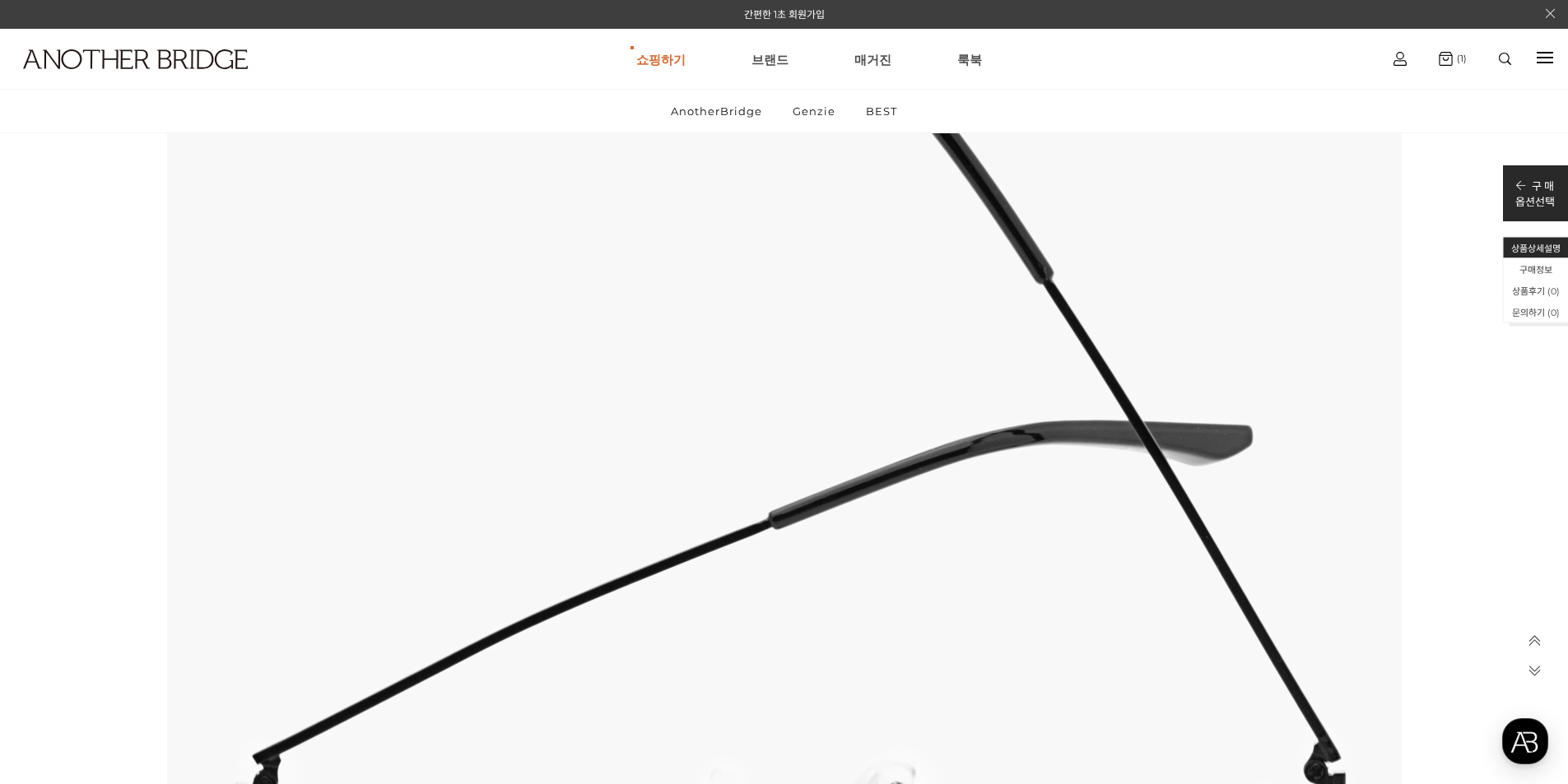
scroll to position [9383, 0]
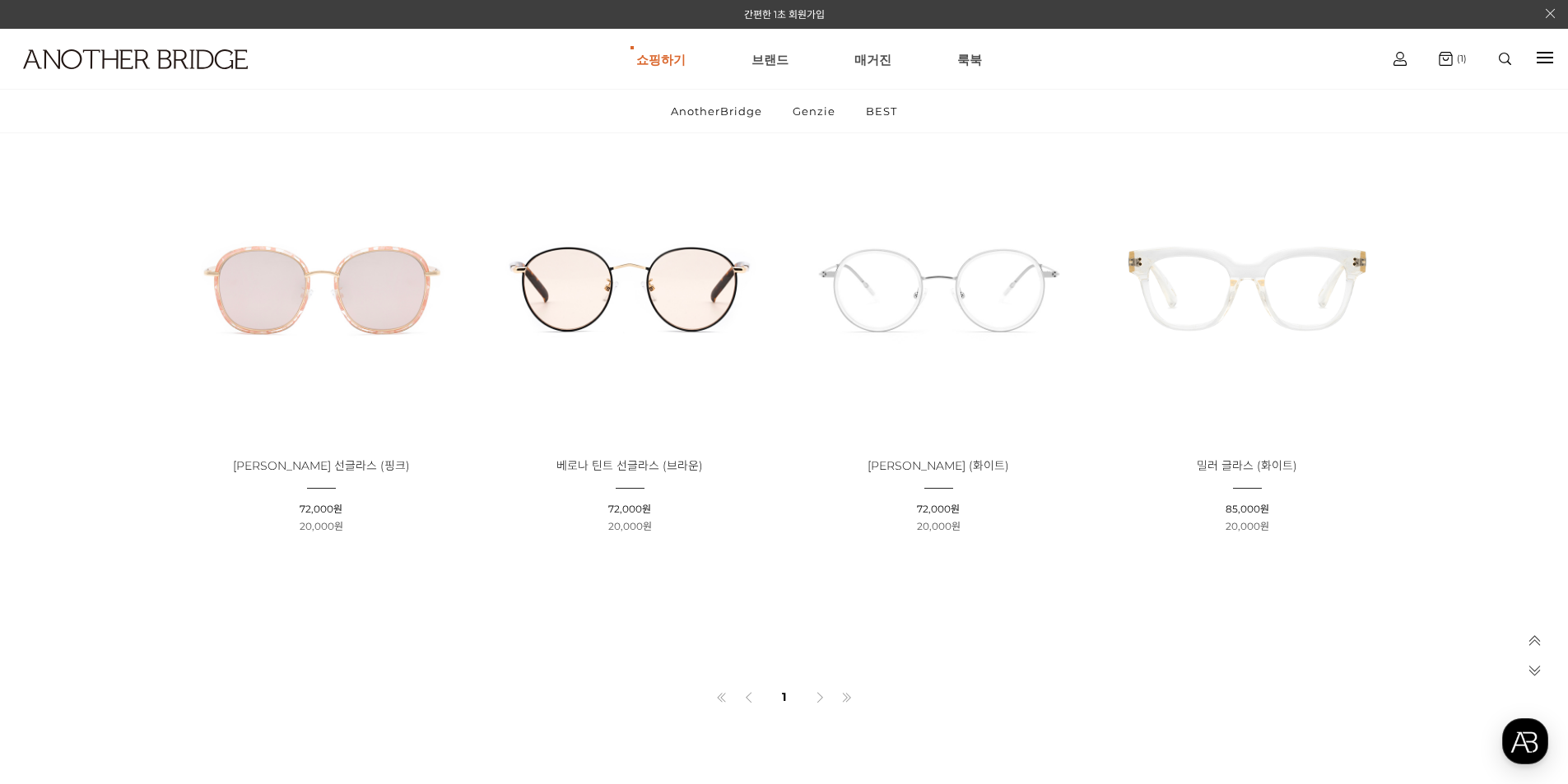
scroll to position [5748, 0]
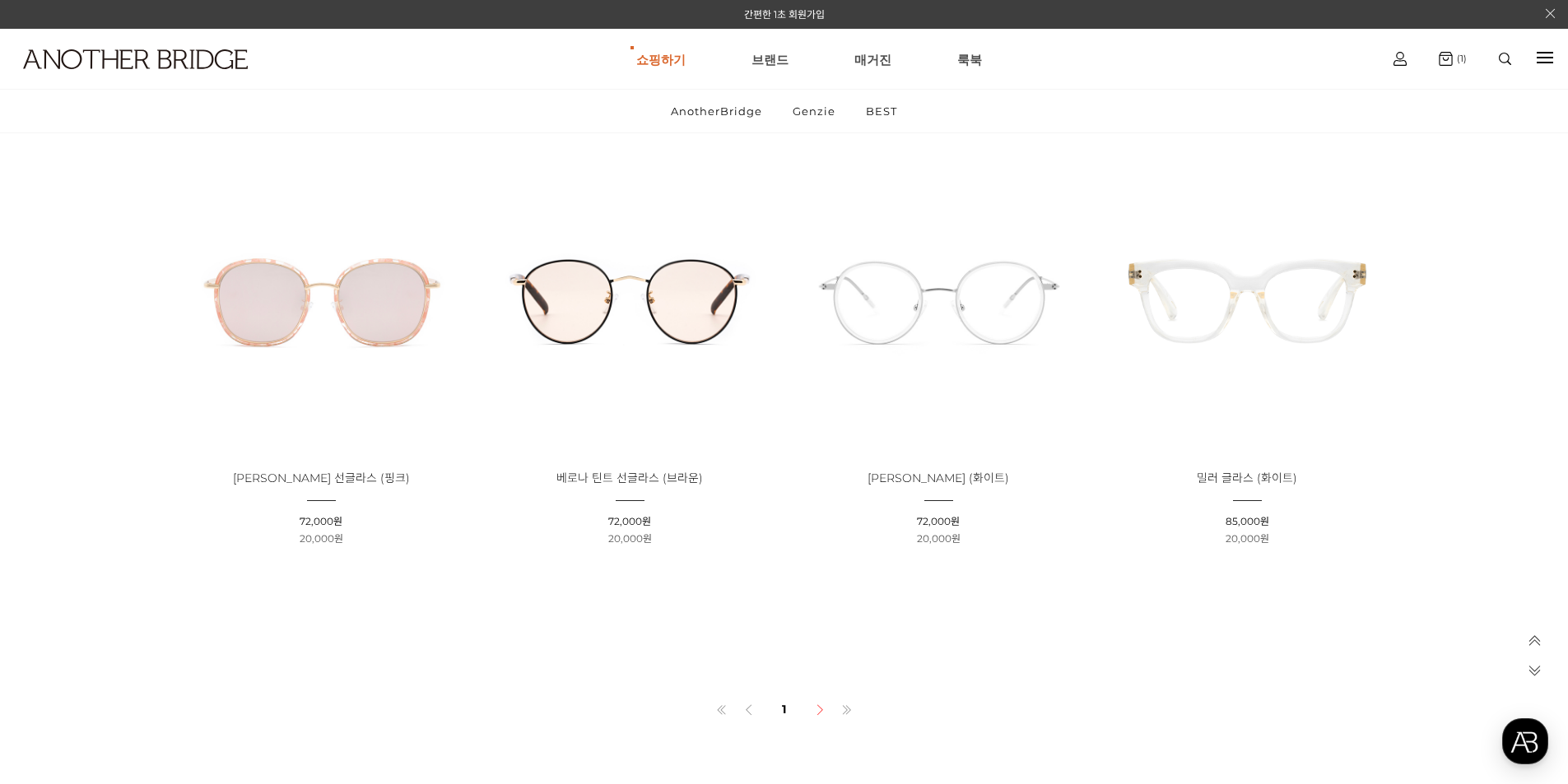
click at [824, 710] on icon at bounding box center [820, 710] width 12 height 12
click at [955, 329] on img at bounding box center [938, 300] width 297 height 297
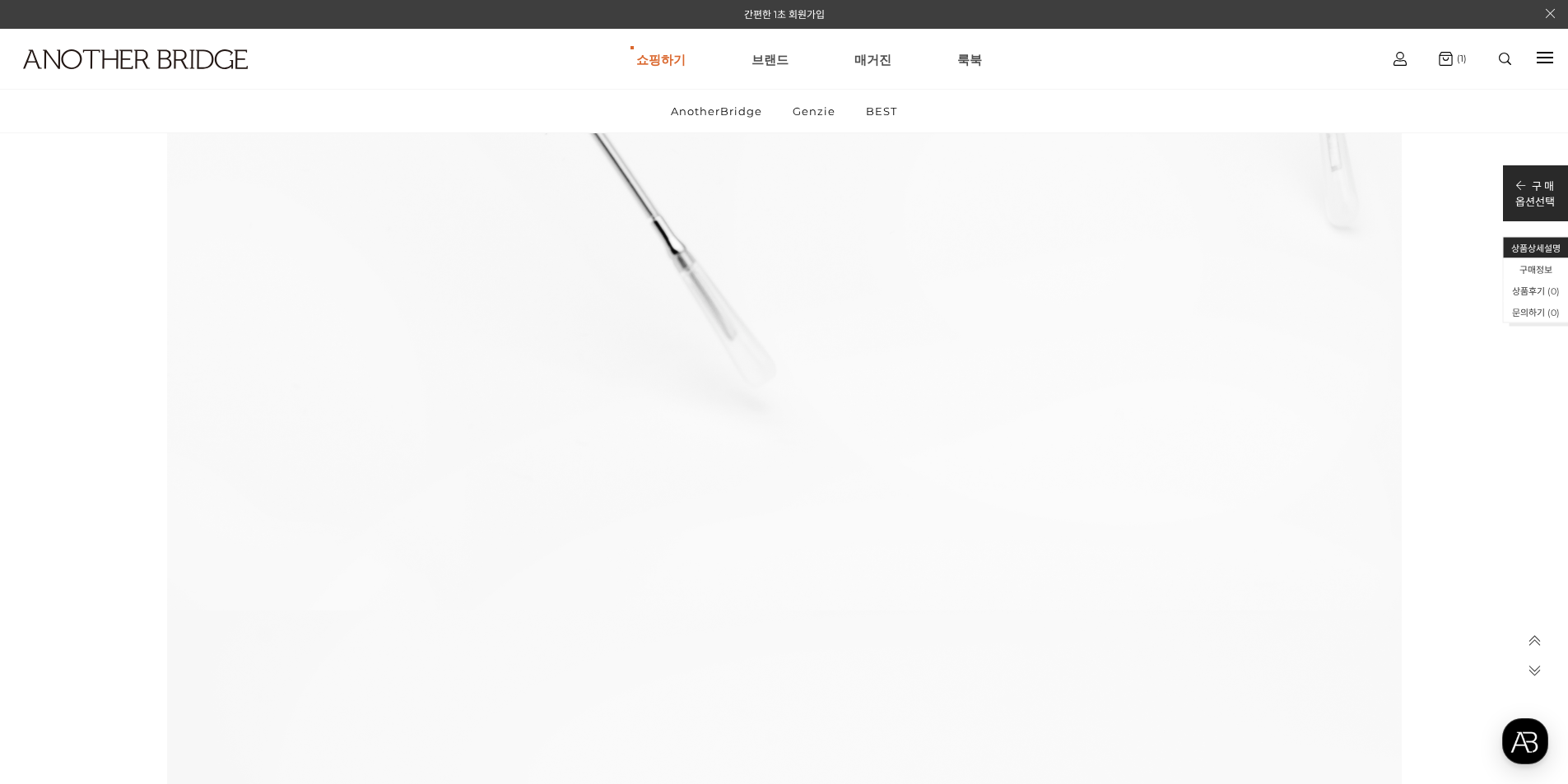
scroll to position [3786, 0]
click at [874, 113] on link "BEST" at bounding box center [881, 111] width 59 height 43
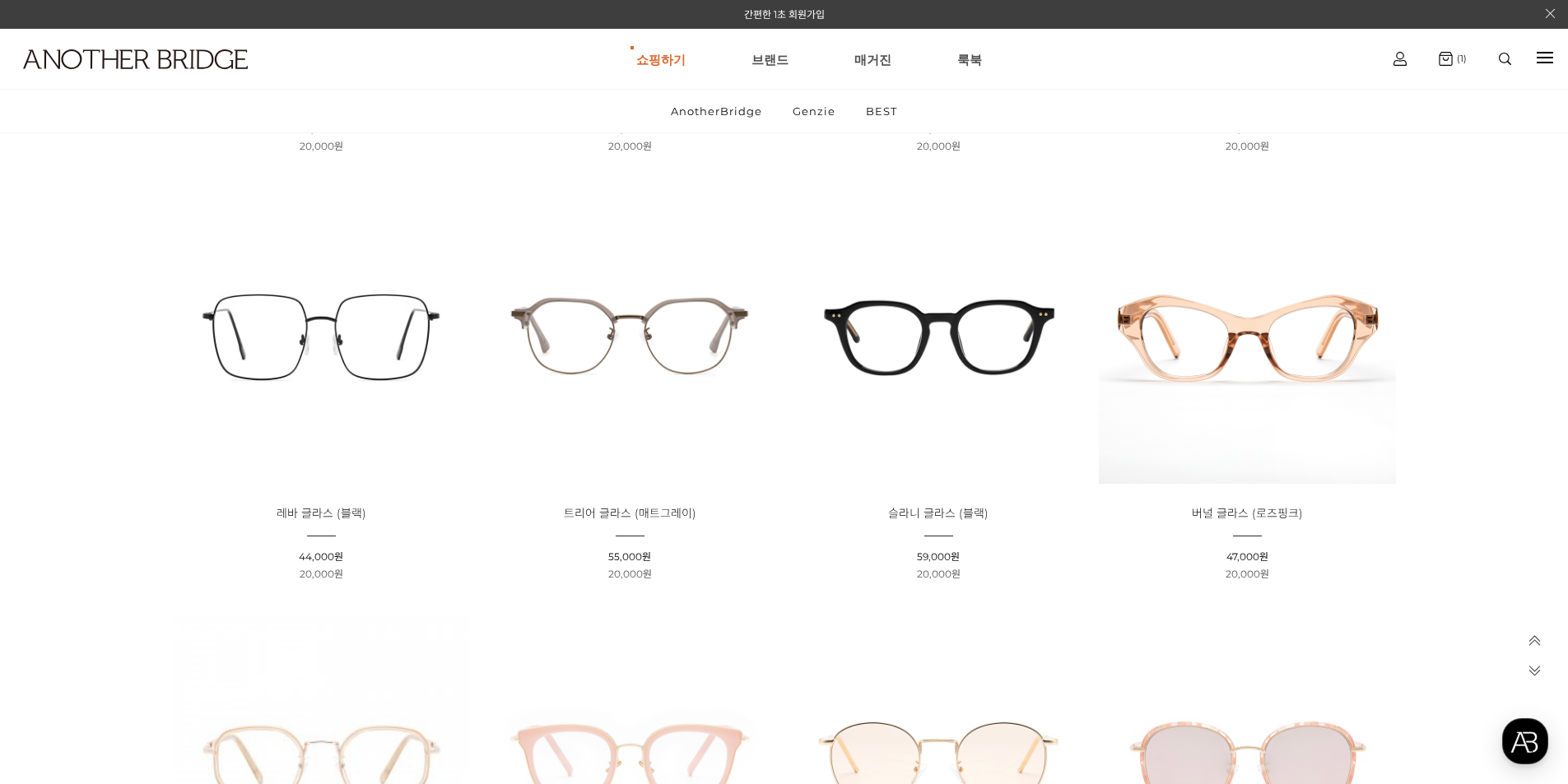
scroll to position [987, 0]
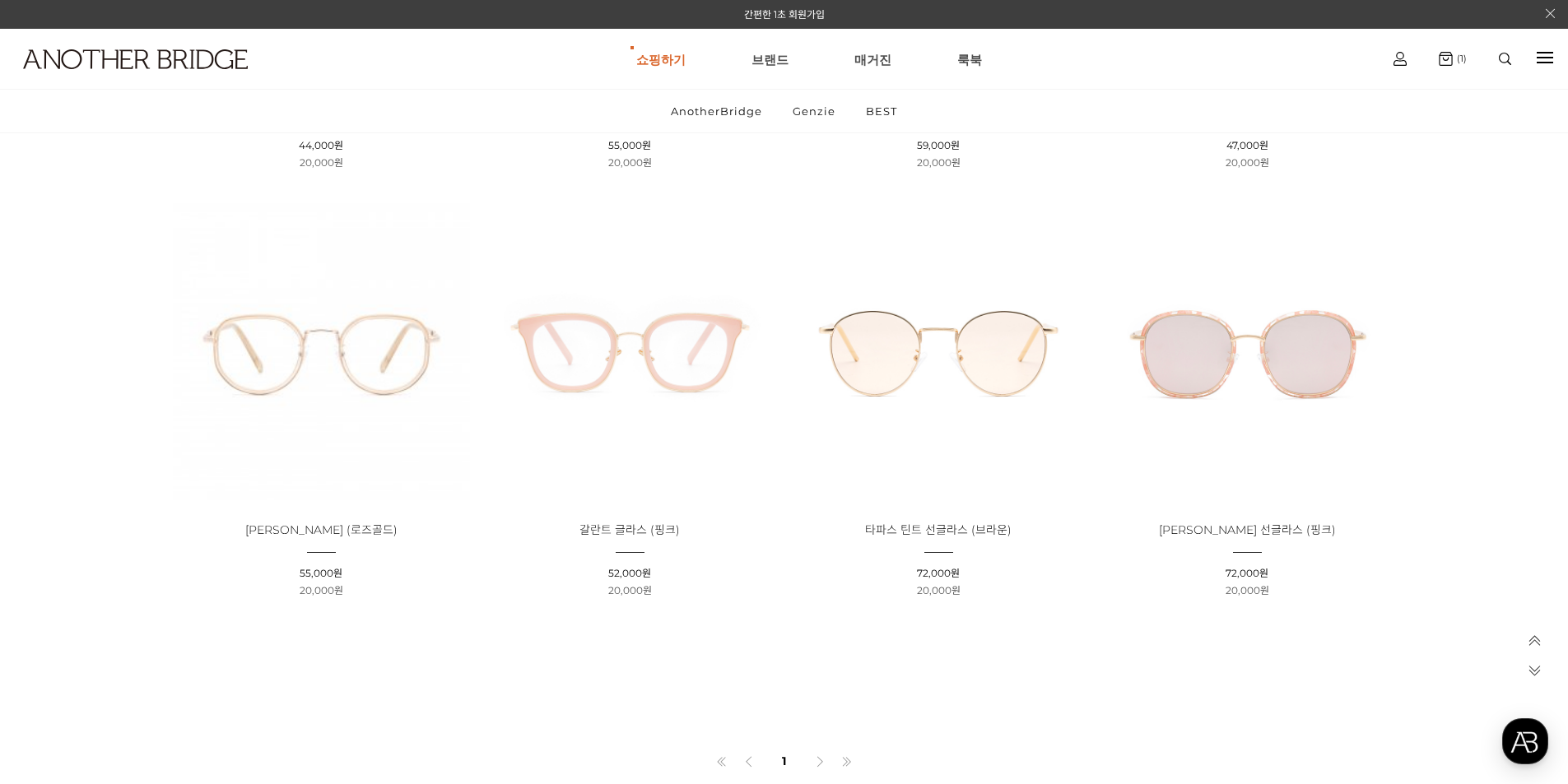
click at [385, 314] on img at bounding box center [321, 351] width 297 height 297
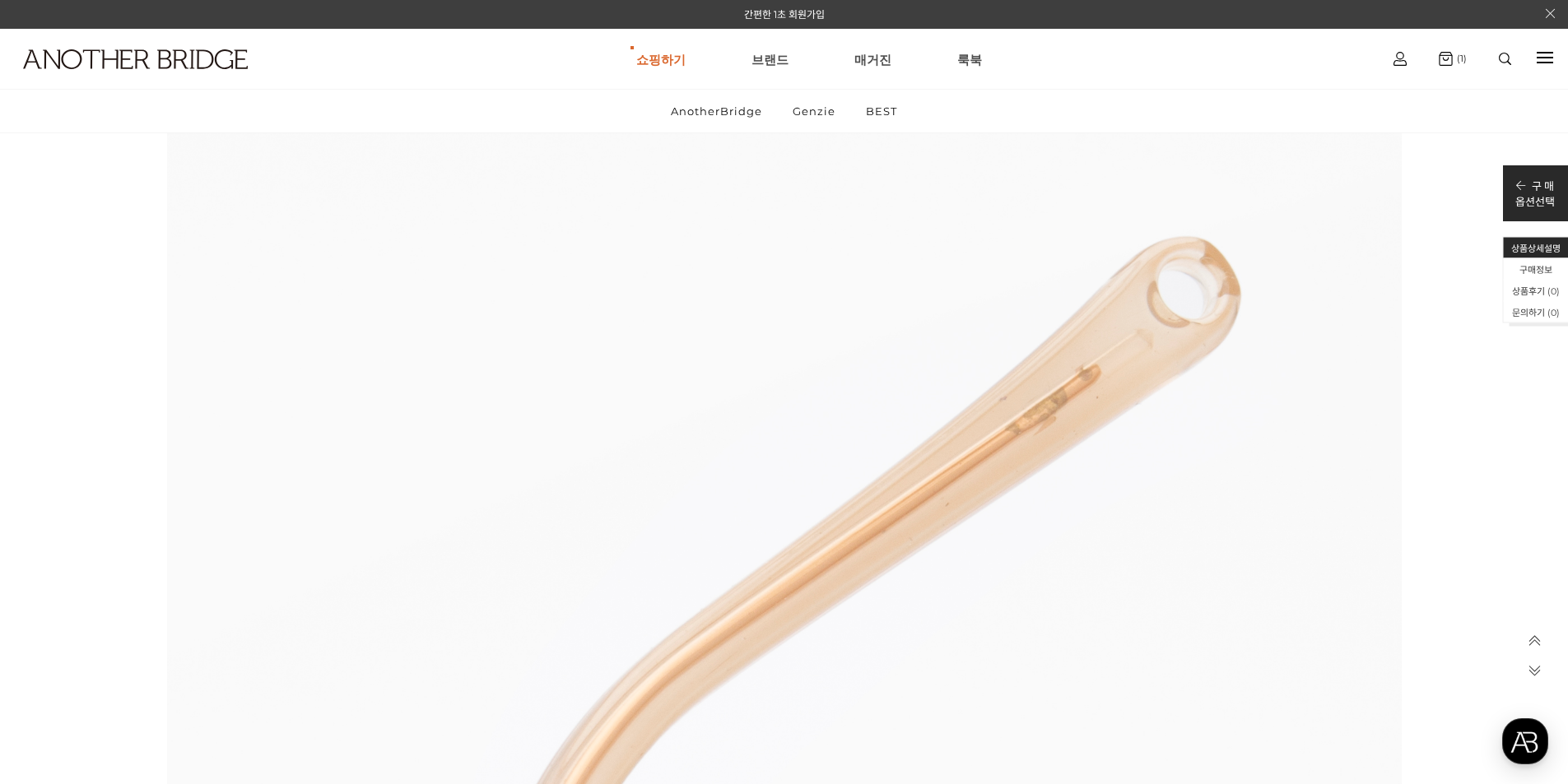
scroll to position [15720, 0]
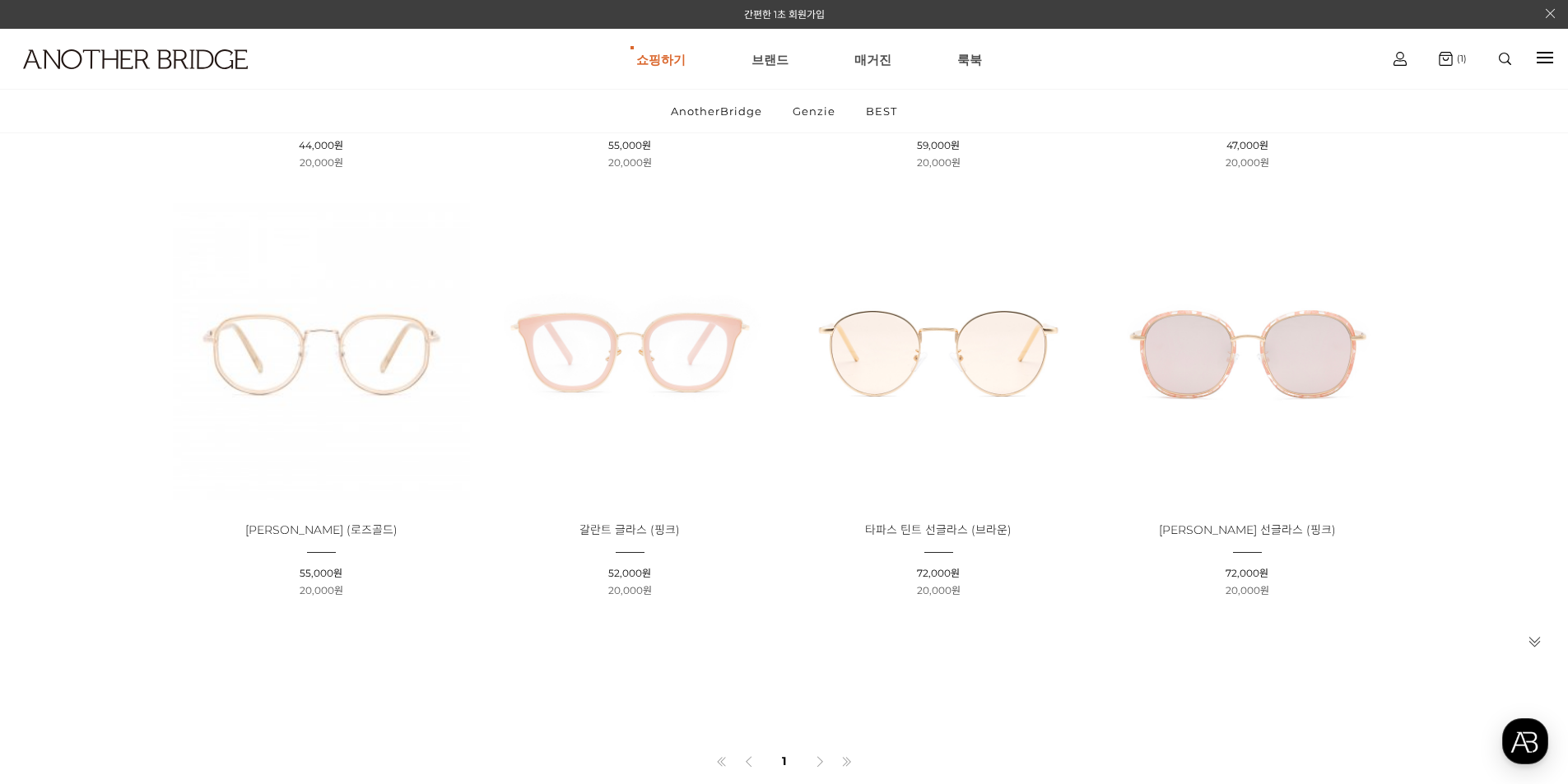
click at [1014, 380] on img at bounding box center [938, 351] width 297 height 297
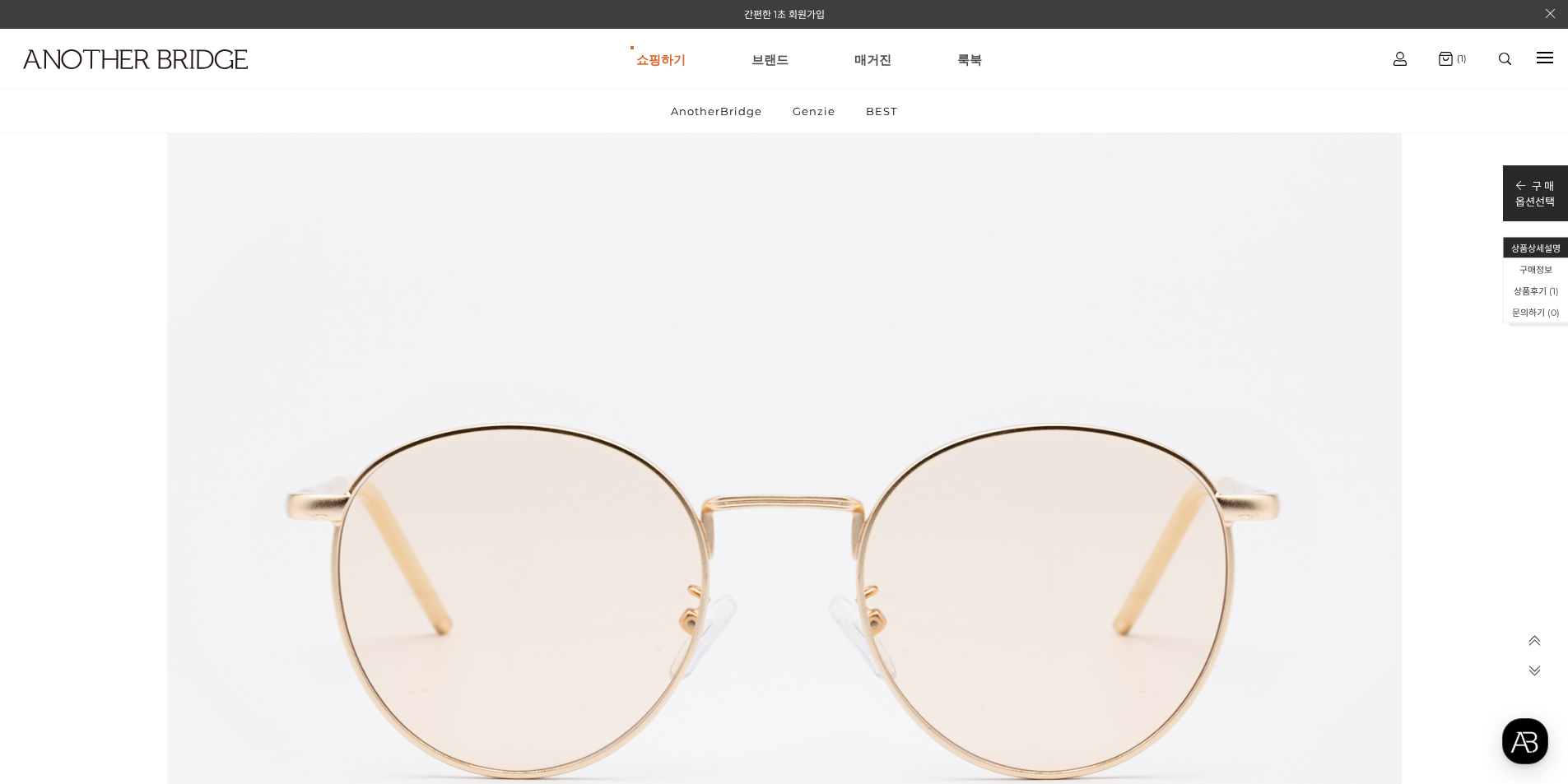
scroll to position [1399, 0]
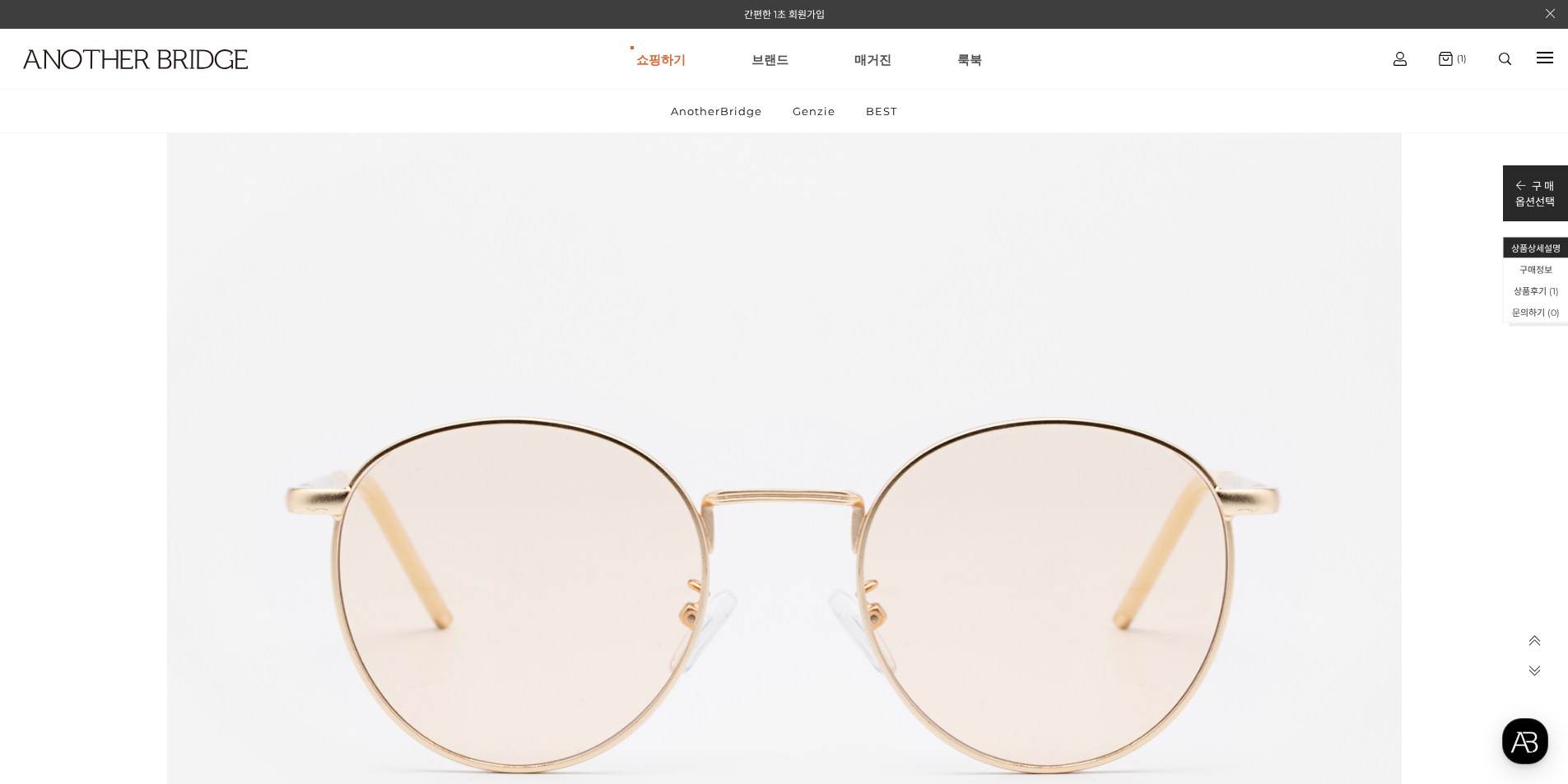
click at [1532, 671] on icon at bounding box center [1534, 670] width 14 height 14
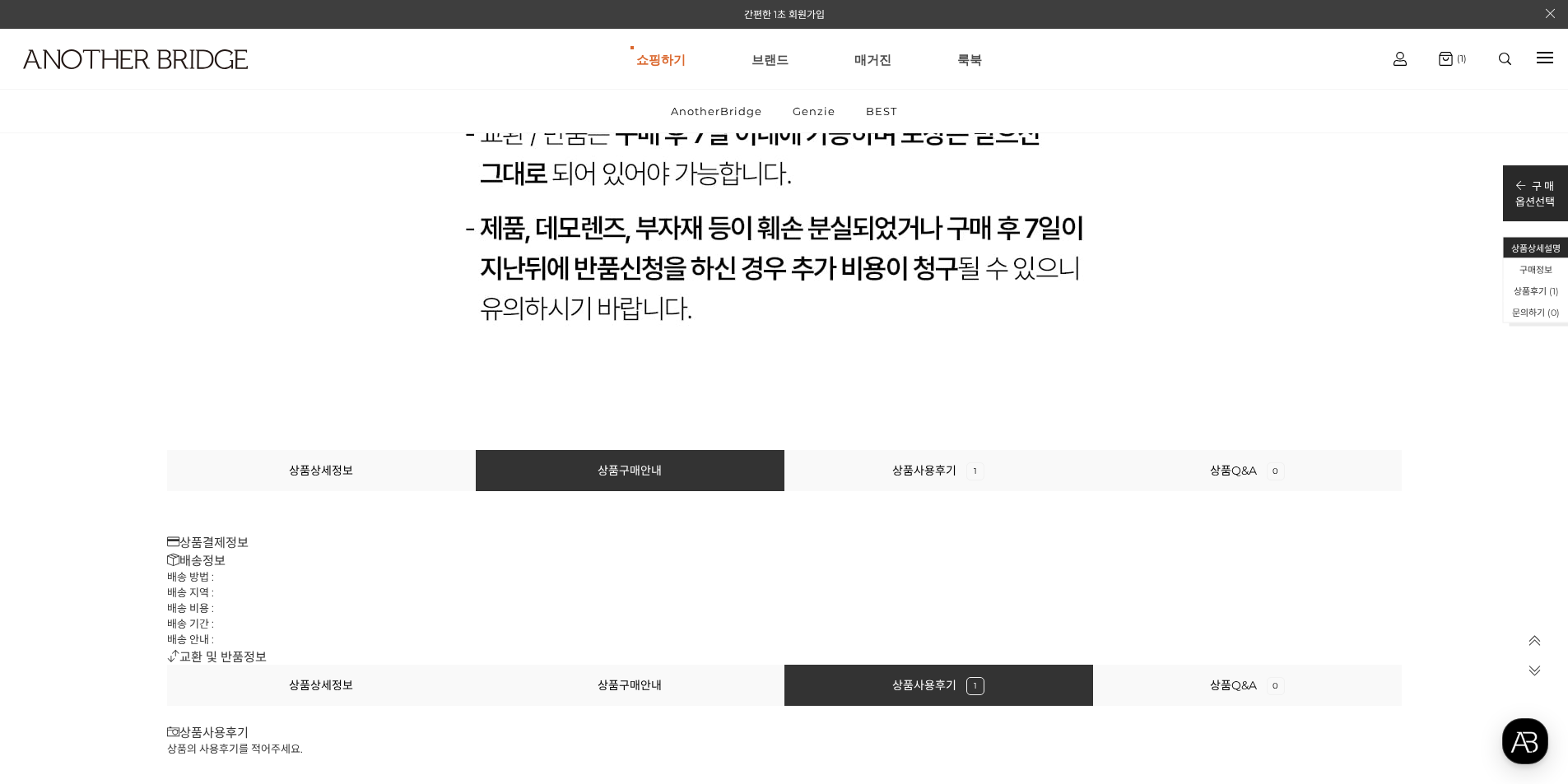
scroll to position [19451, 0]
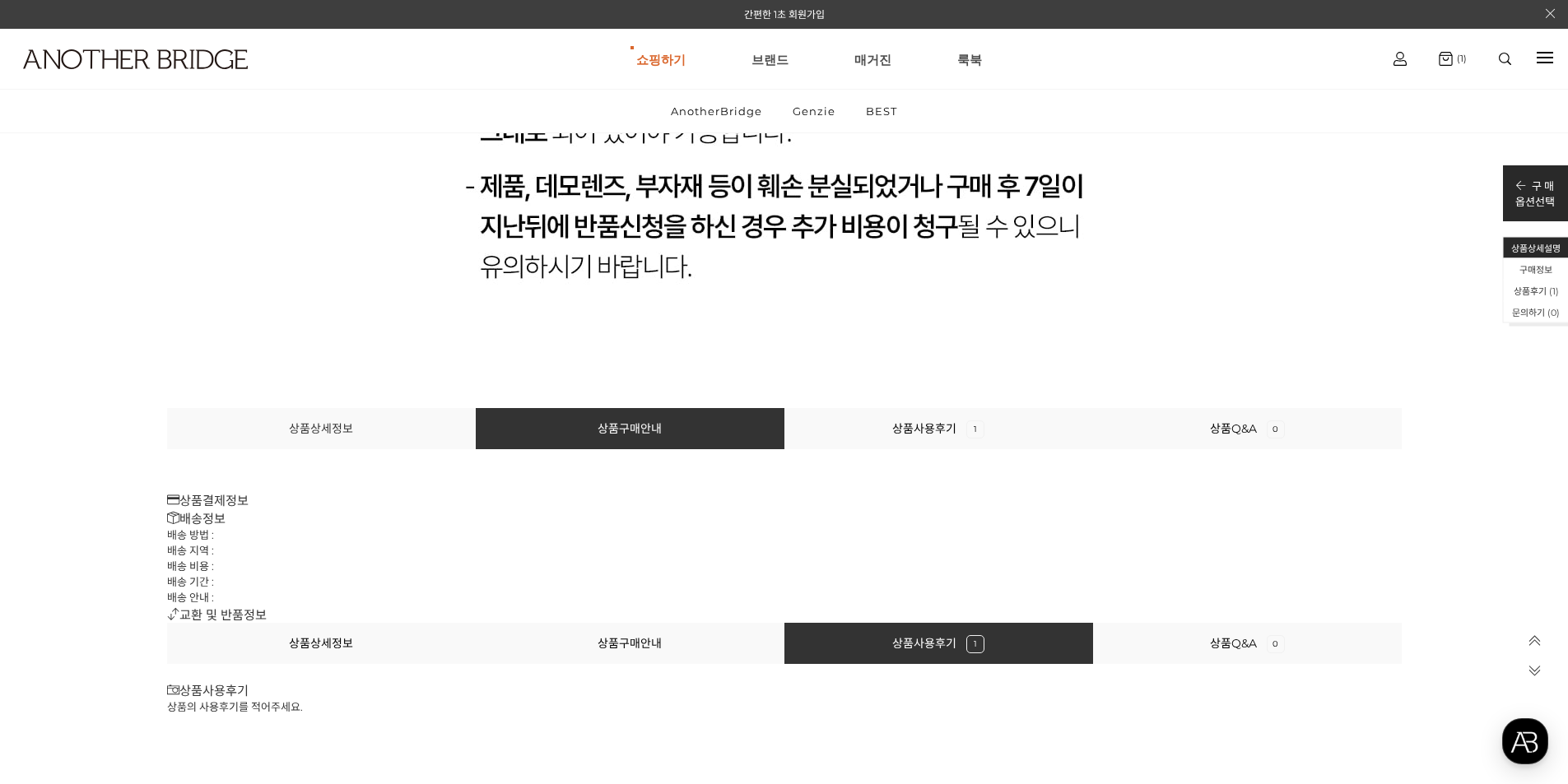
click at [339, 434] on link "상품상세정보" at bounding box center [321, 428] width 64 height 15
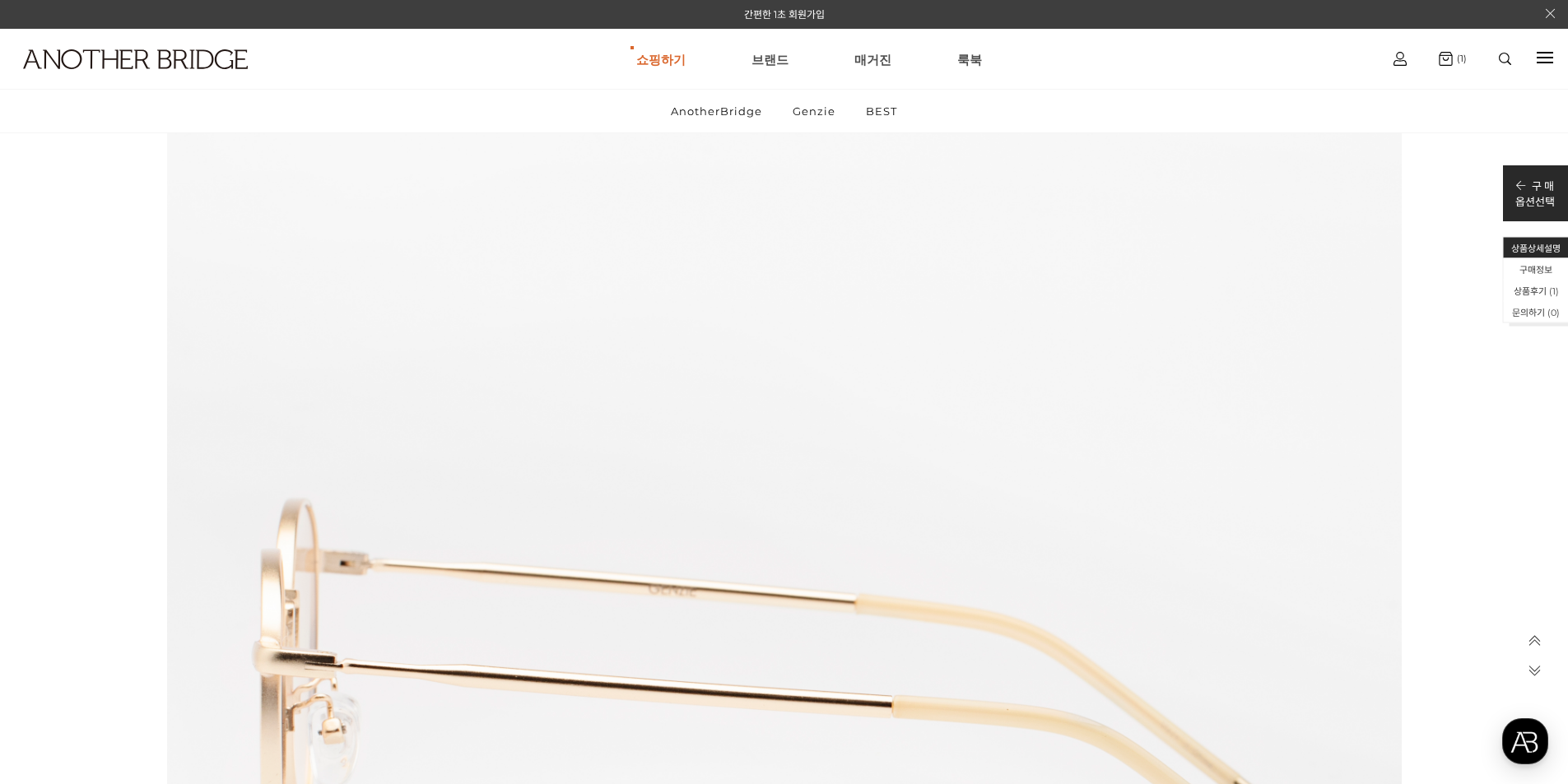
scroll to position [4464, 0]
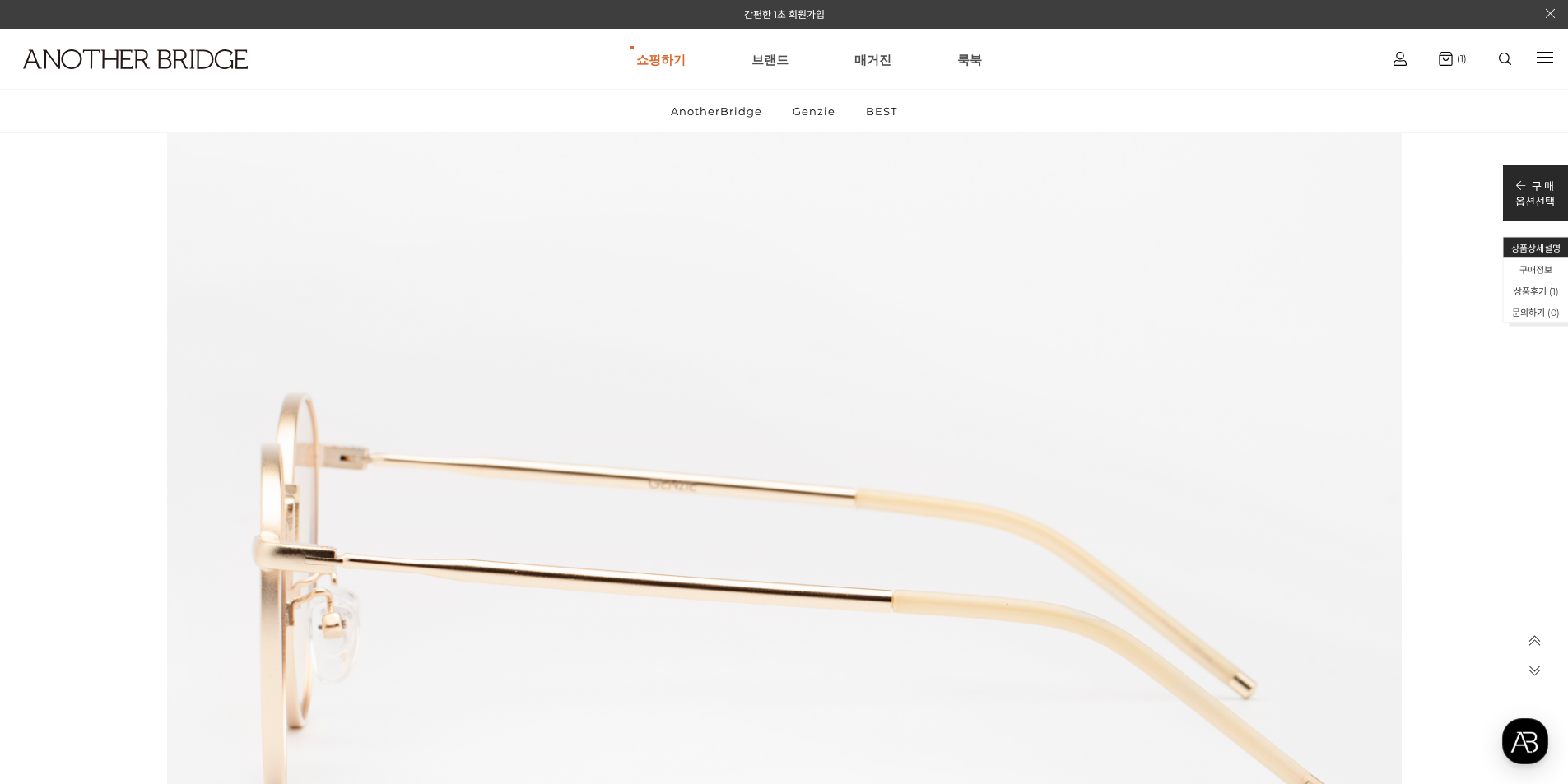
click at [1545, 670] on span at bounding box center [1534, 678] width 46 height 29
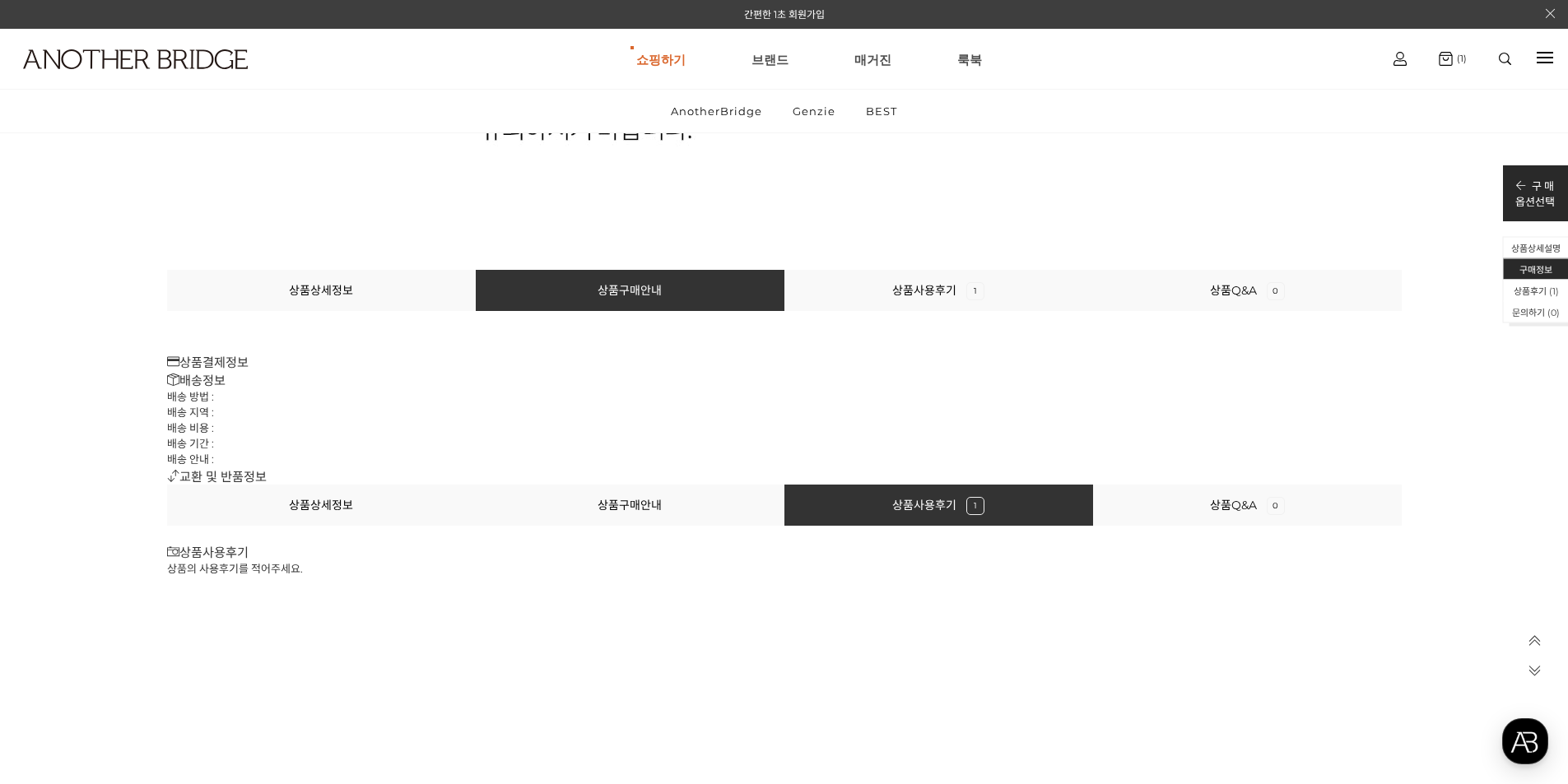
scroll to position [19659, 0]
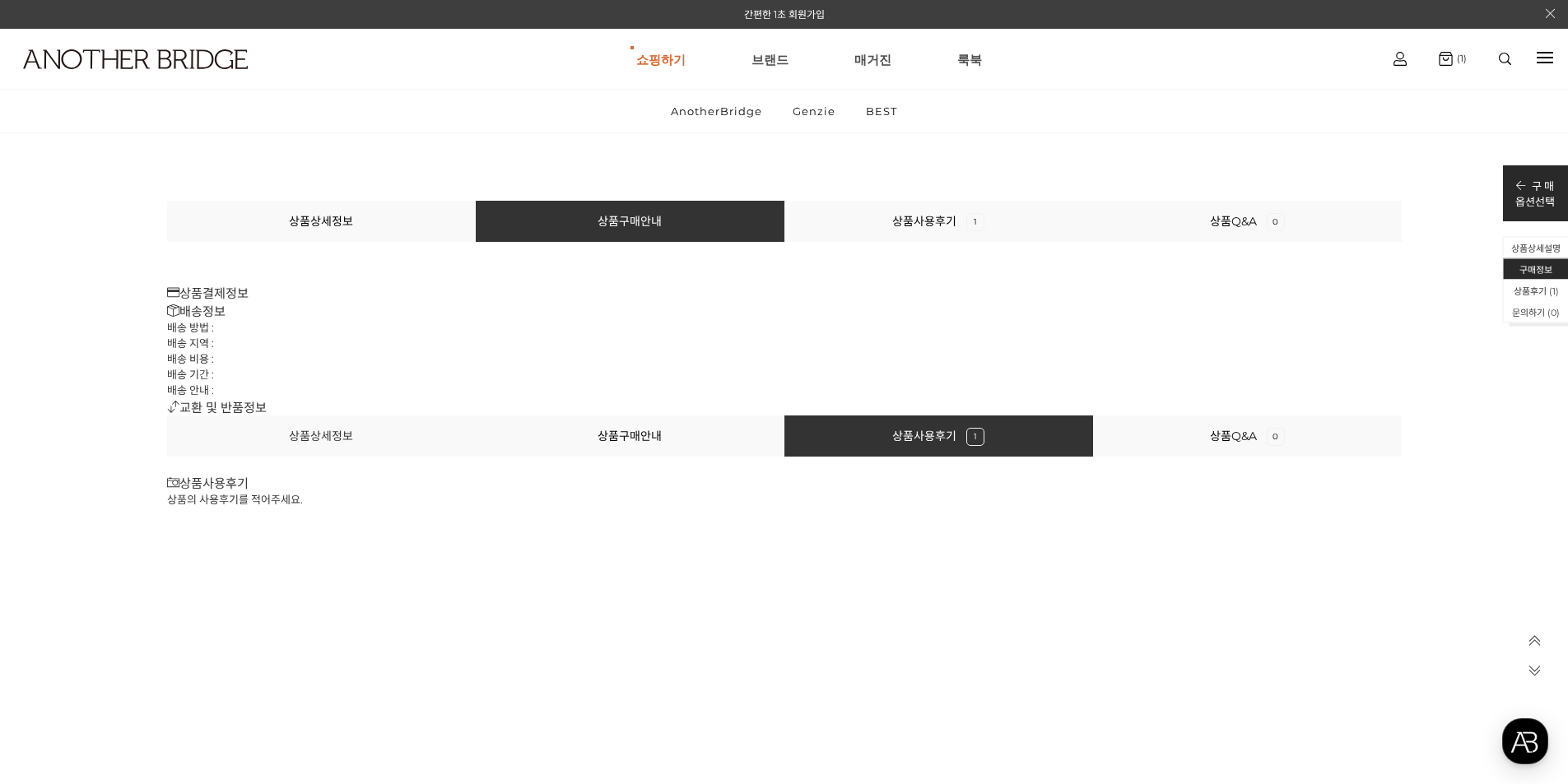
click at [309, 436] on link "상품상세정보" at bounding box center [321, 436] width 64 height 15
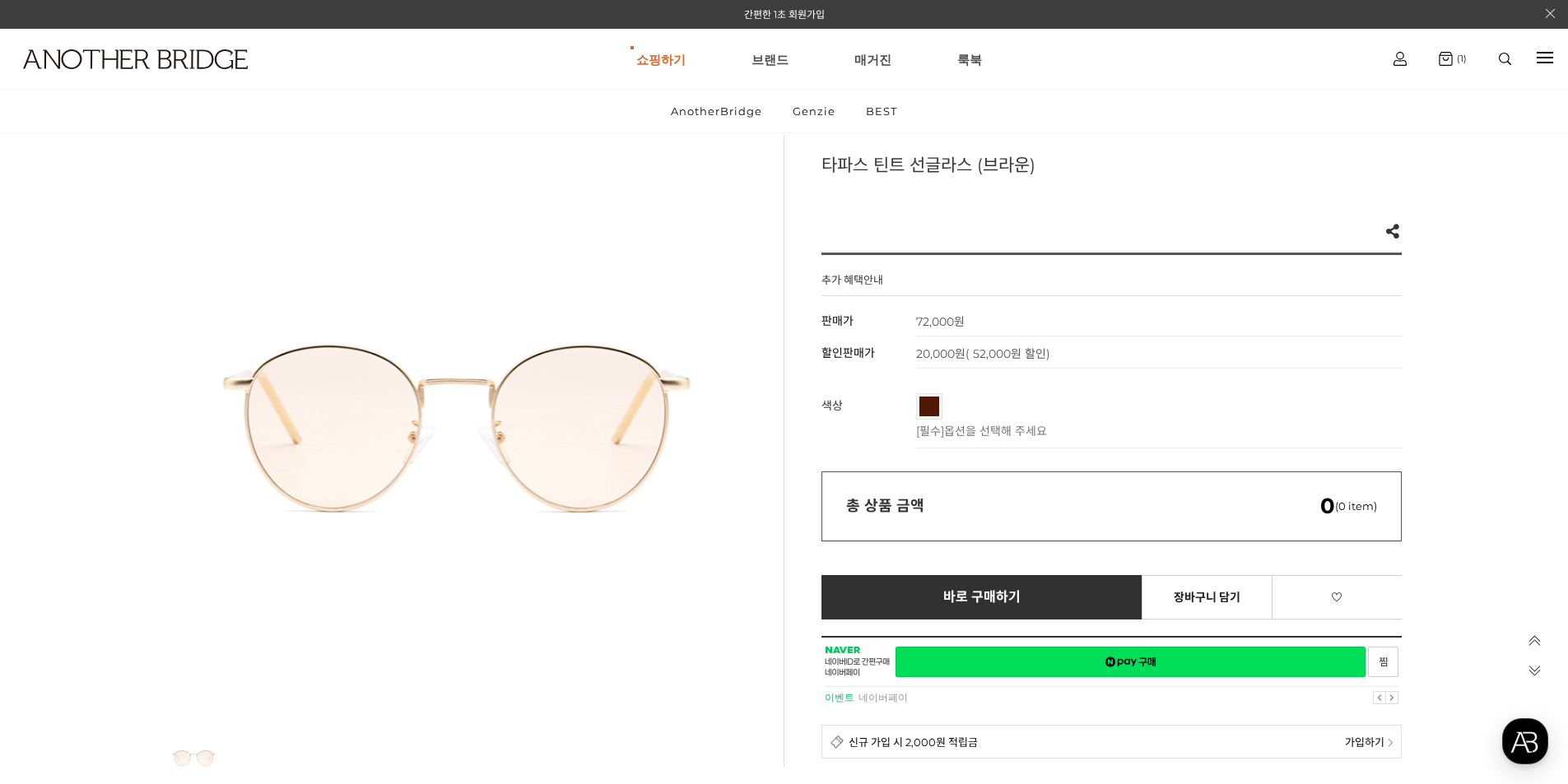
scroll to position [0, 0]
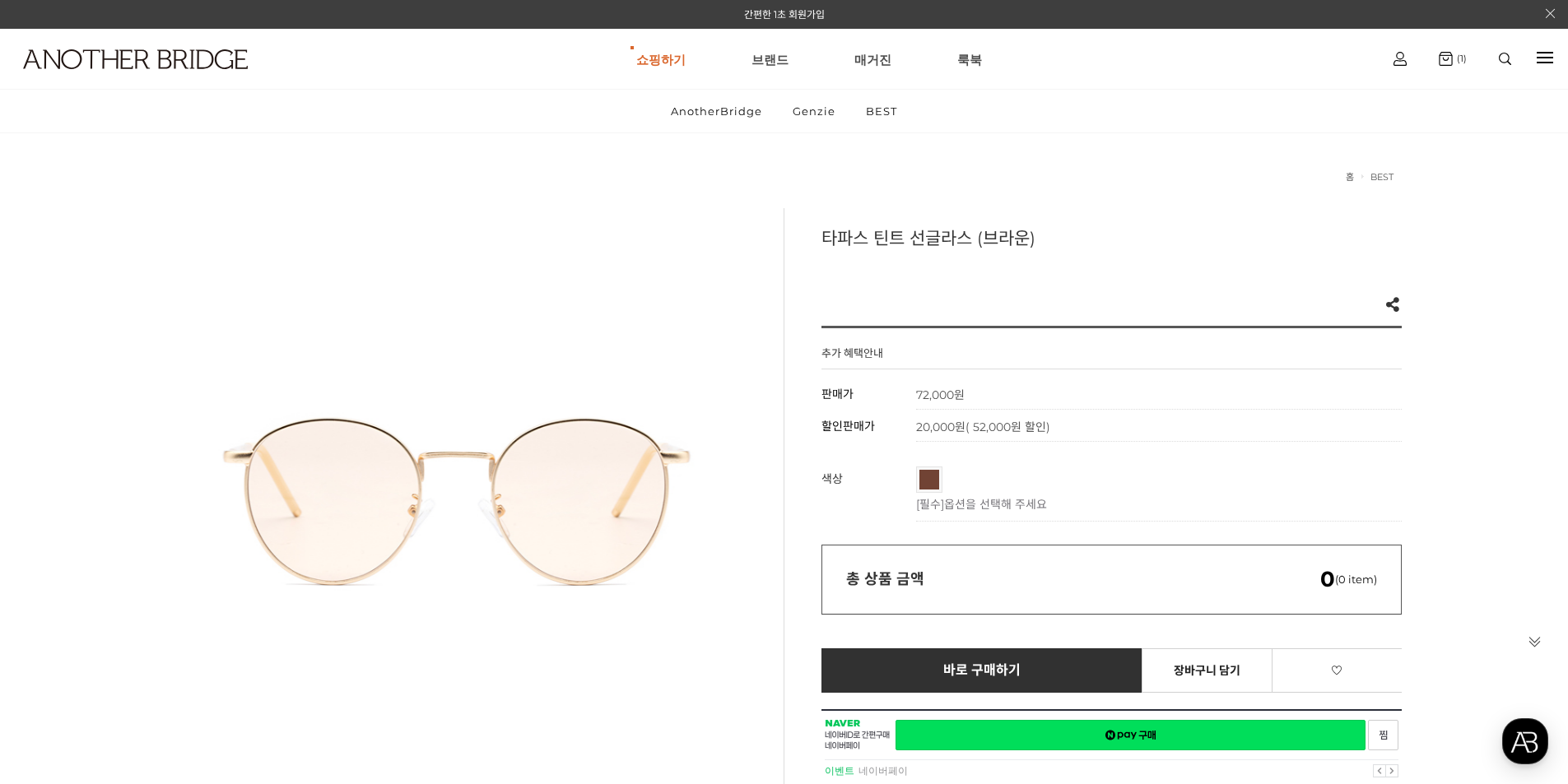
click at [925, 482] on link "브라운" at bounding box center [929, 480] width 19 height 19
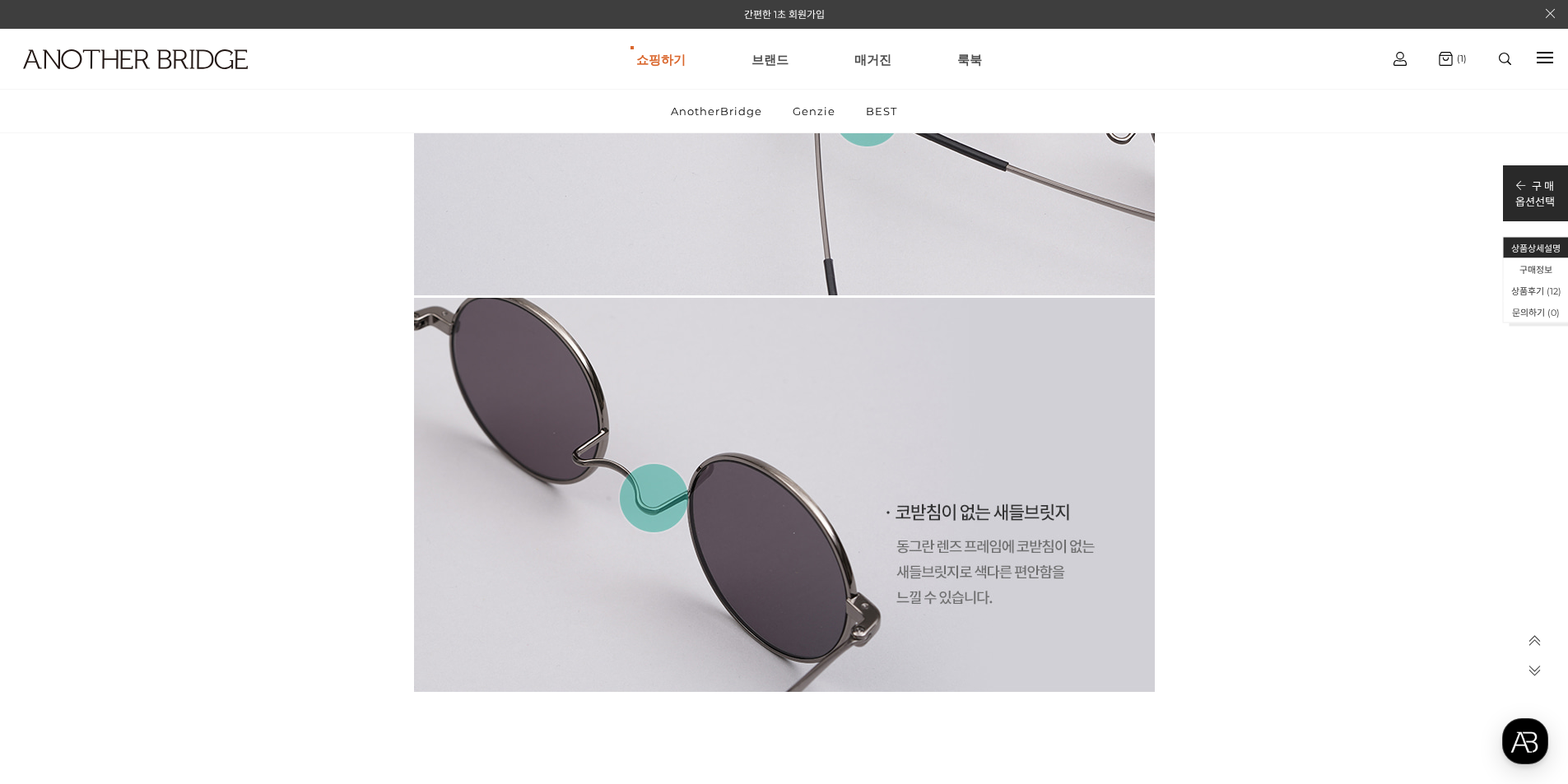
scroll to position [4691, 0]
